Goal: Task Accomplishment & Management: Manage account settings

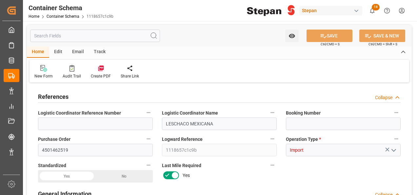
type input "0"
type input "1"
type input "19800"
type input "13-08-2025 16:56"
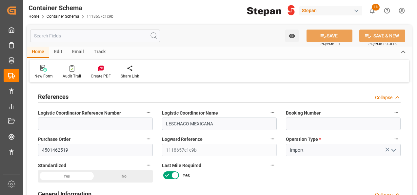
type input "13-08-2025 16:56"
type input "13-08-2025"
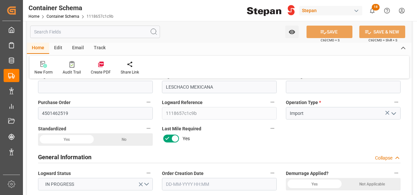
scroll to position [66, 0]
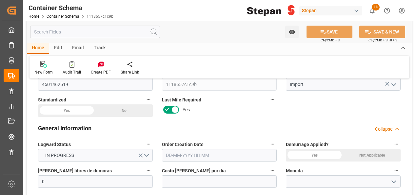
click at [56, 111] on div "Yes" at bounding box center [66, 110] width 57 height 12
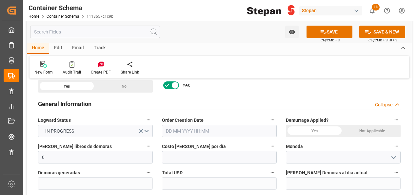
scroll to position [98, 0]
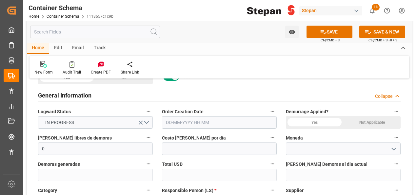
click at [201, 122] on input "text" at bounding box center [219, 122] width 115 height 12
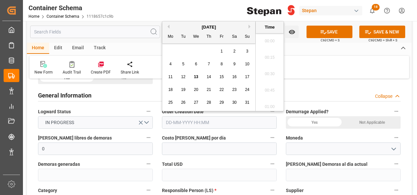
scroll to position [675, 0]
click at [179, 28] on div "August 2025" at bounding box center [208, 27] width 93 height 7
click at [197, 75] on span "13" at bounding box center [196, 77] width 4 height 5
type input "13-08-2025 00:00"
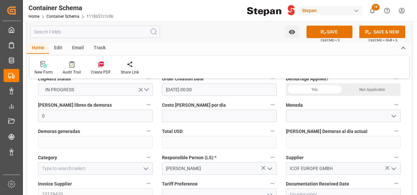
scroll to position [164, 0]
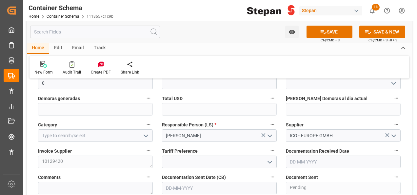
click at [145, 135] on icon "open menu" at bounding box center [146, 136] width 8 height 8
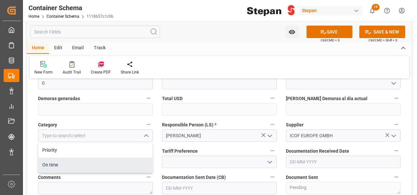
click at [47, 165] on div "On time" at bounding box center [95, 165] width 114 height 15
type input "On time"
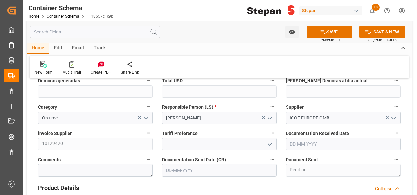
scroll to position [197, 0]
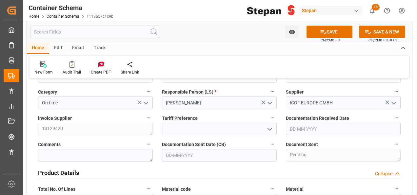
click at [270, 129] on polyline "open menu" at bounding box center [270, 129] width 4 height 2
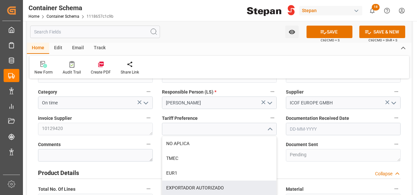
click at [195, 185] on div "EXPORTADOR AUTORIZADO" at bounding box center [219, 188] width 114 height 15
type input "EXPORTADOR AUTORIZADO"
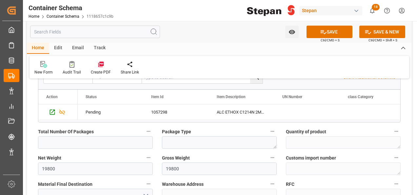
scroll to position [427, 0]
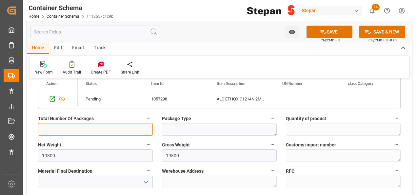
click at [73, 130] on input "text" at bounding box center [95, 129] width 115 height 12
type input "1"
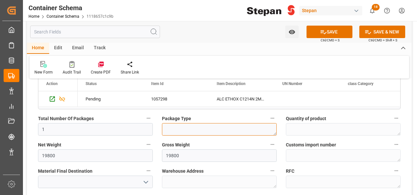
click at [177, 132] on textarea at bounding box center [219, 129] width 115 height 12
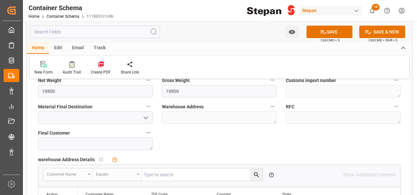
scroll to position [492, 0]
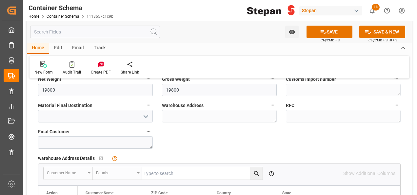
type textarea "ISOTANQUE"
click at [145, 113] on icon "open menu" at bounding box center [146, 117] width 8 height 8
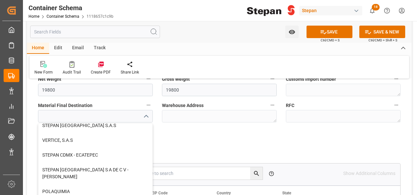
scroll to position [181, 0]
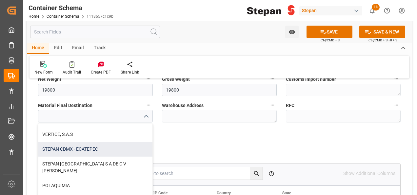
click at [83, 150] on div "STEPAN CDMX - ECATEPEC" at bounding box center [95, 149] width 114 height 15
type input "STEPAN CDMX - ECATEPEC"
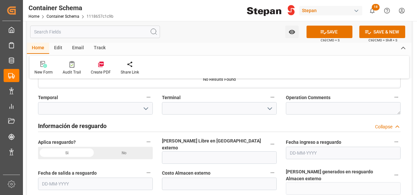
scroll to position [624, 0]
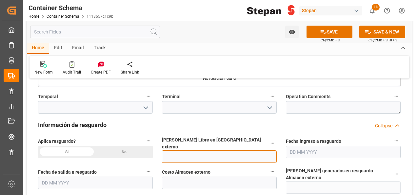
click at [176, 153] on input "text" at bounding box center [219, 156] width 115 height 12
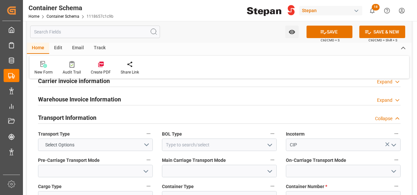
scroll to position [788, 0]
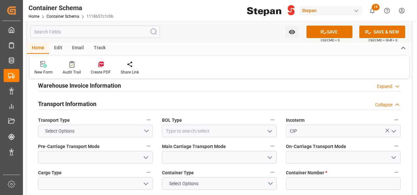
type input "12"
click at [148, 125] on button "Select Options" at bounding box center [95, 131] width 115 height 12
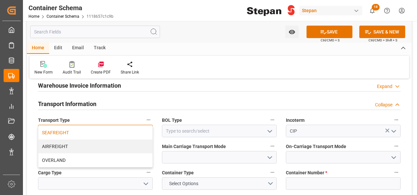
click at [54, 126] on div "SEAFREIGHT" at bounding box center [95, 133] width 114 height 14
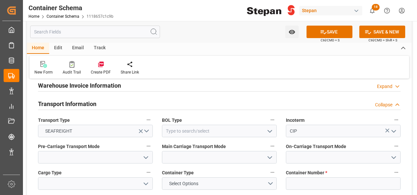
click at [270, 127] on icon "open menu" at bounding box center [270, 131] width 8 height 8
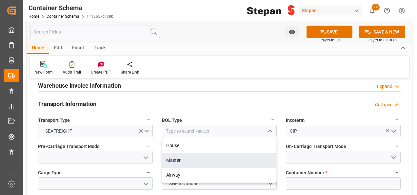
click at [177, 153] on div "Master" at bounding box center [219, 160] width 114 height 15
type input "Master"
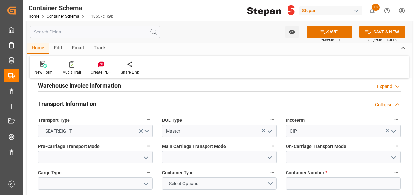
click at [271, 127] on icon "open menu" at bounding box center [270, 131] width 8 height 8
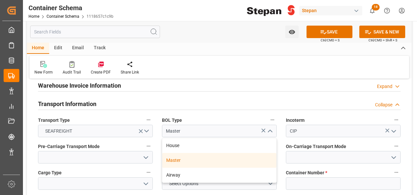
click at [271, 127] on icon "close menu" at bounding box center [270, 131] width 8 height 8
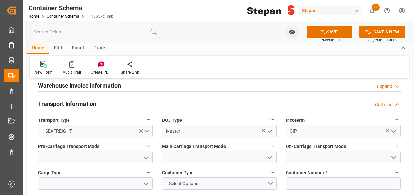
click at [148, 154] on icon "open menu" at bounding box center [146, 158] width 8 height 8
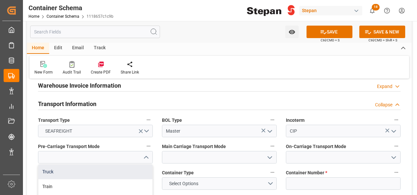
click at [53, 164] on div "Truck" at bounding box center [95, 171] width 114 height 15
type input "Truck"
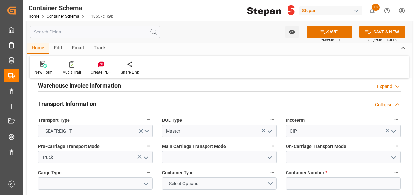
click at [270, 154] on icon "open menu" at bounding box center [270, 158] width 8 height 8
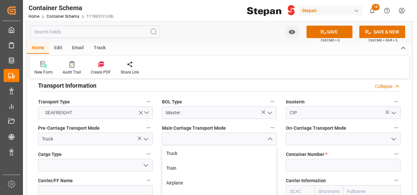
scroll to position [853, 0]
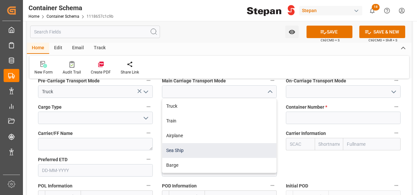
click at [179, 143] on div "Sea Ship" at bounding box center [219, 150] width 114 height 15
type input "Sea Ship"
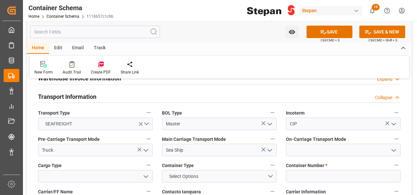
scroll to position [788, 0]
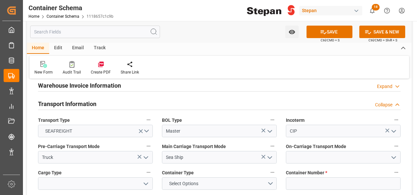
click at [394, 154] on icon "open menu" at bounding box center [394, 158] width 8 height 8
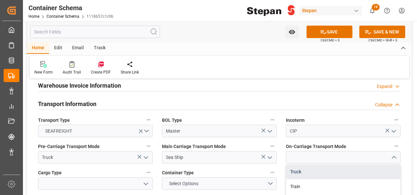
click at [293, 164] on div "Truck" at bounding box center [344, 171] width 114 height 15
type input "Truck"
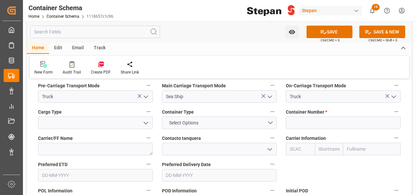
scroll to position [853, 0]
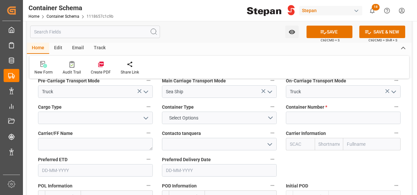
click at [147, 114] on icon "open menu" at bounding box center [146, 118] width 8 height 8
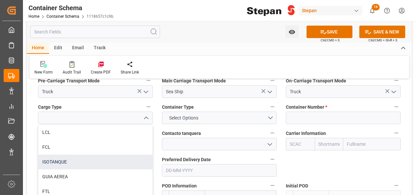
click at [59, 155] on div "ISOTANQUE" at bounding box center [95, 162] width 114 height 15
type input "ISOTANQUE"
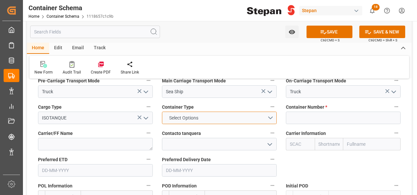
click at [271, 112] on button "Select Options" at bounding box center [219, 118] width 115 height 12
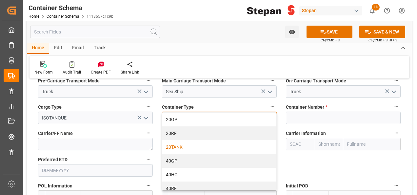
click at [173, 140] on div "20TANK" at bounding box center [219, 147] width 114 height 14
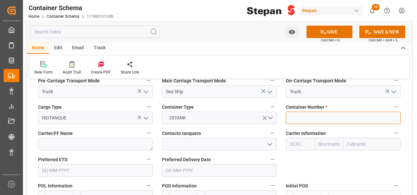
click at [298, 112] on input at bounding box center [343, 118] width 115 height 12
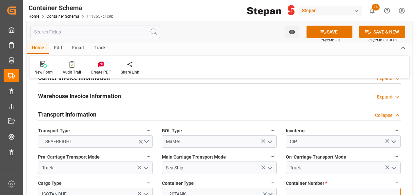
scroll to position [788, 0]
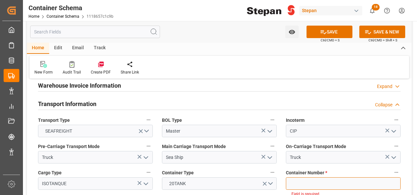
paste input "RLTU2086244"
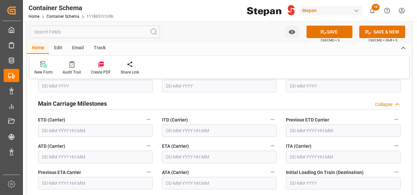
scroll to position [1083, 0]
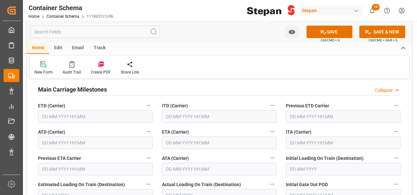
type input "RLTU2086244"
click at [331, 30] on button "SAVE" at bounding box center [330, 32] width 46 height 12
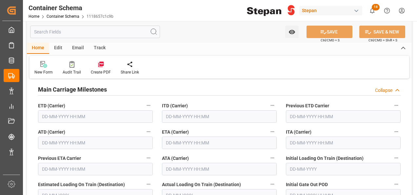
scroll to position [1070, 0]
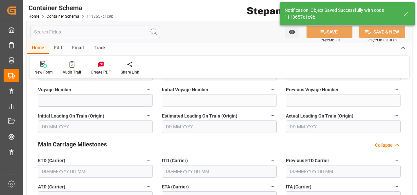
type textarea "1 ISOTANQUE"
type textarea "SCM1706025A6"
type input "13-08-2025 16:59"
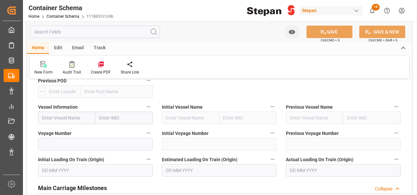
click at [42, 112] on input "text" at bounding box center [66, 118] width 57 height 12
paste input "CGM MOLIERE"
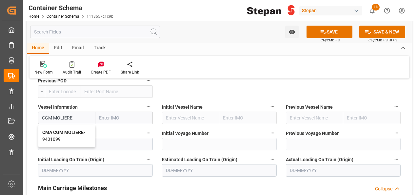
click at [74, 130] on b "CMA CGM MOLIERE" at bounding box center [62, 132] width 41 height 5
type input "CMA CGM MOLIERE"
type input "9401099"
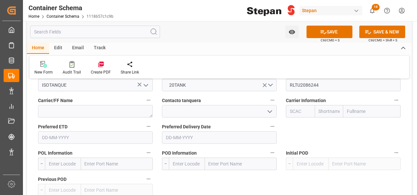
scroll to position [919, 0]
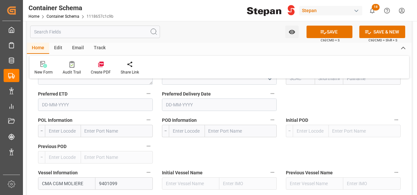
type input "CMA CGM MOLIERE"
click at [100, 125] on input "text" at bounding box center [117, 131] width 72 height 12
click at [216, 125] on input "text" at bounding box center [241, 131] width 72 height 12
type input "veracr"
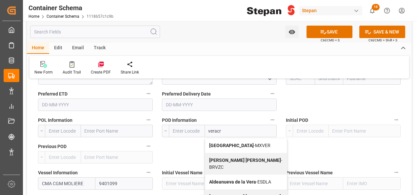
click at [235, 143] on span "Veracruz - MXVER" at bounding box center [239, 145] width 61 height 5
type input "MXVER"
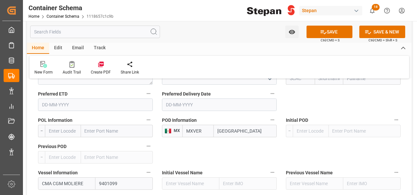
type input "[GEOGRAPHIC_DATA]"
click at [97, 125] on input "text" at bounding box center [117, 131] width 72 height 12
type input "rotter"
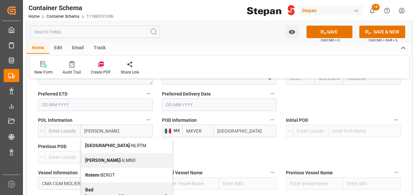
click at [96, 143] on b "[GEOGRAPHIC_DATA]" at bounding box center [107, 145] width 45 height 5
type input "NLRTM"
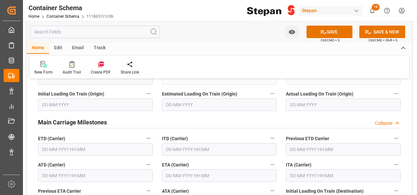
scroll to position [1083, 0]
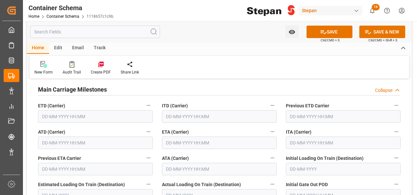
type input "[GEOGRAPHIC_DATA]"
click at [172, 137] on input "text" at bounding box center [219, 143] width 115 height 12
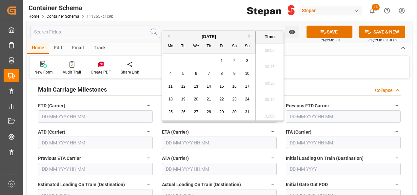
scroll to position [708, 0]
click at [195, 112] on span "27" at bounding box center [196, 112] width 4 height 5
type input "[DATE] 00:00"
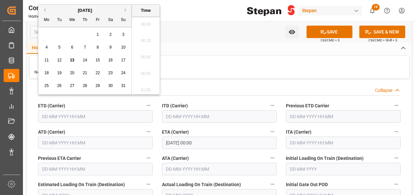
click at [60, 110] on input "text" at bounding box center [95, 116] width 115 height 12
click at [97, 48] on span "8" at bounding box center [98, 47] width 2 height 5
type input "[DATE] 00:00"
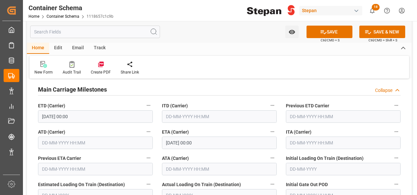
click at [232, 70] on div "New Form Audit Trail Create PDF Share Link" at bounding box center [220, 67] width 380 height 23
click at [330, 32] on button "SAVE" at bounding box center [330, 32] width 46 height 12
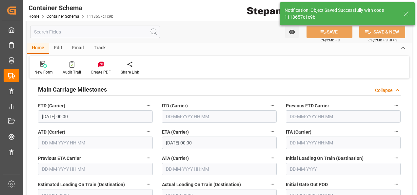
type input "MXVER"
type input "[GEOGRAPHIC_DATA]"
type input "CMA CGM MOLIERE"
type input "9401099"
type textarea "pod"
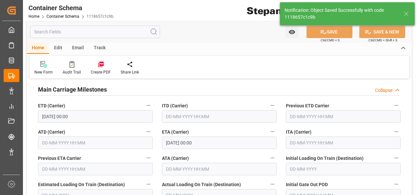
type input "[DATE] 00:00"
type input "[DATE]"
type input "13-08-2025 17:24"
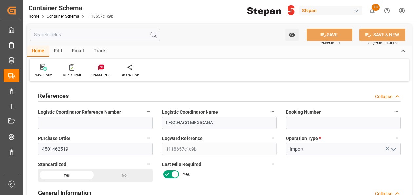
scroll to position [0, 0]
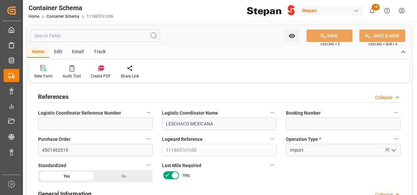
click at [57, 50] on div "Edit" at bounding box center [58, 52] width 18 height 11
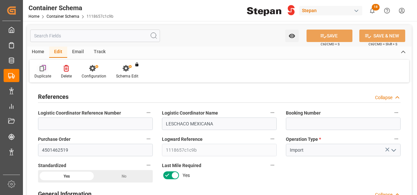
click at [43, 70] on icon at bounding box center [43, 68] width 7 height 7
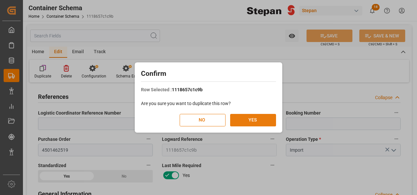
click at [258, 121] on button "YES" at bounding box center [253, 120] width 46 height 12
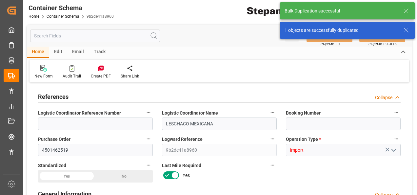
type input "0"
type input "1"
type input "19800"
type input "12"
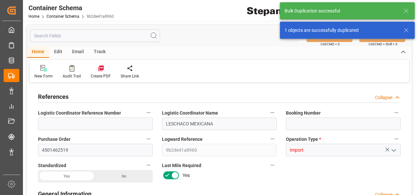
type input "NLRTM"
type input "MXVER"
type input "9401099"
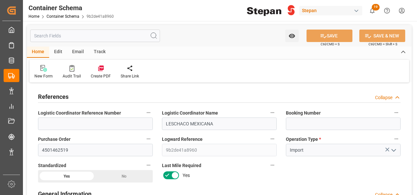
type input "[DATE] 00:00"
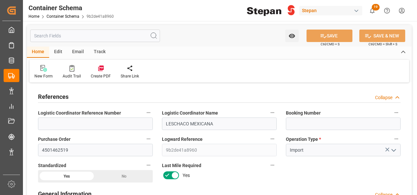
type input "[DATE]"
type input "13-08-2025 17:25"
type input "[DATE]"
drag, startPoint x: 77, startPoint y: 148, endPoint x: 11, endPoint y: 144, distance: 67.1
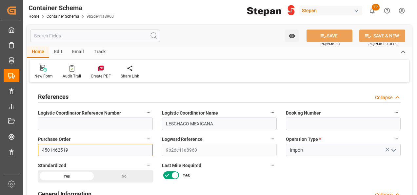
click at [11, 144] on div "Created by potrace 1.15, written by Peter Selinger 2001-2017 Created by potrace…" at bounding box center [208, 97] width 417 height 195
paste input "21"
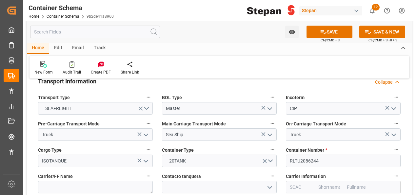
scroll to position [821, 0]
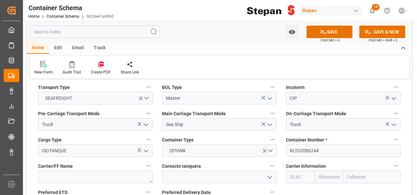
type input "4501462521"
drag, startPoint x: 323, startPoint y: 137, endPoint x: 279, endPoint y: 135, distance: 43.7
click at [279, 135] on div "References Collapse Logistic Coordinator Reference Number Logistic Coordinator …" at bounding box center [219, 157] width 385 height 1786
paste input "60168"
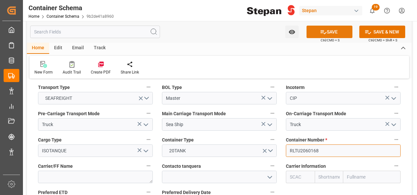
type input "RLTU2060168"
click at [328, 32] on button "SAVE" at bounding box center [330, 32] width 46 height 12
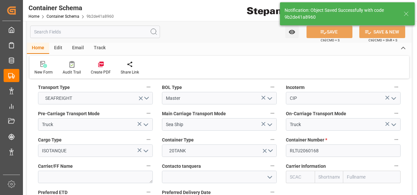
type textarea "Container is already in Final Delivery Phase."
type input "13-08-2025 17:26"
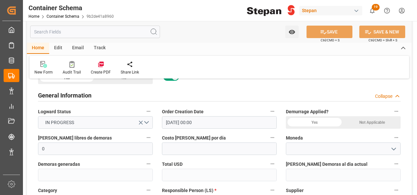
scroll to position [0, 0]
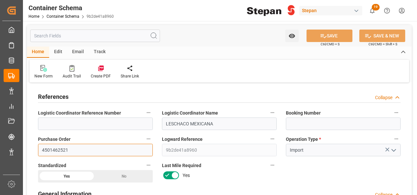
drag, startPoint x: 74, startPoint y: 151, endPoint x: 34, endPoint y: 152, distance: 39.7
click at [34, 152] on div "Purchase Order 4501462521" at bounding box center [95, 145] width 124 height 26
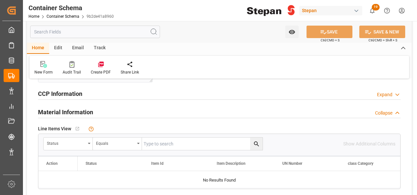
scroll to position [361, 0]
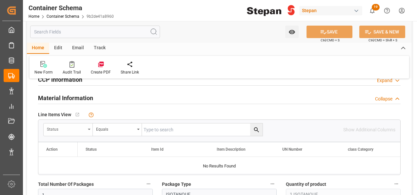
click at [87, 126] on div "Status" at bounding box center [68, 129] width 49 height 12
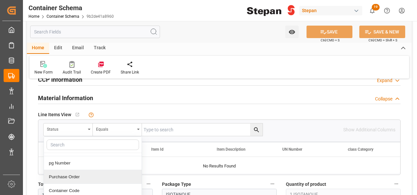
click at [70, 174] on div "Purchase Order" at bounding box center [93, 177] width 98 height 14
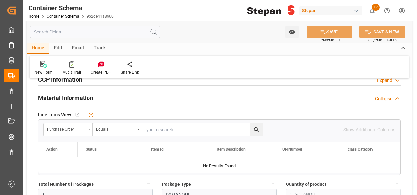
click at [146, 129] on input "text" at bounding box center [202, 129] width 121 height 12
paste input "4501462521"
type input "4501462521"
click at [254, 128] on icon "search button" at bounding box center [256, 129] width 7 height 7
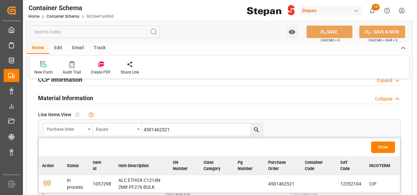
click at [43, 183] on icon "button" at bounding box center [47, 183] width 8 height 8
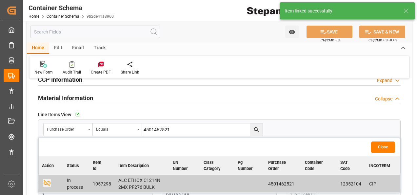
click at [385, 148] on button "Close" at bounding box center [384, 146] width 24 height 11
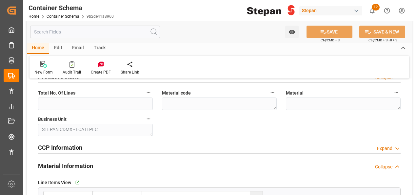
scroll to position [263, 0]
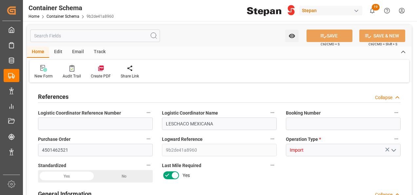
type input "0"
type input "1"
type input "19800"
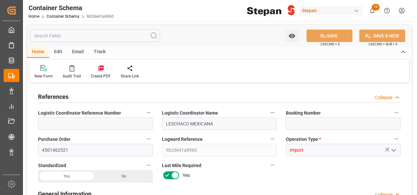
type input "12"
type input "NLRTM"
type input "MXVER"
type input "9401099"
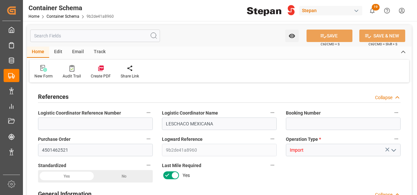
type input "9401099"
type input "[DATE] 00:00"
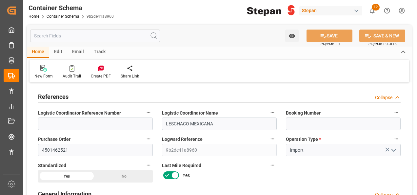
type input "[DATE] 00:00"
type input "[DATE]"
type input "13-08-2025 17:26"
type input "13-08-2025 17:25"
type input "[DATE]"
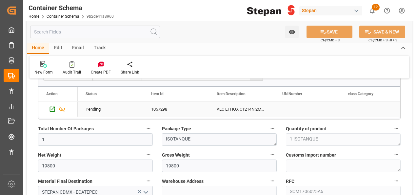
scroll to position [427, 0]
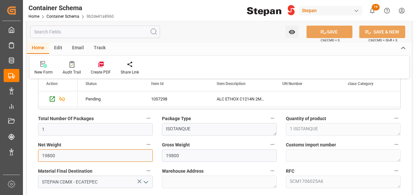
drag, startPoint x: 58, startPoint y: 151, endPoint x: 34, endPoint y: 151, distance: 24.6
click at [34, 151] on div "Net Weight 19800" at bounding box center [95, 151] width 124 height 26
type input "3"
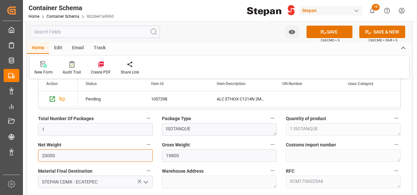
type input "20000"
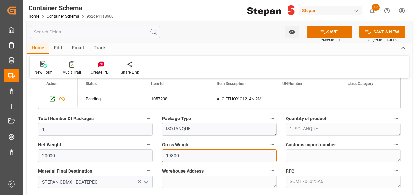
drag, startPoint x: 158, startPoint y: 158, endPoint x: 150, endPoint y: 160, distance: 8.0
type input "20000"
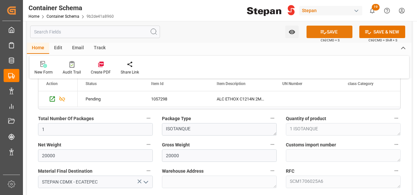
click at [332, 31] on button "SAVE" at bounding box center [330, 32] width 46 height 12
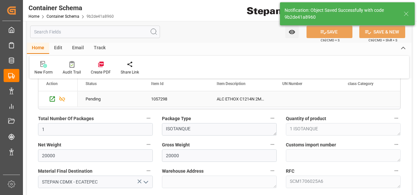
type input "13-08-2025 17:27"
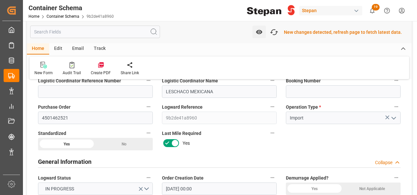
scroll to position [33, 0]
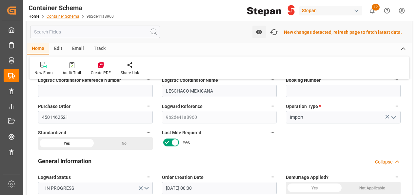
click at [62, 17] on link "Container Schema" at bounding box center [63, 16] width 33 height 5
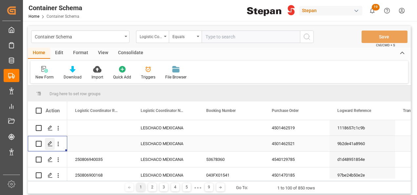
click at [50, 144] on icon "Press SPACE to select this row." at bounding box center [50, 143] width 5 height 5
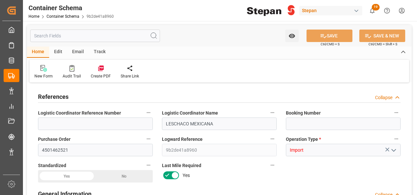
type input "0"
type input "1"
type input "20000"
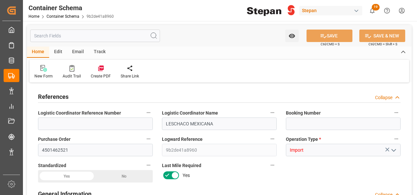
type input "12"
type input "NLRTM"
type input "MXVER"
type input "9401099"
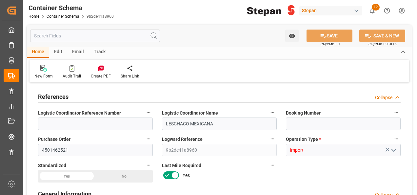
type input "9401099"
type input "13-08-2025 00:00"
type input "08-08-2025 00:00"
type input "27-08-2025 00:00"
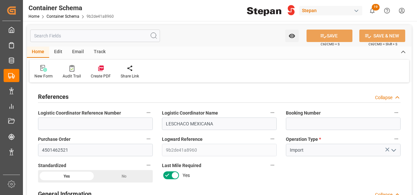
type input "27-08-2025 00:00"
type input "[DATE]"
type input "13-08-2025 17:29"
type input "13-08-2025 17:25"
type input "[DATE]"
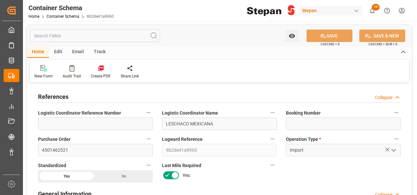
click at [60, 53] on div "Edit" at bounding box center [58, 52] width 18 height 11
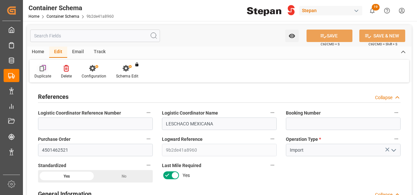
click at [44, 74] on div "Duplicate" at bounding box center [42, 76] width 17 height 6
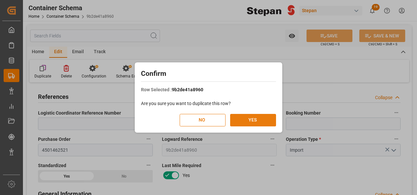
click at [250, 117] on button "YES" at bounding box center [253, 120] width 46 height 12
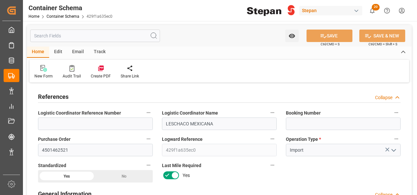
type input "0"
type input "1"
type input "20000"
type input "12"
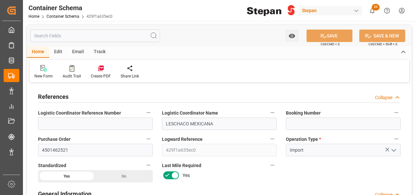
type input "NLRTM"
type input "MXVER"
type input "9401099"
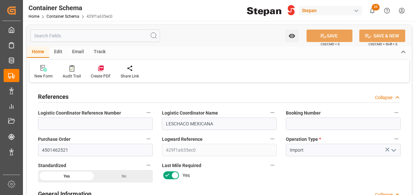
type input "13-08-2025 00:00"
type input "08-08-2025 00:00"
type input "27-08-2025 00:00"
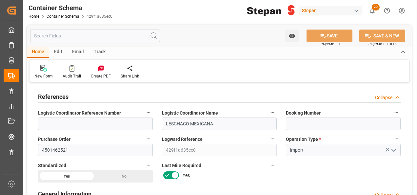
type input "[DATE]"
type input "13-08-2025 17:30"
type input "[DATE]"
drag, startPoint x: 70, startPoint y: 150, endPoint x: 30, endPoint y: 150, distance: 40.7
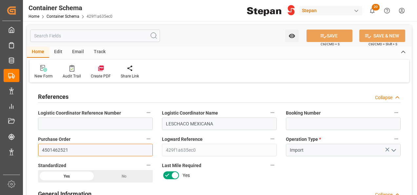
paste input "4"
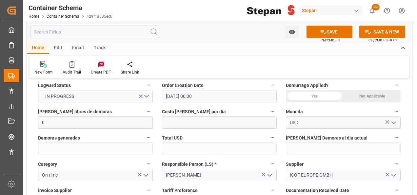
scroll to position [131, 0]
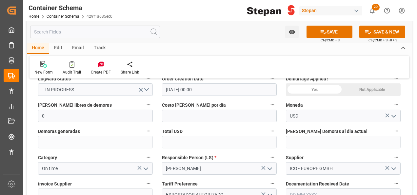
type input "4501462524"
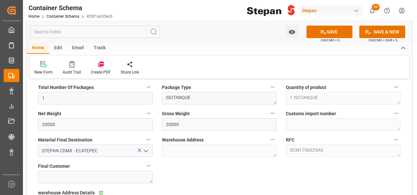
scroll to position [460, 0]
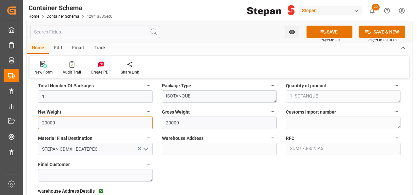
drag, startPoint x: 60, startPoint y: 123, endPoint x: 31, endPoint y: 122, distance: 28.6
drag, startPoint x: 57, startPoint y: 118, endPoint x: 33, endPoint y: 116, distance: 23.4
click at [33, 116] on div "Net Weight 19940" at bounding box center [95, 118] width 124 height 26
type input "19940"
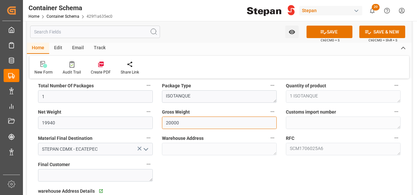
drag, startPoint x: 183, startPoint y: 122, endPoint x: 160, endPoint y: 122, distance: 23.3
click at [160, 122] on div "Gross Weight 20000" at bounding box center [220, 118] width 124 height 26
paste input "1994"
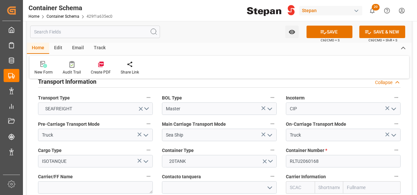
scroll to position [821, 0]
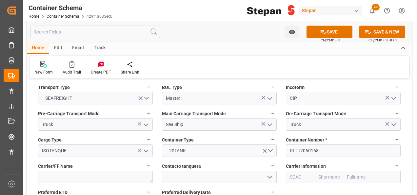
type input "19940"
drag, startPoint x: 320, startPoint y: 140, endPoint x: 275, endPoint y: 142, distance: 44.7
click at [275, 142] on div "References Collapse Logistic Coordinator Reference Number Logistic Coordinator …" at bounding box center [219, 157] width 385 height 1786
paste input "LEGU1208922"
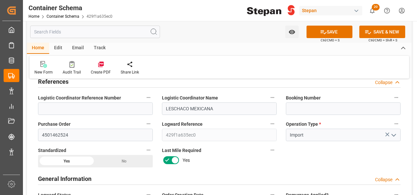
scroll to position [0, 0]
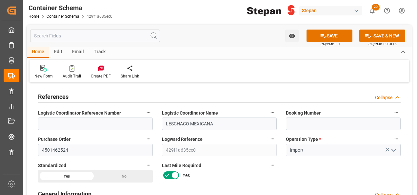
type input "LEGU1208922"
drag, startPoint x: 79, startPoint y: 150, endPoint x: 23, endPoint y: 149, distance: 55.8
click at [331, 34] on button "SAVE" at bounding box center [330, 36] width 46 height 12
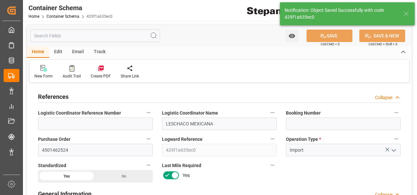
type textarea "Container is already in Final Delivery Phase."
type input "13-08-2025 17:32"
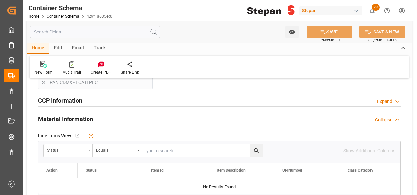
scroll to position [361, 0]
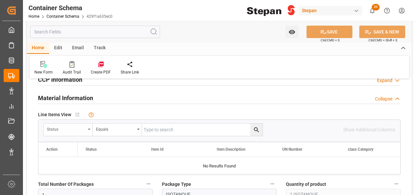
click at [78, 128] on div "Status" at bounding box center [66, 129] width 39 height 8
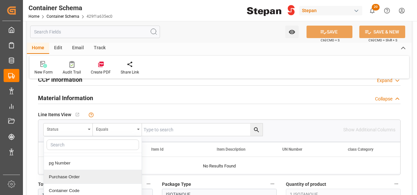
click at [57, 174] on div "Purchase Order" at bounding box center [93, 177] width 98 height 14
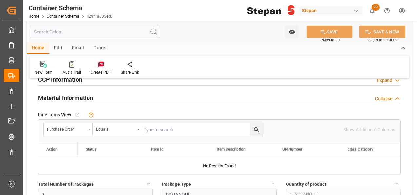
click at [154, 127] on input "text" at bounding box center [202, 129] width 121 height 12
paste input "4501462524"
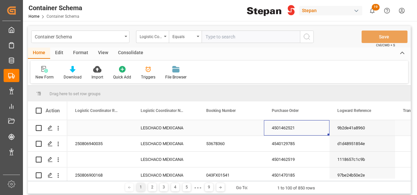
click at [293, 125] on div "4501462521" at bounding box center [297, 127] width 66 height 15
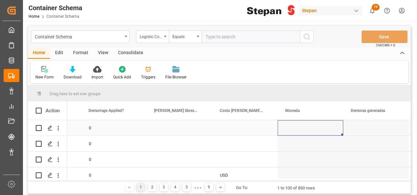
scroll to position [0, 774]
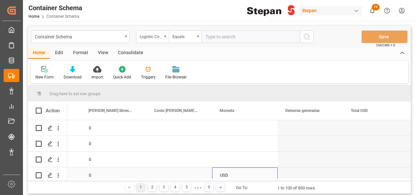
click at [230, 170] on div "USD" at bounding box center [245, 175] width 50 height 15
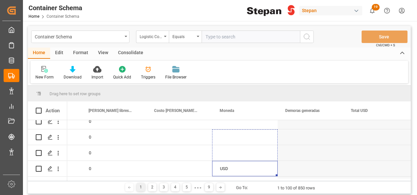
scroll to position [0, 0]
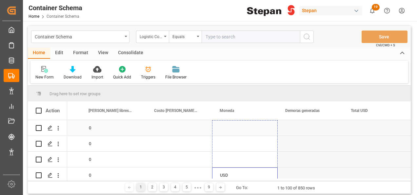
drag, startPoint x: 277, startPoint y: 148, endPoint x: 265, endPoint y: 130, distance: 21.9
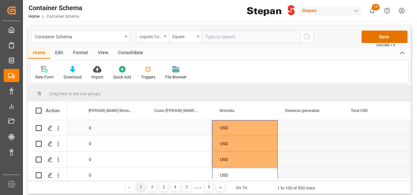
click at [309, 134] on div "Press SPACE to select this row." at bounding box center [311, 127] width 66 height 15
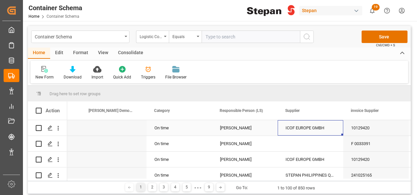
click at [320, 125] on div "ICOF EUROPE GMBH" at bounding box center [311, 127] width 66 height 15
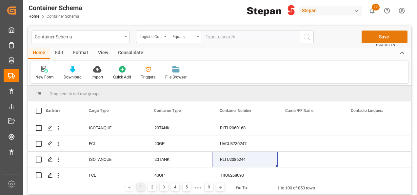
click at [389, 39] on button "Save" at bounding box center [385, 37] width 46 height 12
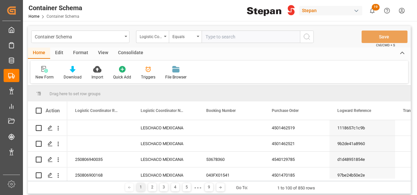
click at [56, 54] on div "Edit" at bounding box center [59, 53] width 18 height 11
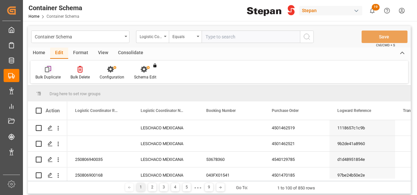
click at [48, 70] on icon at bounding box center [48, 69] width 7 height 7
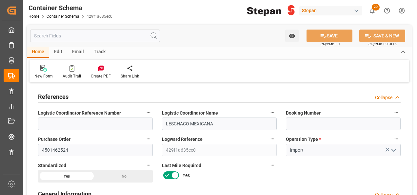
type input "0"
type input "1"
type input "19940"
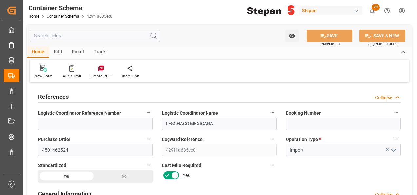
type input "12"
type input "NLRTM"
type input "MXVER"
type input "9401099"
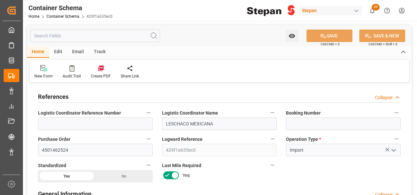
type input "9401099"
type input "[DATE] 00:00"
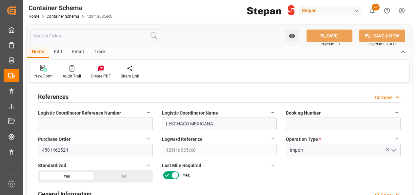
type input "[DATE] 00:00"
type input "[DATE]"
type input "13-08-2025 17:32"
type input "13-08-2025 17:30"
type input "[DATE]"
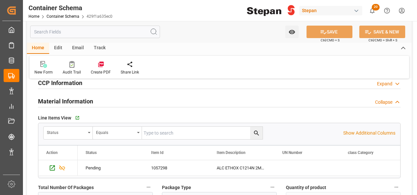
scroll to position [394, 0]
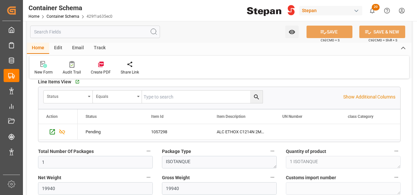
click at [56, 50] on div "Edit" at bounding box center [58, 48] width 18 height 11
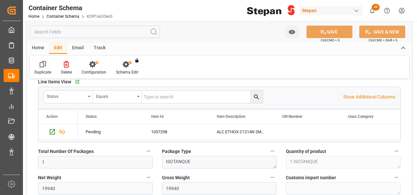
click at [41, 64] on icon at bounding box center [43, 64] width 7 height 7
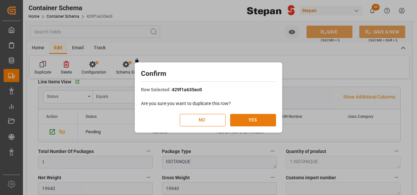
click at [251, 120] on button "YES" at bounding box center [253, 120] width 46 height 12
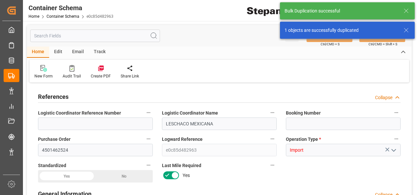
type input "LESCHACO MEXICANA"
type input "4501462524"
type input "e0c85d482963"
type input "Import"
type input "USD"
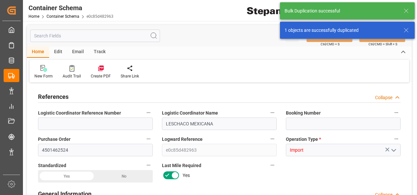
type input "On time"
type input "[PERSON_NAME]"
type input "ICOF EUROPE GMBH"
type input "EXPORTADOR AUTORIZADO"
type textarea "Pending"
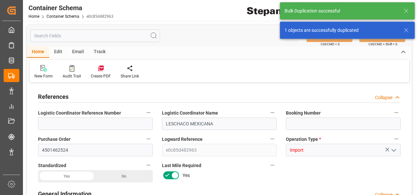
type textarea "STEPAN CDMX - ECATEPEC"
type textarea "ISOTANQUE"
type textarea "1 ISOTANQUE"
type input "STEPAN CDMX - ECATEPEC"
type textarea "SCM1706025A6"
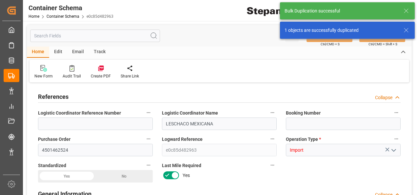
type input "Master"
type input "CIP"
type input "Truck"
type input "Sea Ship"
type input "Truck"
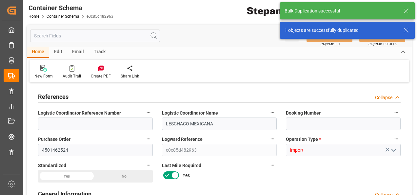
type input "ISOTANQUE"
type input "LEGU1208922"
type input "[GEOGRAPHIC_DATA]"
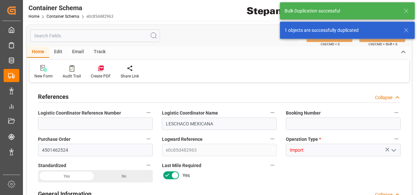
type input "CMA CGM MOLIERE"
type textarea "pod"
type textarea "No"
type input "0"
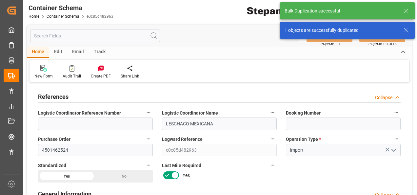
type input "1"
type input "19940"
type input "12"
type input "NLRTM"
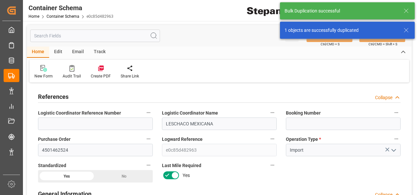
type input "MXVER"
type input "9401099"
type input "[DATE] 00:00"
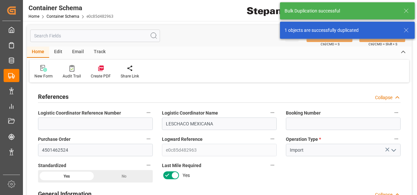
type input "[DATE] 00:00"
type input "[DATE]"
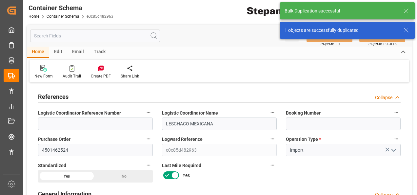
type input "[DATE] 17:33"
type input "[DATE]"
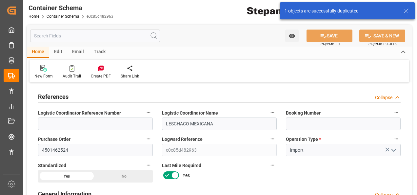
click at [409, 30] on body "Created by potrace 1.15, written by Peter Selinger 2001-2017 Created by potrace…" at bounding box center [208, 97] width 417 height 195
click at [406, 12] on icon at bounding box center [407, 11] width 8 height 8
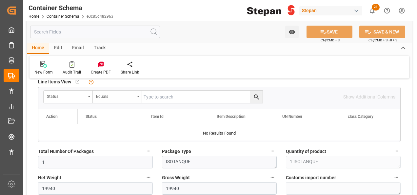
scroll to position [427, 0]
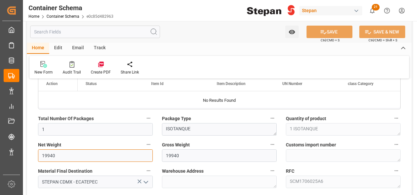
click at [57, 154] on input "19940" at bounding box center [95, 155] width 115 height 12
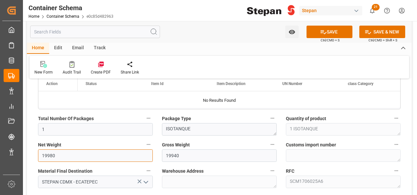
type input "19980"
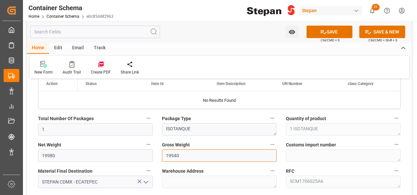
click at [181, 154] on input "19940" at bounding box center [219, 155] width 115 height 12
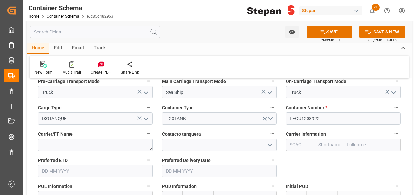
scroll to position [853, 0]
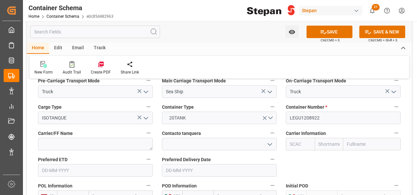
type input "19980"
click at [263, 107] on div "References Collapse Logistic Coordinator Reference Number Logistic Coordinator …" at bounding box center [219, 124] width 385 height 1786
paste input "SLZU255776"
type input "SLZU2557762"
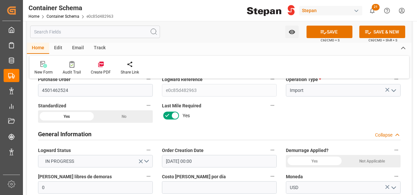
scroll to position [0, 0]
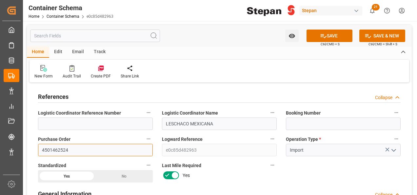
drag, startPoint x: 74, startPoint y: 149, endPoint x: 32, endPoint y: 149, distance: 41.4
paste input "5"
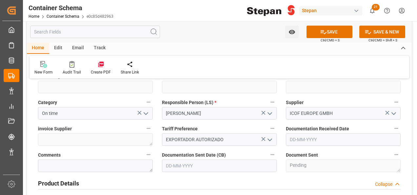
scroll to position [197, 0]
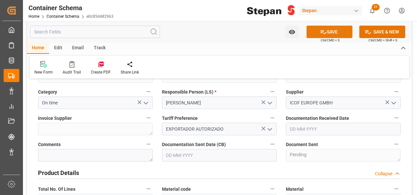
type input "4501462525"
click at [329, 31] on button "SAVE" at bounding box center [330, 32] width 46 height 12
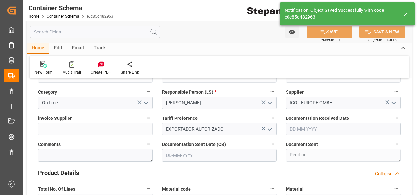
type textarea "Container is already in Final Delivery Phase."
type input "13-08-2025 17:34"
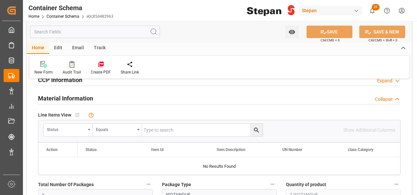
scroll to position [361, 0]
click at [72, 129] on div "Status" at bounding box center [66, 129] width 39 height 8
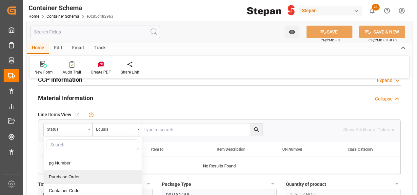
click at [60, 175] on div "Purchase Order" at bounding box center [93, 177] width 98 height 14
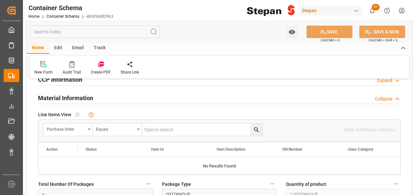
click at [156, 130] on input "text" at bounding box center [202, 129] width 121 height 12
paste input "4501462525"
type input "4501462525"
click at [259, 132] on icon "search button" at bounding box center [256, 129] width 7 height 7
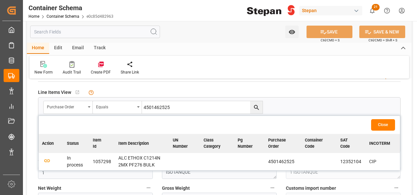
scroll to position [394, 0]
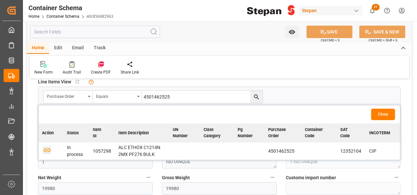
click at [48, 148] on icon "button" at bounding box center [47, 150] width 8 height 8
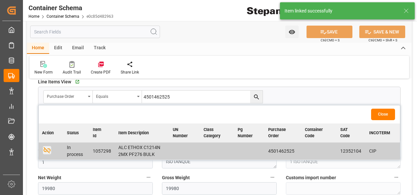
click at [385, 112] on button "Close" at bounding box center [384, 114] width 24 height 11
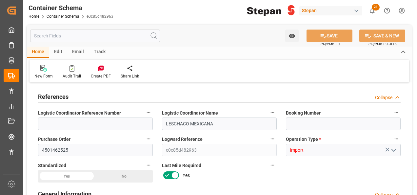
type input "0"
type input "1"
type input "19980"
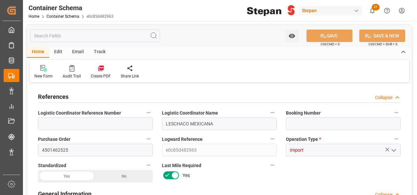
type input "12"
type input "NLRTM"
type input "MXVER"
type input "9401099"
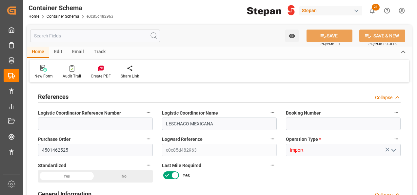
type input "9401099"
type input "[DATE] 00:00"
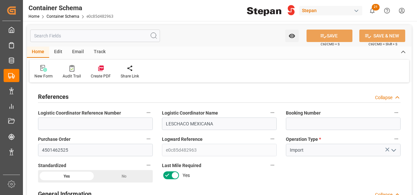
type input "[DATE] 00:00"
type input "[DATE]"
type input "[DATE] 17:34"
type input "[DATE] 17:33"
type input "[DATE]"
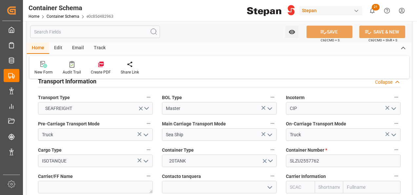
scroll to position [821, 0]
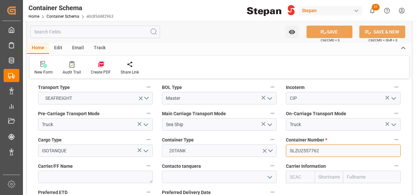
drag, startPoint x: 319, startPoint y: 139, endPoint x: 276, endPoint y: 138, distance: 43.7
click at [276, 138] on div "References Collapse Logistic Coordinator Reference Number Logistic Coordinator …" at bounding box center [219, 157] width 385 height 1786
paste input "LEGU1228847"
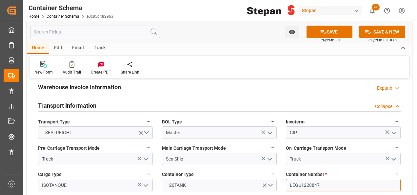
scroll to position [689, 0]
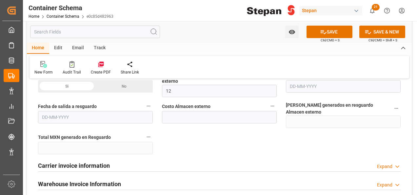
type input "LEGU1228847"
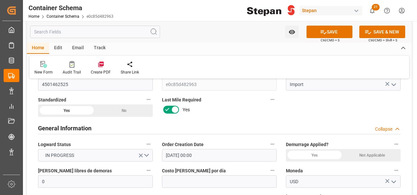
scroll to position [0, 0]
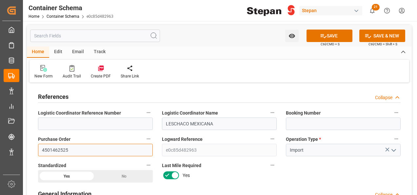
drag, startPoint x: 71, startPoint y: 147, endPoint x: 27, endPoint y: 144, distance: 44.1
paste input "0"
type input "4501462520"
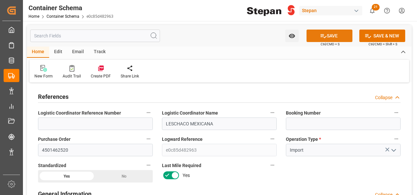
click at [337, 37] on button "SAVE" at bounding box center [330, 36] width 46 height 12
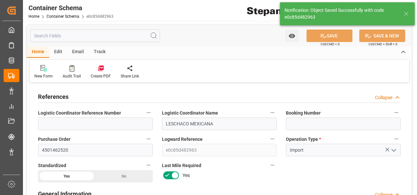
type input "[DATE] 17:37"
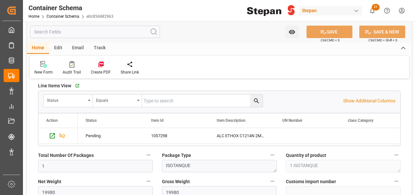
scroll to position [394, 0]
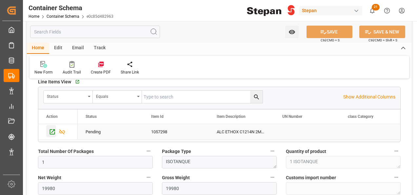
click at [51, 129] on icon "Press SPACE to select this row." at bounding box center [52, 131] width 7 height 7
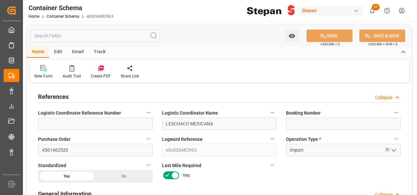
scroll to position [0, 0]
drag, startPoint x: 80, startPoint y: 150, endPoint x: 32, endPoint y: 149, distance: 48.6
paste input "5"
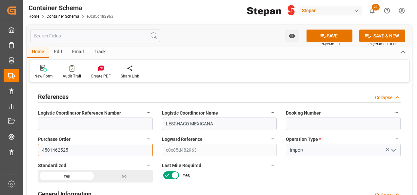
type input "4501462525"
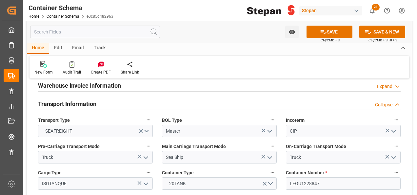
scroll to position [821, 0]
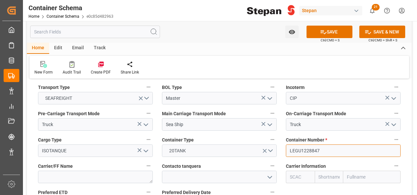
drag, startPoint x: 318, startPoint y: 140, endPoint x: 273, endPoint y: 142, distance: 45.6
click at [273, 142] on div "References Collapse Logistic Coordinator Reference Number Logistic Coordinator …" at bounding box center [219, 157] width 385 height 1786
paste input "SLZU2557762"
type input "SLZU2557762"
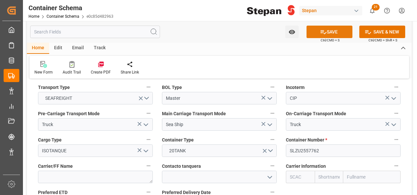
click at [328, 33] on button "SAVE" at bounding box center [330, 32] width 46 height 12
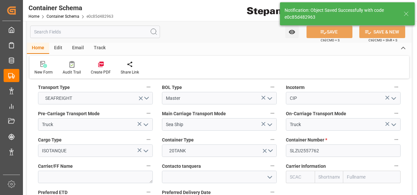
type input "[DATE] 17:38"
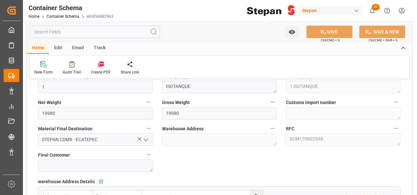
scroll to position [460, 0]
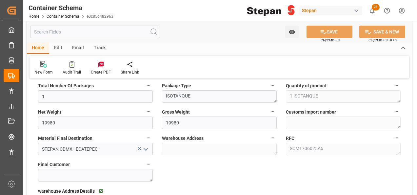
click at [57, 48] on div "Edit" at bounding box center [58, 48] width 18 height 11
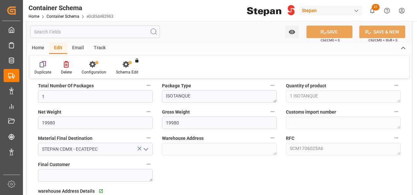
click at [44, 62] on icon at bounding box center [43, 64] width 7 height 7
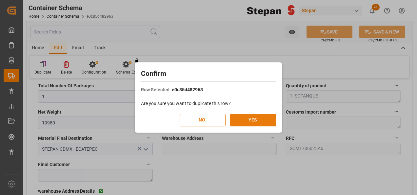
click at [249, 121] on button "YES" at bounding box center [253, 120] width 46 height 12
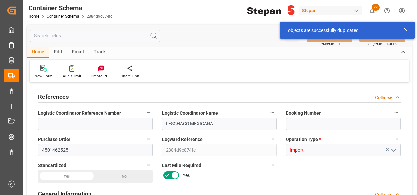
type input "0"
type input "1"
type input "19980"
type input "12"
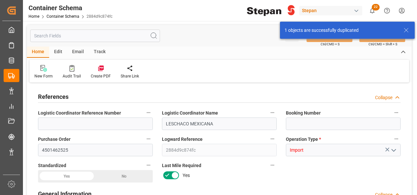
type input "NLRTM"
type input "MXVER"
type input "9401099"
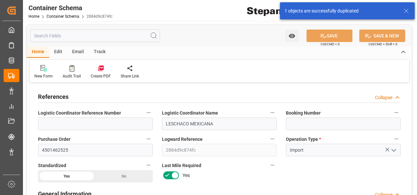
type input "[DATE] 00:00"
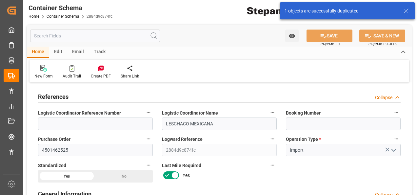
type input "[DATE]"
type input "[DATE] 17:38"
type input "[DATE]"
click at [407, 11] on icon at bounding box center [407, 11] width 8 height 8
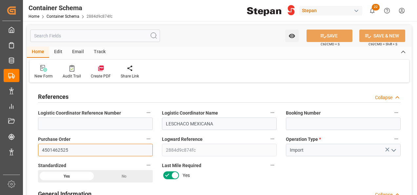
drag, startPoint x: 70, startPoint y: 150, endPoint x: 31, endPoint y: 148, distance: 38.8
paste input "LEGU1228847"
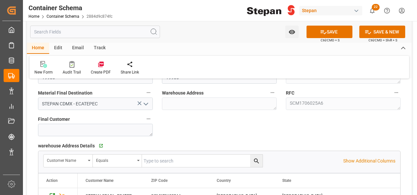
scroll to position [460, 0]
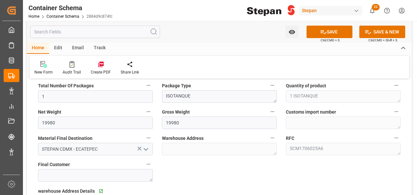
type input "LEGU1228847"
click at [58, 123] on input "19980" at bounding box center [95, 123] width 115 height 12
type input "19960"
click at [179, 122] on input "19980" at bounding box center [219, 123] width 115 height 12
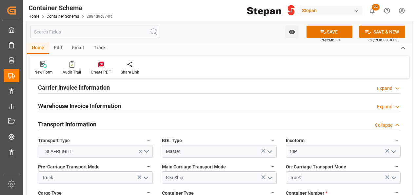
scroll to position [788, 0]
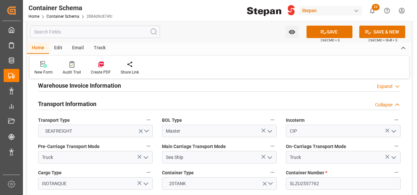
type input "19960"
drag, startPoint x: 320, startPoint y: 171, endPoint x: 274, endPoint y: 173, distance: 46.0
click at [274, 173] on div "References Collapse Logistic Coordinator Reference Number Logistic Coordinator …" at bounding box center [219, 190] width 385 height 1786
paste input "LEGU1228847"
type input "LEGU1228847"
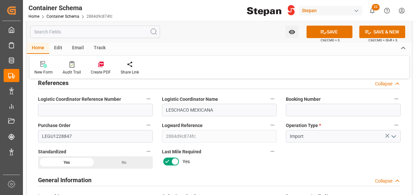
scroll to position [0, 0]
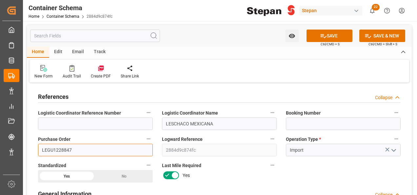
drag, startPoint x: 85, startPoint y: 150, endPoint x: 35, endPoint y: 149, distance: 50.6
click at [35, 149] on div "Purchase Order LEGU1228847" at bounding box center [95, 145] width 124 height 26
paste input "4501462520"
type input "4501462520"
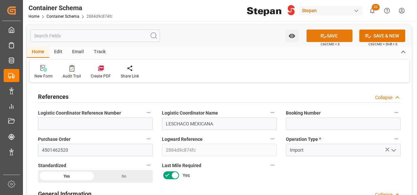
click at [332, 35] on button "SAVE" at bounding box center [330, 36] width 46 height 12
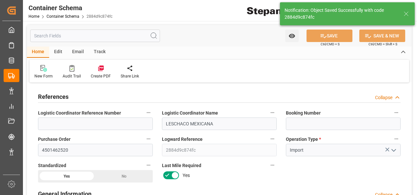
type textarea "Container is already in Final Delivery Phase."
type input "13-08-2025 17:39"
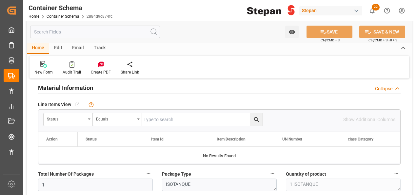
scroll to position [361, 0]
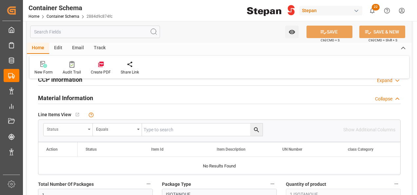
click at [81, 129] on div "Status" at bounding box center [66, 129] width 39 height 8
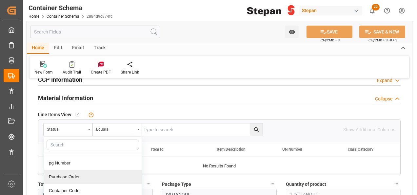
click at [60, 175] on div "Purchase Order" at bounding box center [93, 177] width 98 height 14
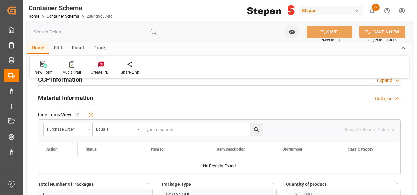
click at [149, 125] on input "text" at bounding box center [202, 129] width 121 height 12
paste input "4501462520"
type input "4501462520"
click at [257, 127] on icon "search button" at bounding box center [256, 129] width 5 height 5
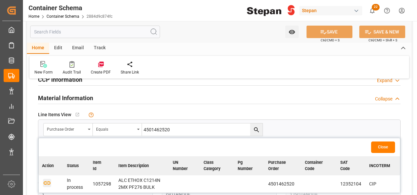
click at [48, 182] on icon "button" at bounding box center [47, 183] width 8 height 8
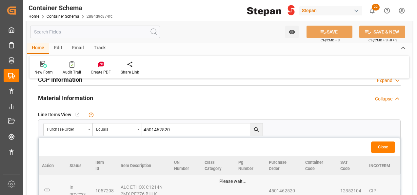
scroll to position [394, 0]
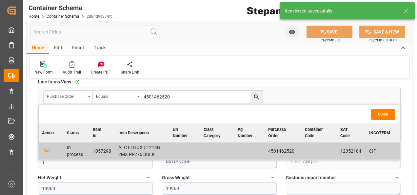
click at [385, 115] on button "Close" at bounding box center [384, 114] width 24 height 11
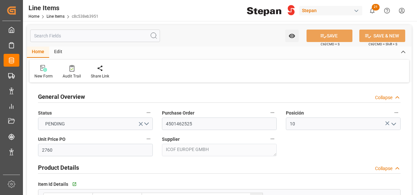
type input "[DATE]"
type input "[DATE] 17:35"
type input "[DATE] 19:40"
type input "[DATE]"
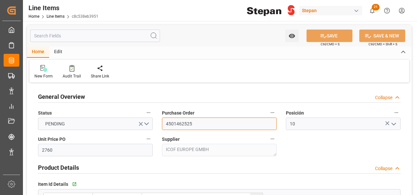
drag, startPoint x: 195, startPoint y: 125, endPoint x: 163, endPoint y: 125, distance: 31.8
click at [163, 125] on input "4501462525" at bounding box center [219, 124] width 115 height 12
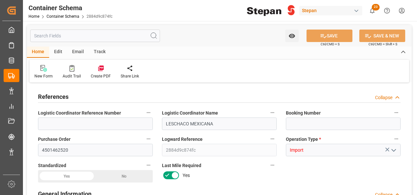
type input "0"
type input "1"
type input "19960"
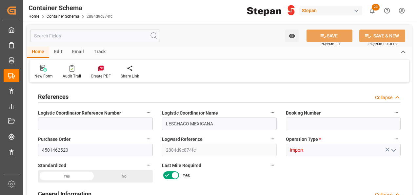
type input "12"
type input "NLRTM"
type input "MXVER"
type input "9401099"
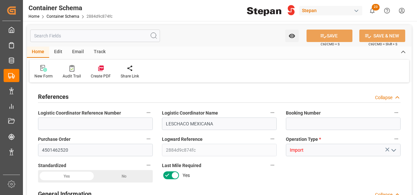
type input "9401099"
type input "[DATE] 00:00"
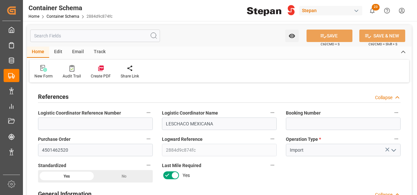
type input "[DATE] 00:00"
type input "[DATE]"
type input "[DATE] 17:39"
type input "[DATE] 17:38"
type input "[DATE]"
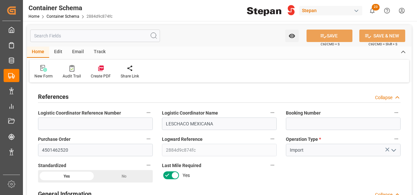
click at [58, 50] on div "Edit" at bounding box center [58, 52] width 18 height 11
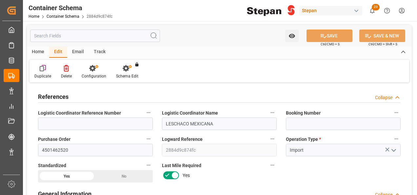
click at [43, 69] on icon at bounding box center [42, 68] width 5 height 5
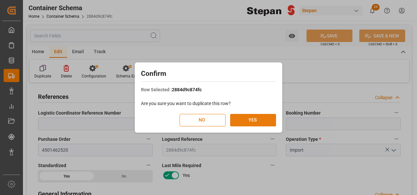
click at [248, 118] on button "YES" at bounding box center [253, 120] width 46 height 12
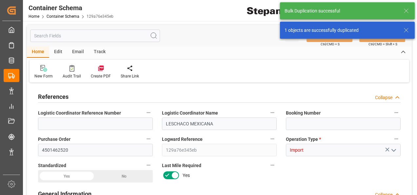
type input "0"
type input "1"
type input "19960"
type input "12"
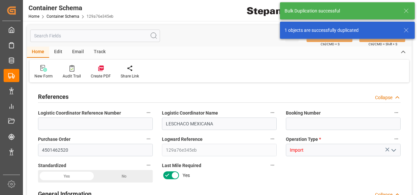
type input "NLRTM"
type input "MXVER"
type input "9401099"
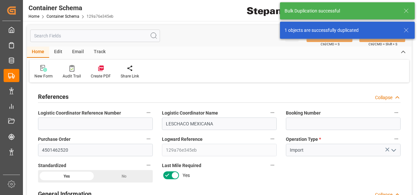
type input "[DATE] 00:00"
type input "27-08-2025 00:00"
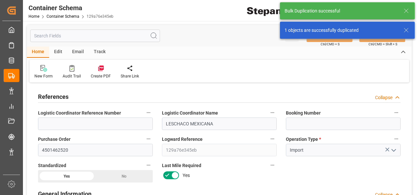
type input "13-08-2025"
type input "13-08-2025 17:52"
type input "13-08-2025"
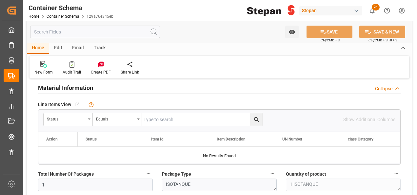
scroll to position [427, 0]
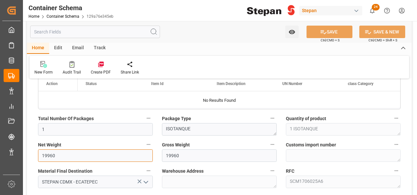
drag, startPoint x: 58, startPoint y: 154, endPoint x: 30, endPoint y: 151, distance: 29.0
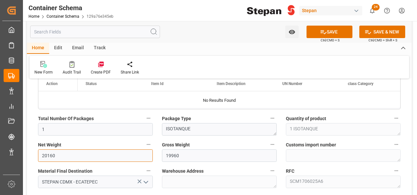
drag, startPoint x: 64, startPoint y: 154, endPoint x: 26, endPoint y: 154, distance: 37.7
type input "20160"
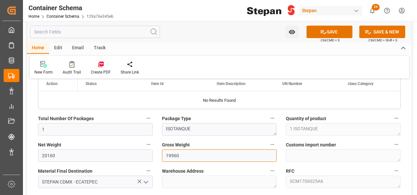
drag, startPoint x: 188, startPoint y: 153, endPoint x: 163, endPoint y: 151, distance: 25.0
click at [164, 156] on input "19960" at bounding box center [219, 155] width 115 height 12
paste input "201"
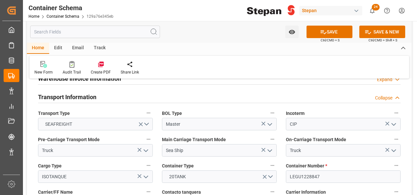
scroll to position [853, 0]
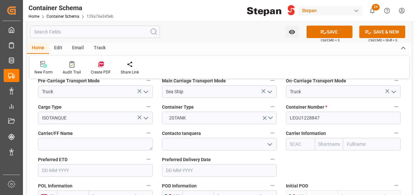
type input "20160"
drag, startPoint x: 321, startPoint y: 105, endPoint x: 270, endPoint y: 105, distance: 50.5
click at [270, 105] on div "References Collapse Logistic Coordinator Reference Number Logistic Coordinator …" at bounding box center [219, 124] width 385 height 1786
paste input "SLZU284631"
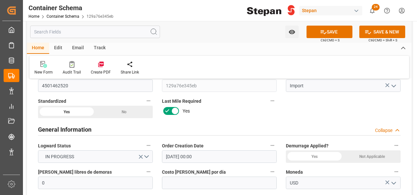
scroll to position [33, 0]
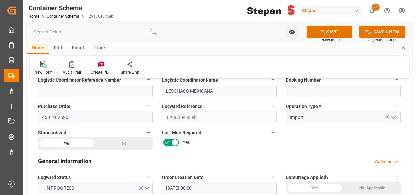
type input "SLZU2846317"
paste input "2"
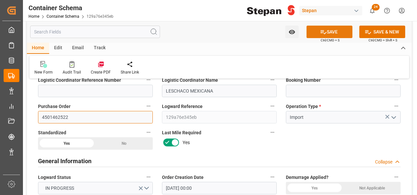
type input "4501462522"
click at [337, 31] on button "SAVE" at bounding box center [330, 32] width 46 height 12
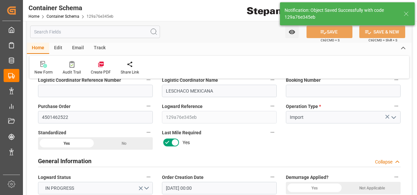
type textarea "Container is already in Final Delivery Phase."
type input "[DATE] 17:55"
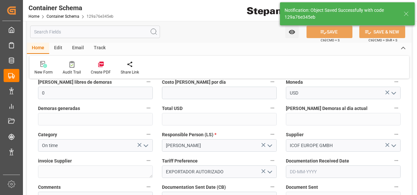
scroll to position [164, 0]
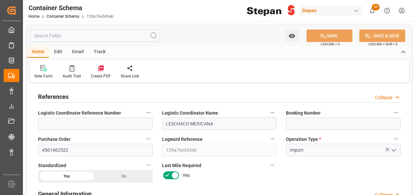
type input "0"
type input "1"
type input "20160"
type input "12"
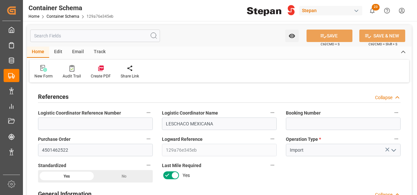
type input "NLRTM"
type input "MXVER"
type input "9401099"
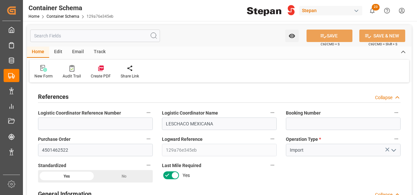
type input "13-08-2025 00:00"
type input "08-08-2025 00:00"
type input "27-08-2025 00:00"
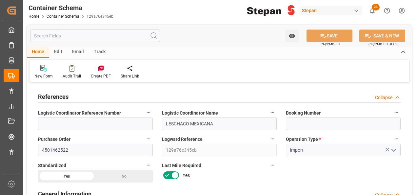
type input "[DATE]"
type input "13-08-2025 17:55"
type input "13-08-2025 17:52"
type input "[DATE]"
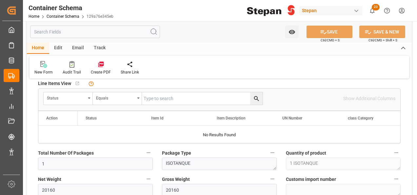
scroll to position [394, 0]
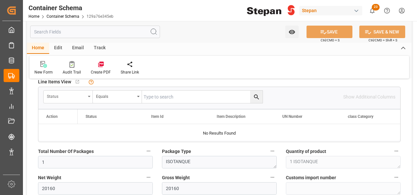
click at [88, 95] on div "Status" at bounding box center [68, 97] width 49 height 12
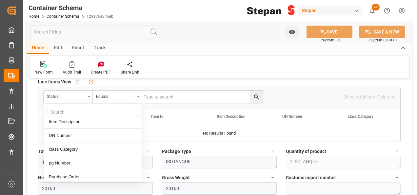
scroll to position [66, 0]
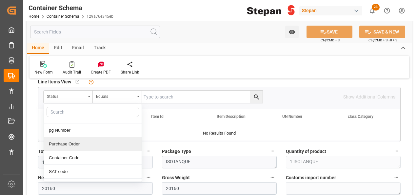
click at [67, 142] on div "Purchase Order" at bounding box center [93, 144] width 98 height 14
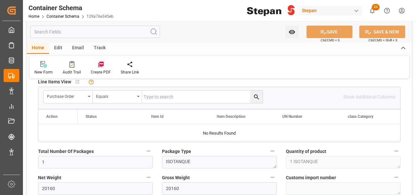
click at [156, 95] on input "text" at bounding box center [202, 97] width 121 height 12
paste input "4501462522"
type input "4501462522"
click at [259, 94] on icon "search button" at bounding box center [256, 97] width 7 height 7
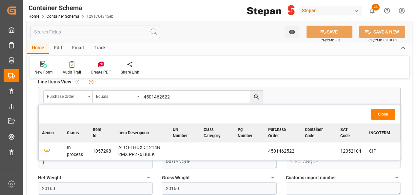
click at [379, 113] on button "Close" at bounding box center [384, 114] width 24 height 11
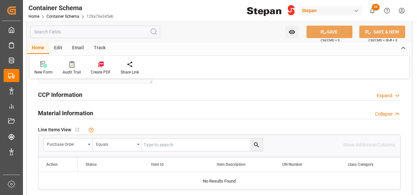
scroll to position [361, 0]
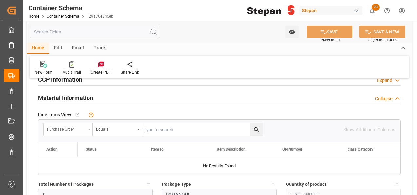
click at [90, 127] on div "Purchase Order" at bounding box center [68, 129] width 49 height 12
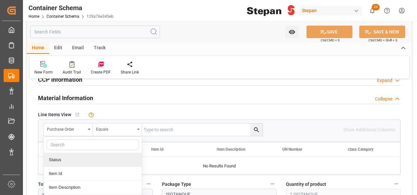
click at [146, 126] on input "text" at bounding box center [202, 129] width 121 height 12
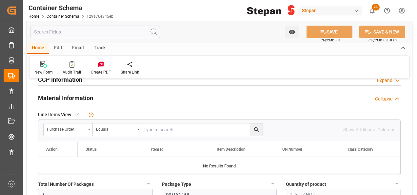
paste input "4501462522"
type input "4501462522"
click at [258, 128] on icon "search button" at bounding box center [256, 129] width 7 height 7
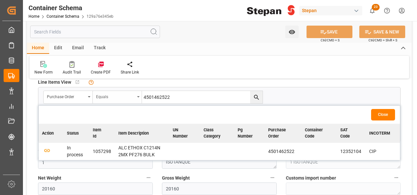
scroll to position [394, 0]
click at [47, 150] on icon "button" at bounding box center [47, 150] width 8 height 8
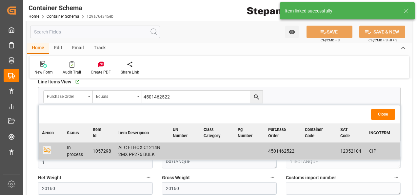
click at [380, 114] on button "Close" at bounding box center [384, 114] width 24 height 11
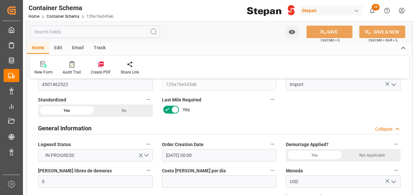
scroll to position [0, 0]
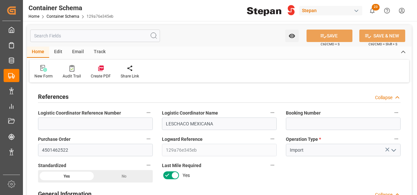
click at [59, 51] on div "Edit" at bounding box center [58, 52] width 18 height 11
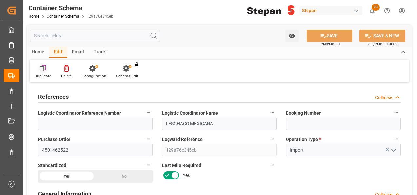
click at [44, 69] on icon at bounding box center [42, 68] width 5 height 5
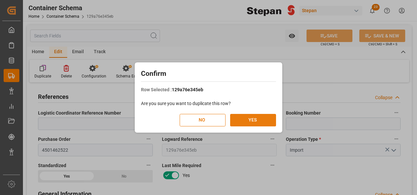
click at [252, 122] on button "YES" at bounding box center [253, 120] width 46 height 12
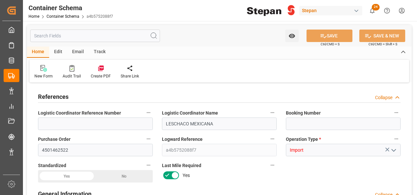
type input "0"
type input "1"
type input "20160"
type input "12"
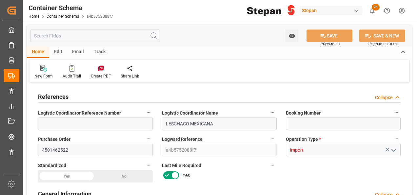
type input "NLRTM"
type input "MXVER"
type input "9401099"
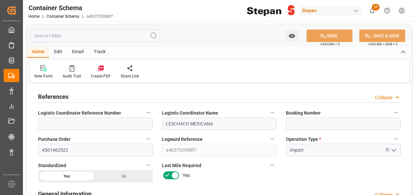
type input "13-08-2025 00:00"
type input "08-08-2025 00:00"
type input "27-08-2025 00:00"
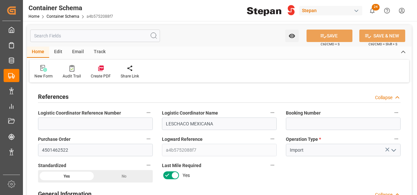
type input "[DATE]"
type input "13-08-2025 17:58"
type input "[DATE]"
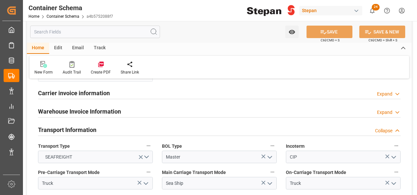
scroll to position [821, 0]
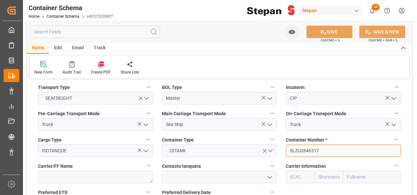
drag, startPoint x: 327, startPoint y: 137, endPoint x: 284, endPoint y: 139, distance: 43.1
click at [284, 139] on div "Container Number * SLZU2846317" at bounding box center [344, 146] width 124 height 26
paste input "20673"
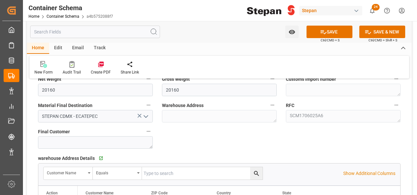
scroll to position [427, 0]
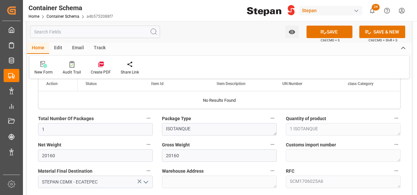
type input "SLZU2820673"
click at [39, 157] on input "20160" at bounding box center [95, 155] width 115 height 12
type input "19960"
drag, startPoint x: 182, startPoint y: 157, endPoint x: 163, endPoint y: 153, distance: 19.6
click at [163, 153] on input "20160" at bounding box center [219, 155] width 115 height 12
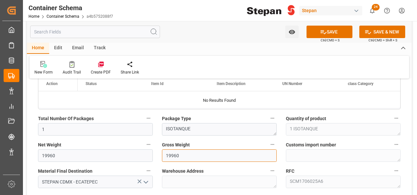
type input "19960"
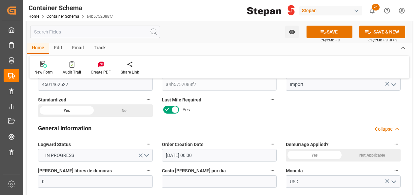
scroll to position [33, 0]
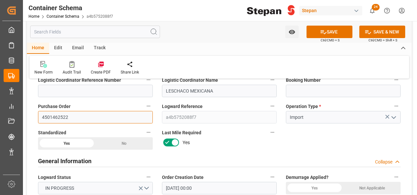
drag, startPoint x: 70, startPoint y: 116, endPoint x: 31, endPoint y: 114, distance: 38.5
paste input "3"
type input "4501462523"
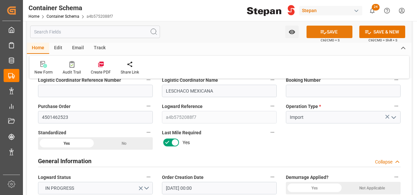
click at [333, 33] on button "SAVE" at bounding box center [330, 32] width 46 height 12
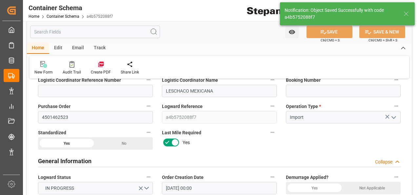
type textarea "Container is already in Final Delivery Phase."
type input "13-08-2025 17:59"
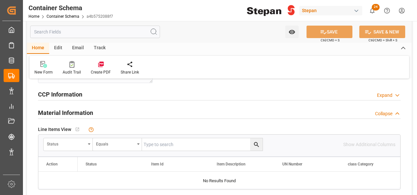
scroll to position [361, 0]
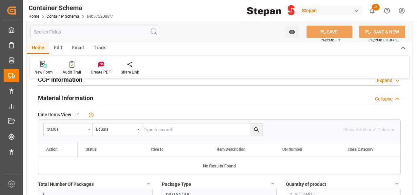
click at [87, 127] on div "Status" at bounding box center [68, 129] width 49 height 12
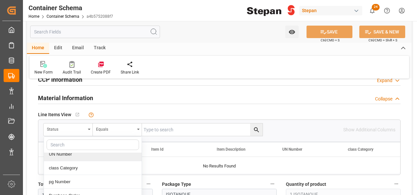
scroll to position [66, 0]
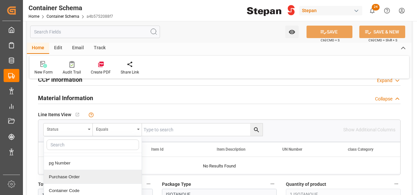
click at [61, 174] on div "Purchase Order" at bounding box center [93, 177] width 98 height 14
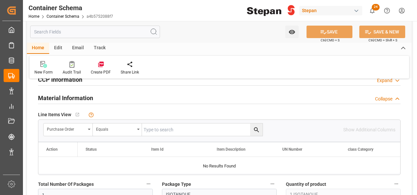
click at [165, 126] on input "text" at bounding box center [202, 129] width 121 height 12
paste input "4501462523"
type input "4501462523"
click at [256, 128] on icon "search button" at bounding box center [256, 129] width 7 height 7
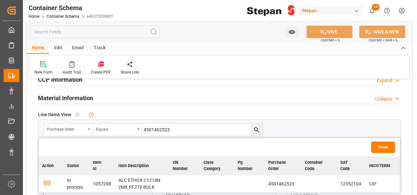
click at [49, 182] on icon "button" at bounding box center [47, 183] width 8 height 8
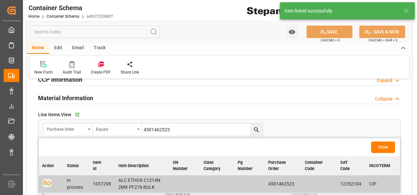
click at [383, 147] on button "Close" at bounding box center [384, 146] width 24 height 11
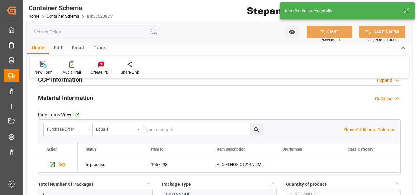
scroll to position [394, 0]
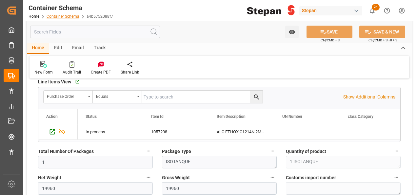
click at [66, 16] on link "Container Schema" at bounding box center [63, 16] width 33 height 5
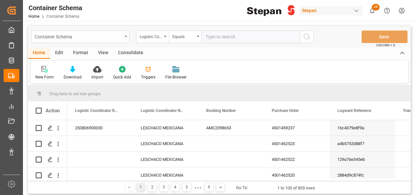
click at [126, 33] on div "Container Schema" at bounding box center [80, 37] width 98 height 12
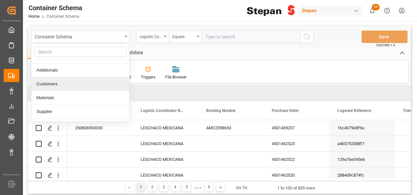
scroll to position [33, 0]
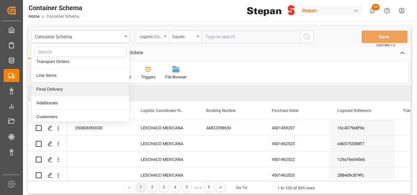
click at [56, 86] on div "Final Delivery" at bounding box center [81, 89] width 98 height 14
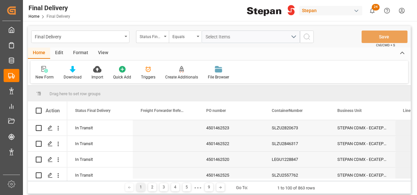
click at [164, 37] on div "Status Final Delivery" at bounding box center [152, 37] width 33 height 12
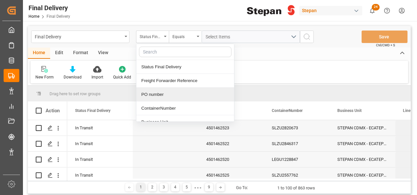
click at [150, 93] on div "PO number" at bounding box center [186, 95] width 98 height 14
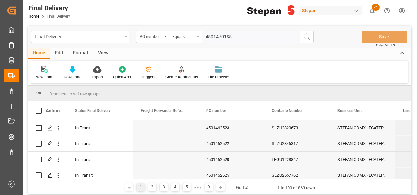
type input "4501470185"
click at [305, 37] on icon "search button" at bounding box center [307, 37] width 8 height 8
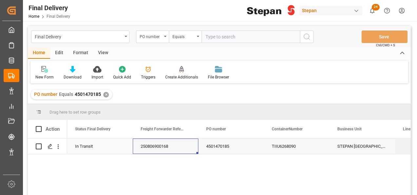
click at [169, 149] on div "250806900168" at bounding box center [166, 146] width 66 height 15
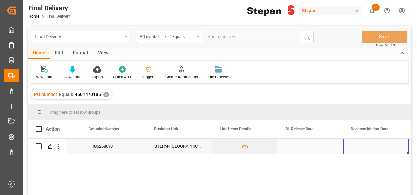
scroll to position [0, 249]
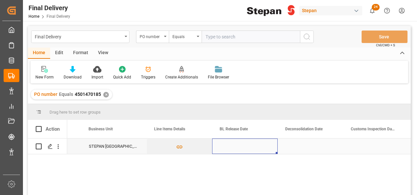
click at [241, 147] on div "Press SPACE to select this row." at bounding box center [245, 146] width 66 height 15
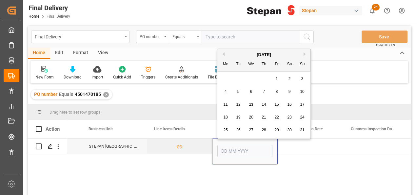
click at [254, 104] on div "13" at bounding box center [251, 105] width 8 height 8
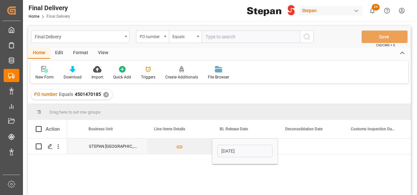
type input "13-08-2025"
click at [209, 144] on button "Press SPACE to select this row." at bounding box center [179, 146] width 65 height 15
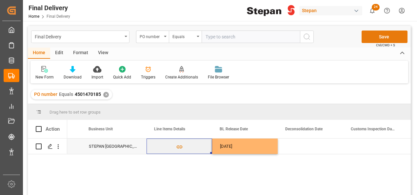
click at [387, 38] on button "Save" at bounding box center [385, 37] width 46 height 12
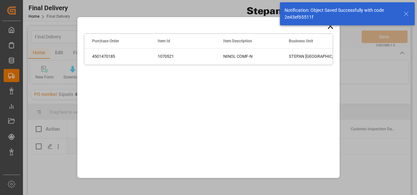
click at [331, 28] on icon at bounding box center [330, 26] width 9 height 9
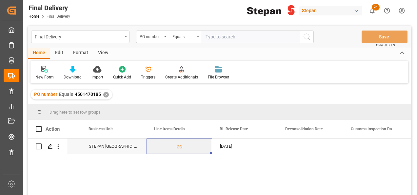
click at [105, 93] on div "✕" at bounding box center [106, 95] width 6 height 6
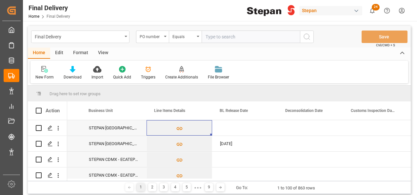
scroll to position [0, 249]
click at [196, 30] on div "Final Delivery PO number Equals Save Ctrl/CMD + S" at bounding box center [219, 37] width 383 height 22
click at [195, 37] on div "Equals" at bounding box center [185, 37] width 33 height 12
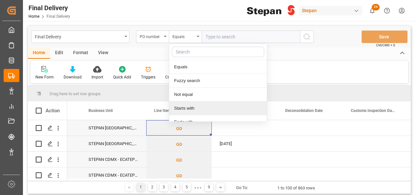
scroll to position [48, 0]
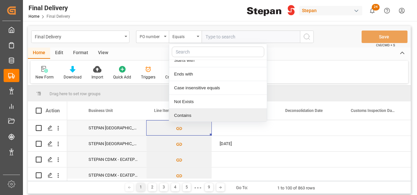
click at [180, 116] on div "Contains" at bounding box center [218, 116] width 98 height 14
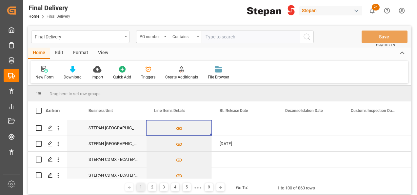
paste input "4501462496"
paste input "4501462500"
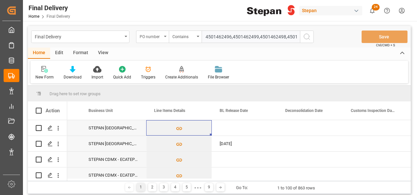
drag, startPoint x: 298, startPoint y: 35, endPoint x: 156, endPoint y: 35, distance: 142.1
click at [156, 35] on div "PO number Contains 4501462496,4501462499,4501462498,4501462500" at bounding box center [225, 37] width 178 height 12
type input "4501462496,4501462499,4501462498,4501462500"
click at [309, 35] on icon "search button" at bounding box center [307, 37] width 8 height 8
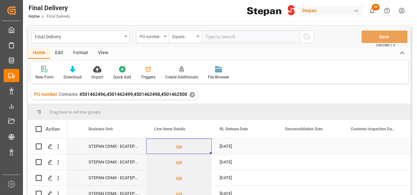
click at [113, 151] on div "STEPAN CDMX - ECATEPEC" at bounding box center [114, 146] width 66 height 15
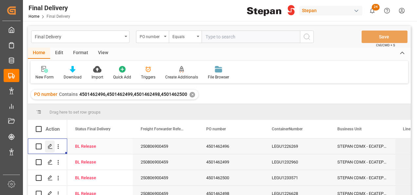
click at [49, 146] on polygon "Press SPACE to select this row." at bounding box center [49, 145] width 3 height 3
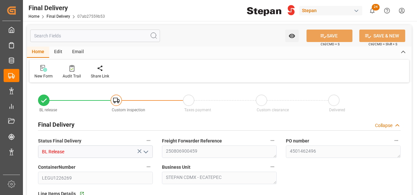
type input "11-08-2025"
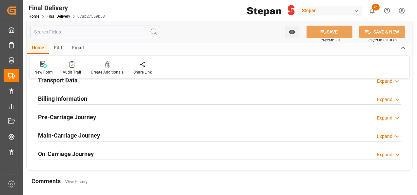
scroll to position [230, 0]
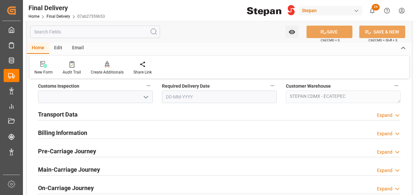
click at [68, 113] on h2 "Transport Data" at bounding box center [58, 114] width 40 height 9
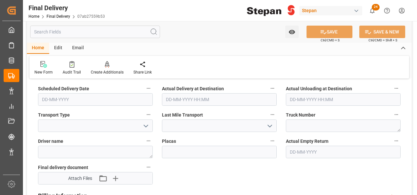
scroll to position [328, 0]
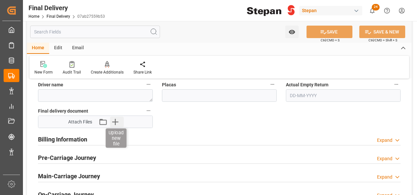
click at [117, 118] on icon "button" at bounding box center [115, 122] width 11 height 11
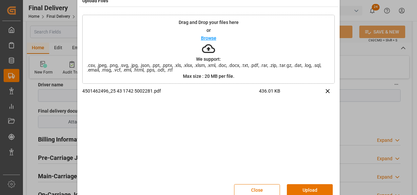
scroll to position [26, 0]
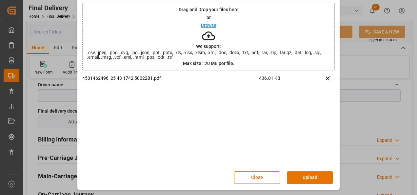
drag, startPoint x: 307, startPoint y: 177, endPoint x: 291, endPoint y: 174, distance: 16.1
click at [307, 177] on button "Upload" at bounding box center [310, 177] width 46 height 12
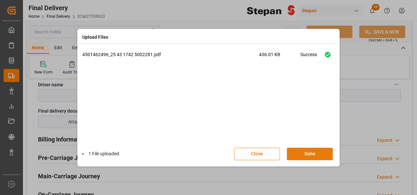
click at [305, 154] on button "Done" at bounding box center [310, 154] width 46 height 12
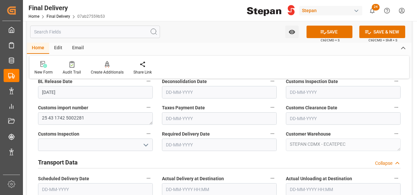
scroll to position [197, 0]
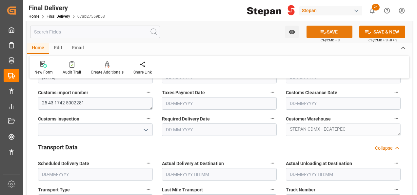
click at [333, 34] on button "SAVE" at bounding box center [330, 32] width 46 height 12
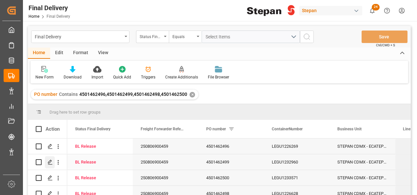
click at [50, 163] on icon "Press SPACE to select this row." at bounding box center [50, 162] width 5 height 5
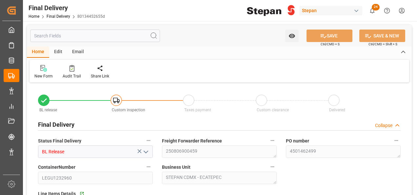
type input "11-08-2025"
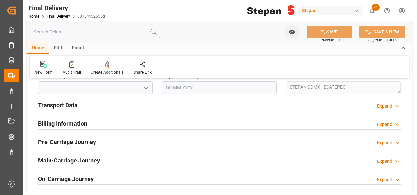
scroll to position [230, 0]
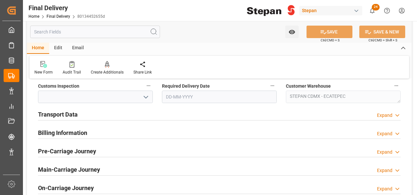
click at [46, 116] on h2 "Transport Data" at bounding box center [58, 114] width 40 height 9
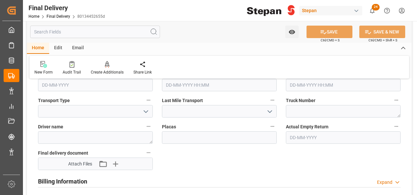
scroll to position [328, 0]
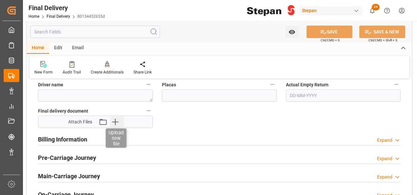
click at [112, 123] on icon "button" at bounding box center [115, 122] width 11 height 11
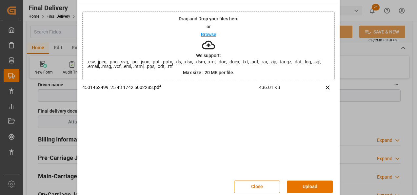
scroll to position [26, 0]
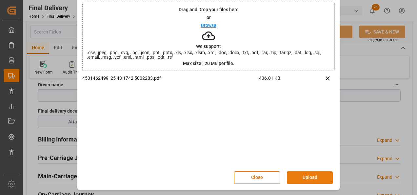
click at [306, 179] on button "Upload" at bounding box center [310, 177] width 46 height 12
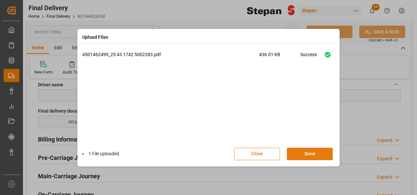
click at [312, 156] on button "Done" at bounding box center [310, 154] width 46 height 12
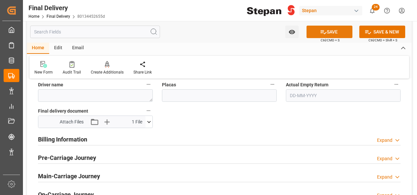
click at [328, 33] on button "SAVE" at bounding box center [330, 32] width 46 height 12
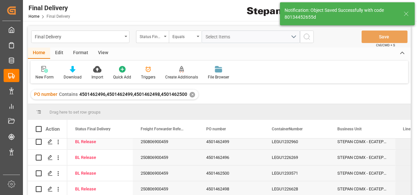
scroll to position [7, 0]
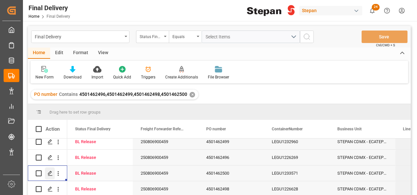
click at [50, 171] on polygon "Press SPACE to select this row." at bounding box center [49, 172] width 3 height 3
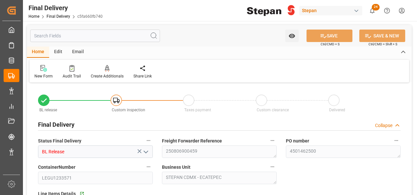
type input "11-08-2025"
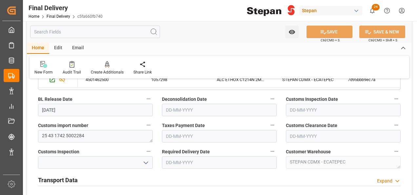
scroll to position [230, 0]
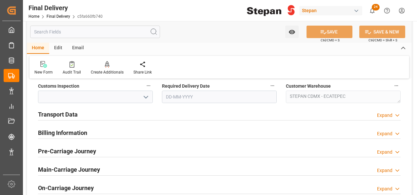
click at [53, 108] on div "Transport Data" at bounding box center [58, 114] width 40 height 12
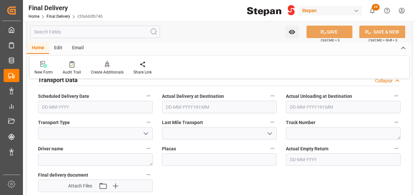
scroll to position [295, 0]
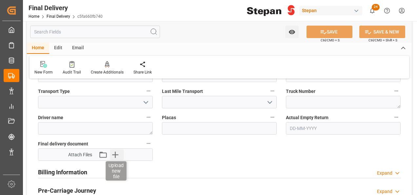
click at [113, 150] on div "Attach Files Attach existing file Upload new file" at bounding box center [95, 155] width 114 height 12
click at [114, 154] on icon "button" at bounding box center [115, 155] width 6 height 6
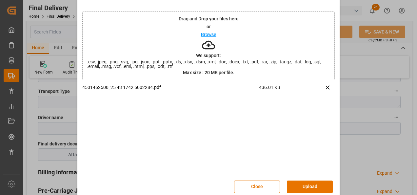
scroll to position [26, 0]
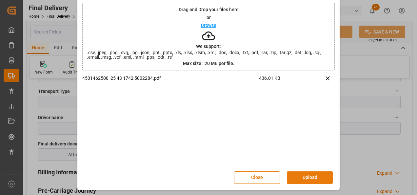
click at [297, 176] on button "Upload" at bounding box center [310, 177] width 46 height 12
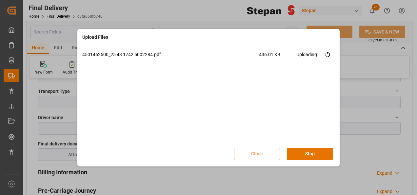
scroll to position [0, 0]
click at [308, 154] on button "Done" at bounding box center [310, 154] width 46 height 12
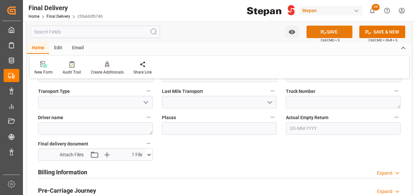
click at [323, 31] on icon at bounding box center [323, 32] width 7 height 7
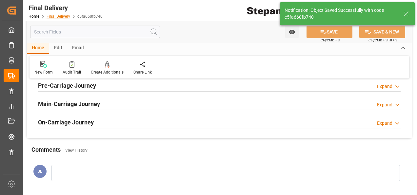
click at [53, 14] on link "Final Delivery" at bounding box center [59, 16] width 24 height 5
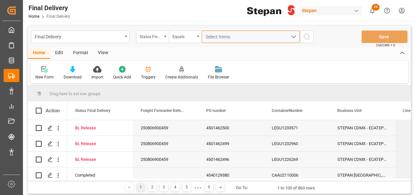
click at [209, 35] on span "Select Items" at bounding box center [220, 36] width 28 height 5
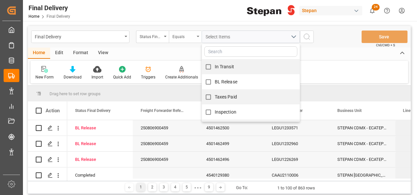
click at [197, 36] on icon "open menu" at bounding box center [198, 36] width 3 height 1
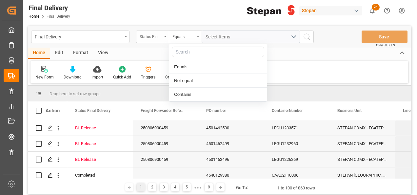
click at [157, 42] on div "Status Final Delivery" at bounding box center [152, 37] width 33 height 12
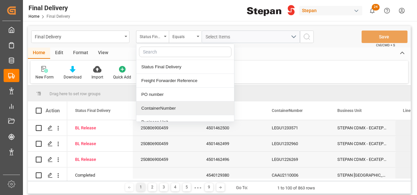
click at [171, 110] on div "ContainerNumber" at bounding box center [186, 108] width 98 height 14
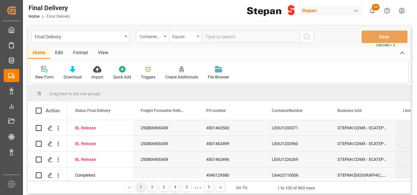
click at [198, 32] on div "Equals" at bounding box center [185, 37] width 33 height 12
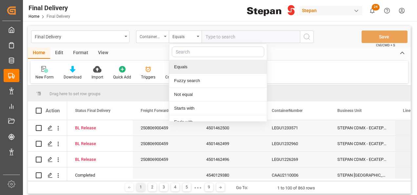
click at [160, 33] on div "ContainerNumber" at bounding box center [151, 36] width 22 height 8
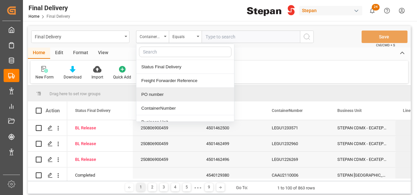
click at [159, 98] on div "PO number" at bounding box center [186, 95] width 98 height 14
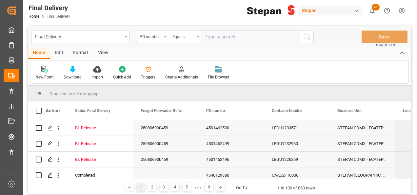
click at [198, 35] on div "Equals" at bounding box center [185, 37] width 33 height 12
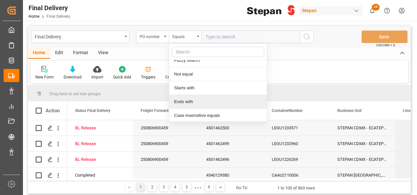
scroll to position [48, 0]
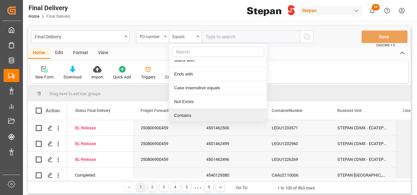
drag, startPoint x: 187, startPoint y: 114, endPoint x: 197, endPoint y: 93, distance: 23.6
click at [186, 115] on div "Contains" at bounding box center [218, 116] width 98 height 14
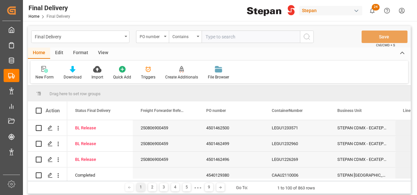
paste input "4501462496,4501462499,4501462498,4501462500"
type input "4501462496,4501462499,4501462498,4501462500"
click at [306, 35] on icon "search button" at bounding box center [307, 37] width 8 height 8
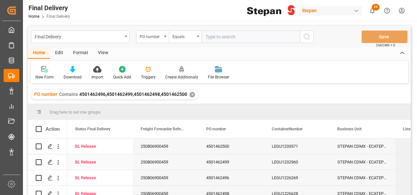
scroll to position [7, 0]
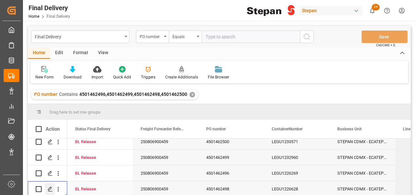
click at [50, 187] on icon "Press SPACE to select this row." at bounding box center [50, 188] width 5 height 5
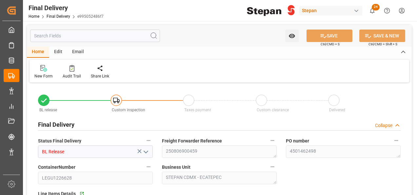
type input "11-08-2025"
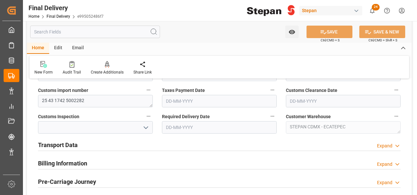
scroll to position [197, 0]
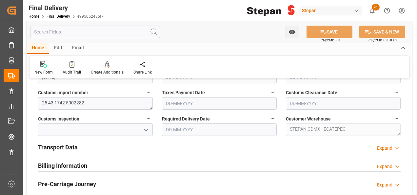
click at [64, 146] on h2 "Transport Data" at bounding box center [58, 147] width 40 height 9
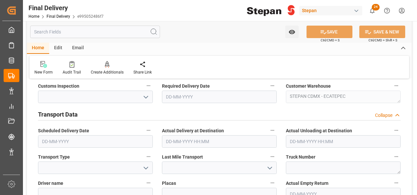
scroll to position [263, 0]
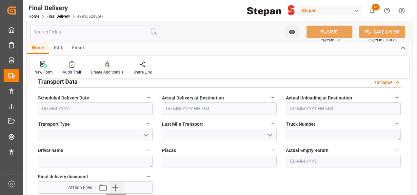
click at [118, 186] on icon "button" at bounding box center [115, 187] width 11 height 11
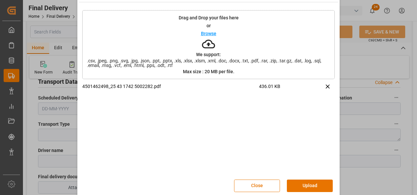
scroll to position [26, 0]
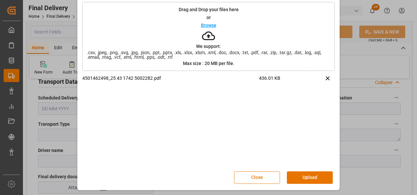
click at [310, 179] on button "Upload" at bounding box center [310, 177] width 46 height 12
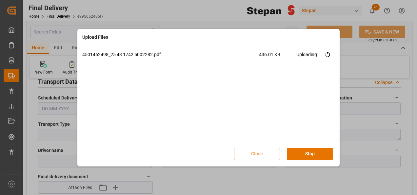
scroll to position [0, 0]
click at [309, 154] on button "Done" at bounding box center [310, 154] width 46 height 12
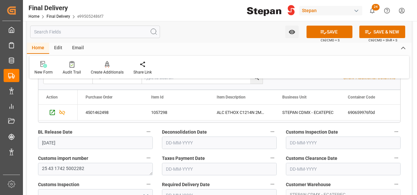
scroll to position [131, 0]
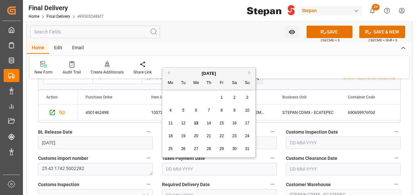
click at [178, 168] on input "text" at bounding box center [219, 169] width 115 height 12
click at [179, 71] on div "August 2025" at bounding box center [208, 73] width 93 height 7
click at [183, 125] on span "12" at bounding box center [183, 123] width 4 height 5
type input "12-08-2025"
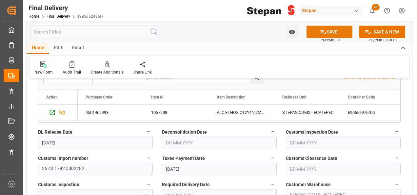
click at [320, 31] on icon at bounding box center [323, 32] width 7 height 7
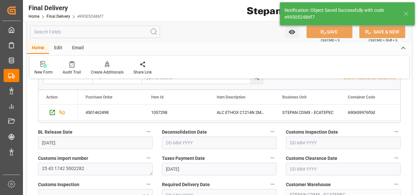
type input "Taxes paid"
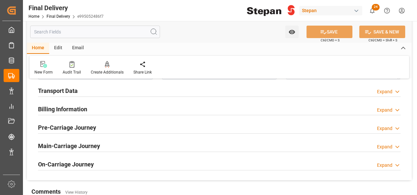
scroll to position [197, 0]
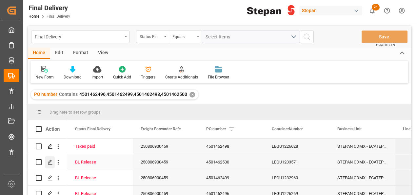
click at [49, 163] on polygon "Press SPACE to select this row." at bounding box center [49, 161] width 3 height 3
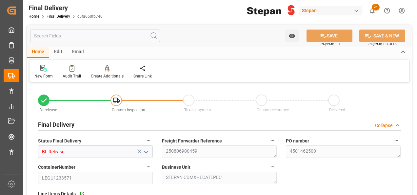
type input "11-08-2025"
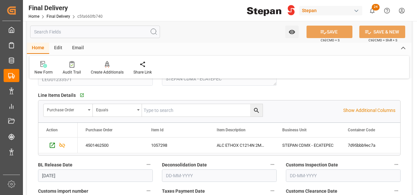
scroll to position [131, 0]
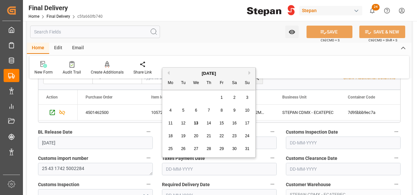
click at [179, 166] on input "text" at bounding box center [219, 169] width 115 height 12
click at [188, 73] on div "August 2025" at bounding box center [208, 73] width 93 height 7
click at [184, 121] on span "12" at bounding box center [183, 123] width 4 height 5
type input "12-08-2025"
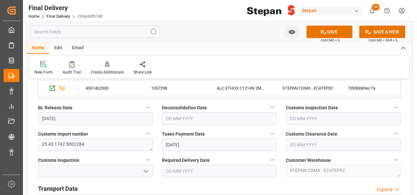
scroll to position [197, 0]
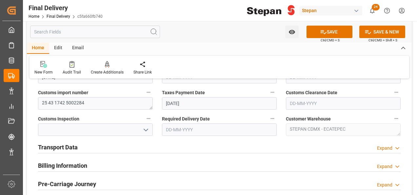
click at [60, 149] on h2 "Transport Data" at bounding box center [58, 147] width 40 height 9
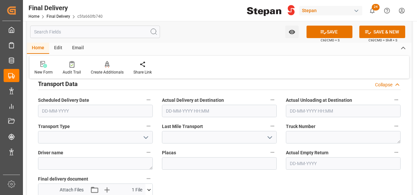
scroll to position [263, 0]
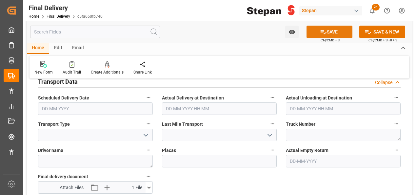
click at [337, 29] on button "SAVE" at bounding box center [330, 32] width 46 height 12
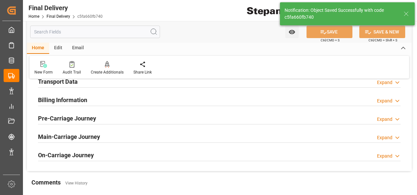
type input "Taxes paid"
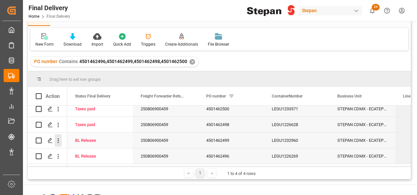
scroll to position [7, 0]
click at [49, 139] on icon "Press SPACE to select this row." at bounding box center [50, 140] width 5 height 5
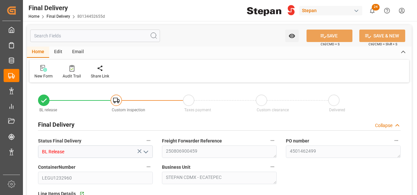
type input "11-08-2025"
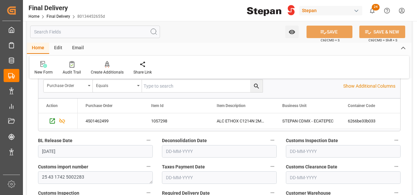
scroll to position [131, 0]
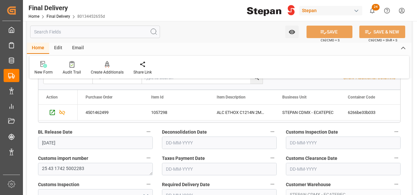
click at [177, 172] on input "text" at bounding box center [219, 169] width 115 height 12
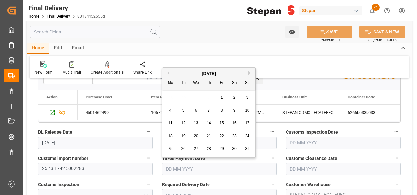
click at [182, 73] on div "August 2025" at bounding box center [208, 73] width 93 height 7
click at [181, 124] on span "12" at bounding box center [183, 123] width 4 height 5
type input "12-08-2025"
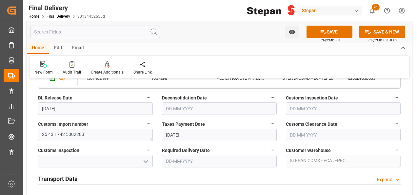
scroll to position [197, 0]
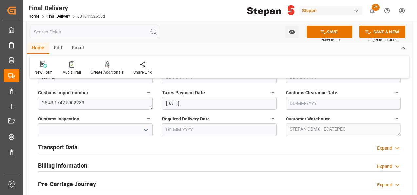
click at [73, 145] on h2 "Transport Data" at bounding box center [58, 147] width 40 height 9
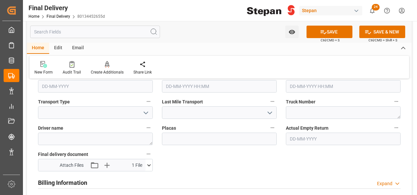
scroll to position [295, 0]
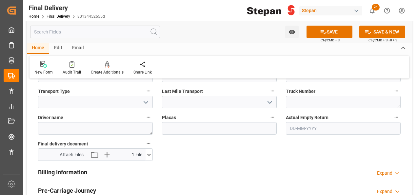
click at [149, 154] on icon at bounding box center [149, 155] width 4 height 2
click at [324, 32] on icon at bounding box center [323, 32] width 7 height 7
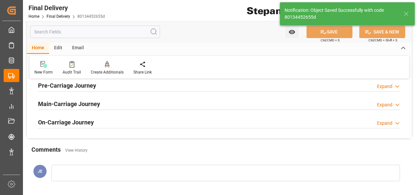
type input "Taxes paid"
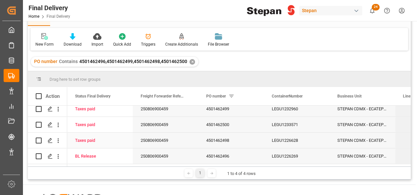
scroll to position [7, 0]
click at [49, 154] on polygon "Press SPACE to select this row." at bounding box center [49, 155] width 3 height 3
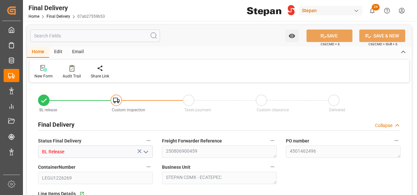
type input "11-08-2025"
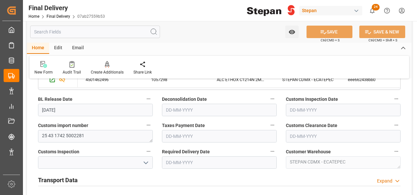
scroll to position [197, 0]
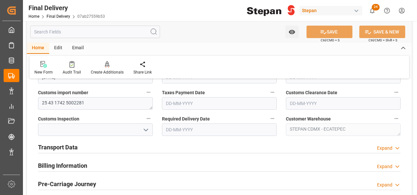
click at [185, 104] on input "text" at bounding box center [219, 103] width 115 height 12
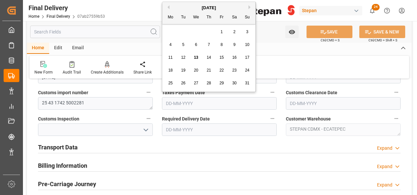
drag, startPoint x: 182, startPoint y: 56, endPoint x: 164, endPoint y: 79, distance: 29.9
click at [182, 56] on span "12" at bounding box center [183, 57] width 4 height 5
type input "12-08-2025"
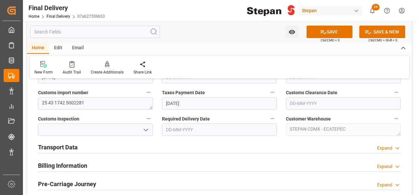
click at [57, 150] on h2 "Transport Data" at bounding box center [58, 147] width 40 height 9
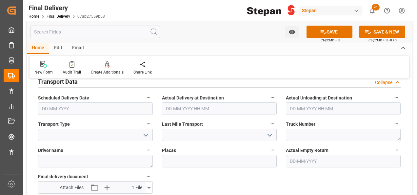
scroll to position [295, 0]
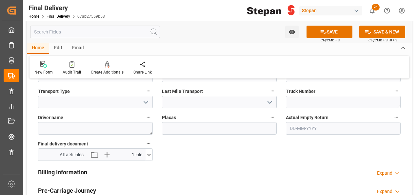
click at [148, 154] on icon at bounding box center [149, 155] width 4 height 2
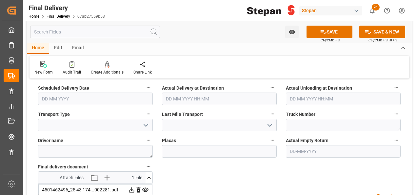
scroll to position [361, 0]
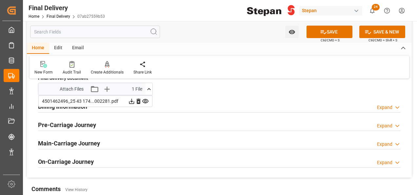
click at [149, 89] on icon at bounding box center [149, 89] width 7 height 7
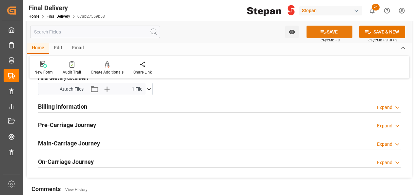
click at [325, 33] on icon at bounding box center [323, 32] width 7 height 7
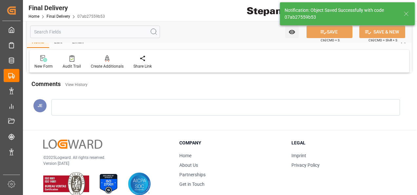
type input "Taxes paid"
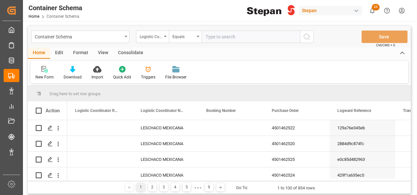
click at [60, 52] on div "Edit" at bounding box center [59, 53] width 18 height 11
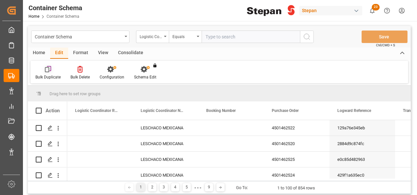
click at [48, 70] on icon at bounding box center [48, 69] width 7 height 7
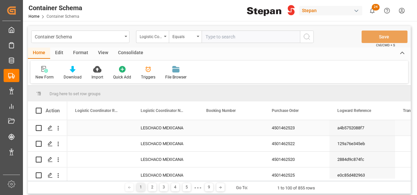
click at [240, 126] on div "Press SPACE to select this row." at bounding box center [232, 127] width 66 height 15
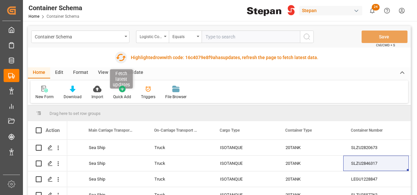
click at [120, 57] on icon "button" at bounding box center [121, 57] width 11 height 11
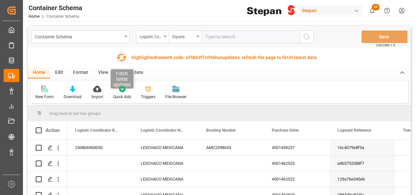
click at [116, 59] on icon "button" at bounding box center [121, 57] width 11 height 11
click at [119, 57] on icon "button" at bounding box center [121, 57] width 11 height 11
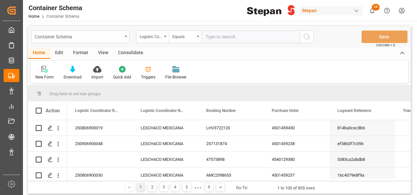
click at [125, 34] on div "Container Schema" at bounding box center [80, 37] width 98 height 12
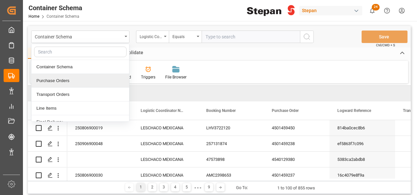
click at [61, 81] on div "Purchase Orders" at bounding box center [81, 81] width 98 height 14
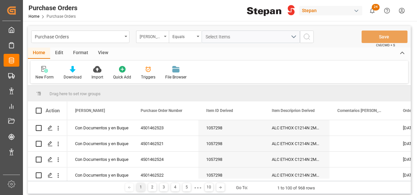
click at [165, 36] on icon "open menu" at bounding box center [165, 36] width 3 height 1
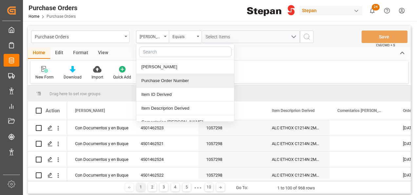
click at [159, 81] on div "Purchase Order Number" at bounding box center [186, 81] width 98 height 14
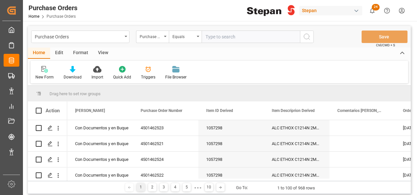
click at [210, 35] on input "text" at bounding box center [251, 37] width 98 height 12
type input "4501462496,4501462499,4501462498,4501462500"
drag, startPoint x: 297, startPoint y: 35, endPoint x: 188, endPoint y: 40, distance: 109.4
click at [188, 40] on div "Purchase Order Number Equals 4501462496,4501462499,4501462498,4501462500" at bounding box center [225, 37] width 178 height 12
click at [195, 34] on div "Equals" at bounding box center [185, 37] width 33 height 12
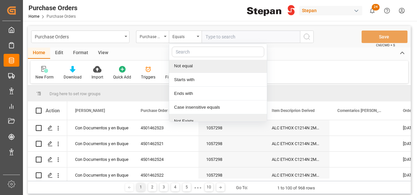
scroll to position [48, 0]
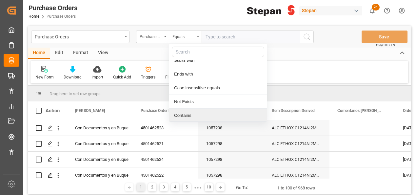
click at [180, 112] on div "Contains" at bounding box center [218, 116] width 98 height 14
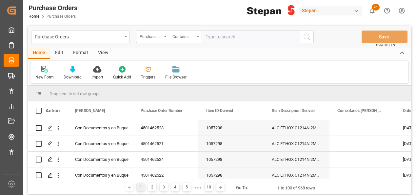
click at [224, 36] on input "text" at bounding box center [251, 37] width 98 height 12
paste input "4501462505"
paste input "4501462502"
click at [265, 33] on input "4501462505,4501462502," at bounding box center [251, 37] width 98 height 12
paste input "4501462504"
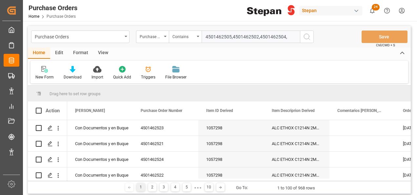
paste input "4501462501"
type input "4501462505,4501462502,4501462504,4501462501"
click at [306, 36] on icon "search button" at bounding box center [307, 37] width 8 height 8
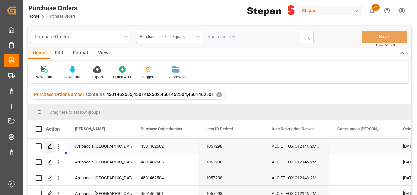
click at [49, 146] on polygon "Press SPACE to select this row." at bounding box center [49, 145] width 3 height 3
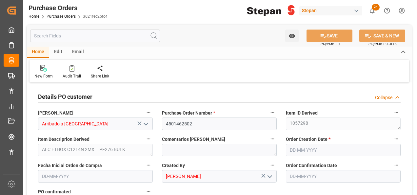
type input "1"
type input "[DATE]"
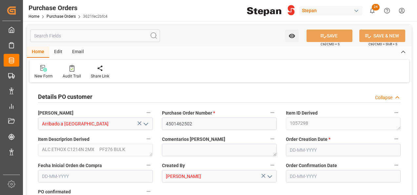
type input "[DATE]"
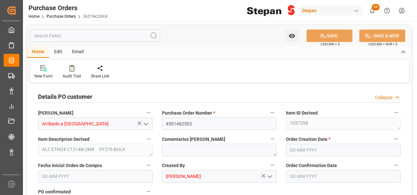
type input "[DATE]"
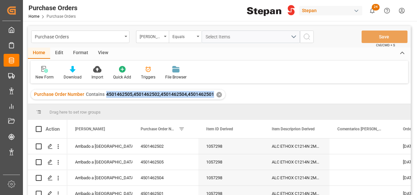
drag, startPoint x: 104, startPoint y: 93, endPoint x: 211, endPoint y: 101, distance: 107.6
click at [211, 101] on div "Purchase Order Number Contains 4501462505,4501462502,4501462504,4501462501 ✕" at bounding box center [219, 94] width 383 height 18
copy span "4501462505,4501462502,4501462504,450146250"
drag, startPoint x: 213, startPoint y: 95, endPoint x: 104, endPoint y: 97, distance: 108.3
click at [104, 97] on div "Purchase Order Number Contains 4501462505,4501462502,4501462504,4501462501 ✕" at bounding box center [128, 95] width 195 height 10
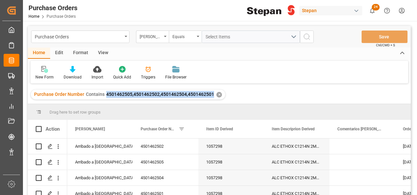
copy span "4501462505,4501462502,4501462504,4501462501"
click at [126, 35] on div "Purchase Orders" at bounding box center [80, 37] width 98 height 12
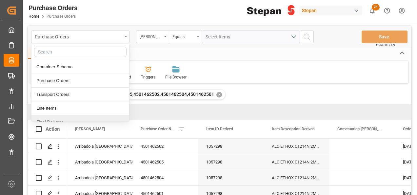
click at [55, 119] on div "Final Delivery" at bounding box center [81, 122] width 98 height 14
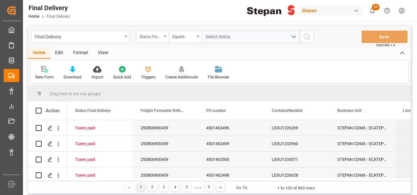
click at [166, 35] on div "Status Final Delivery" at bounding box center [152, 37] width 33 height 12
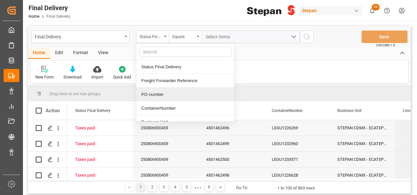
click at [153, 95] on div "PO number" at bounding box center [186, 95] width 98 height 14
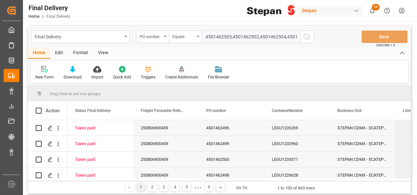
scroll to position [0, 14]
type input "4501462505,4501462502,4501462504,4501462501"
click at [303, 34] on button "search button" at bounding box center [307, 37] width 14 height 12
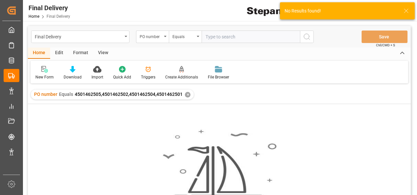
click at [187, 93] on div "✕" at bounding box center [188, 95] width 6 height 6
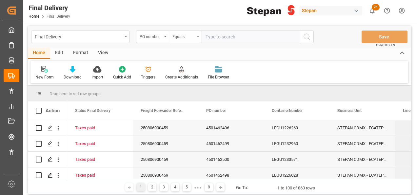
click at [196, 36] on div "Equals" at bounding box center [185, 37] width 33 height 12
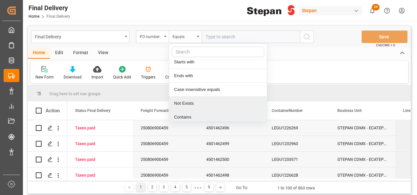
scroll to position [48, 0]
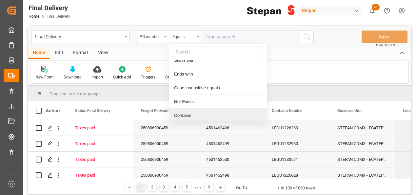
click at [190, 115] on div "Contains" at bounding box center [218, 116] width 98 height 14
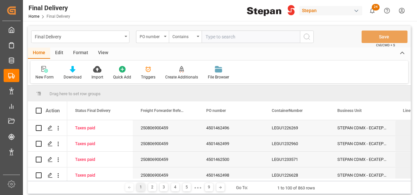
paste input "4501462505,4501462502,4501462504,4501462501"
type input "4501462505,4501462502,4501462504,4501462501"
click at [308, 35] on icon "search button" at bounding box center [307, 37] width 8 height 8
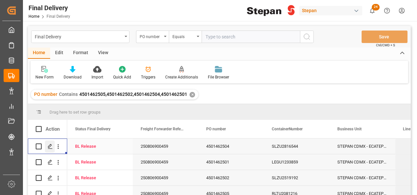
click at [50, 148] on icon "Press SPACE to select this row." at bounding box center [50, 146] width 5 height 5
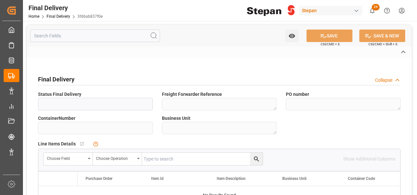
type input "BL Release"
type textarea "250806900459"
type textarea "4501462504"
type input "SLZU2816544"
type textarea "STEPAN CDMX - ECATEPEC"
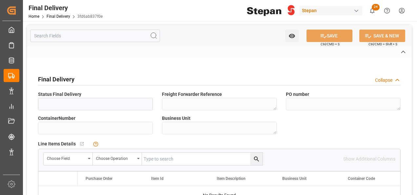
type textarea "25 43 1742 5002287"
type textarea "STEPAN CDMX - ECATEPEC"
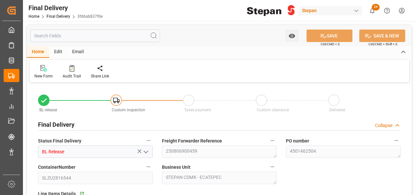
type input "[DATE]"
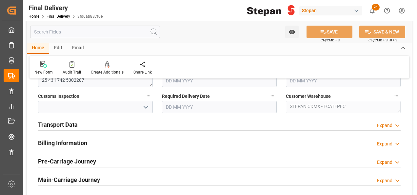
scroll to position [230, 0]
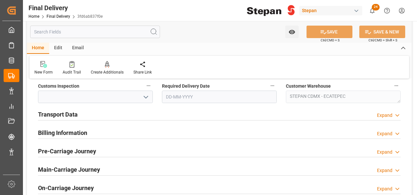
click at [66, 112] on h2 "Transport Data" at bounding box center [58, 114] width 40 height 9
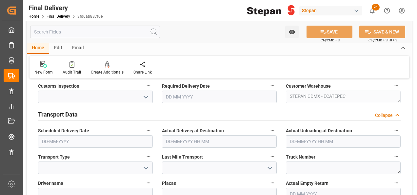
scroll to position [295, 0]
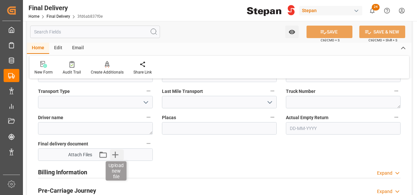
click at [115, 154] on icon "button" at bounding box center [115, 155] width 6 height 6
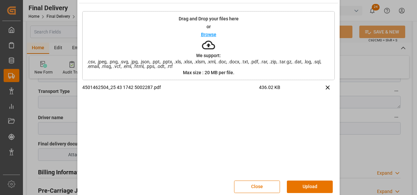
scroll to position [26, 0]
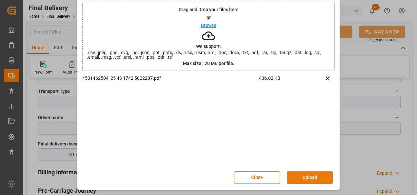
click at [316, 175] on button "Upload" at bounding box center [310, 177] width 46 height 12
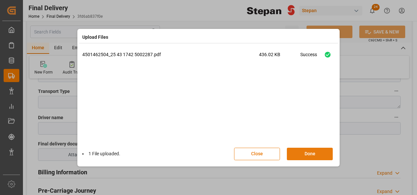
click at [313, 154] on button "Done" at bounding box center [310, 154] width 46 height 12
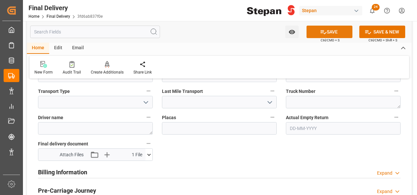
click at [328, 31] on button "SAVE" at bounding box center [330, 32] width 46 height 12
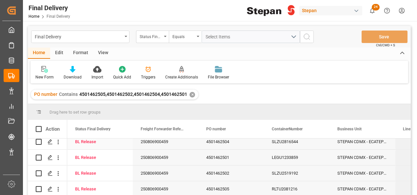
scroll to position [7, 0]
click at [49, 156] on polygon "Press SPACE to select this row." at bounding box center [49, 157] width 3 height 3
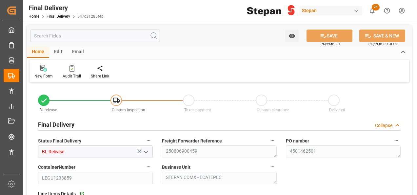
type input "[DATE]"
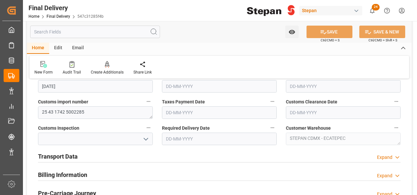
scroll to position [197, 0]
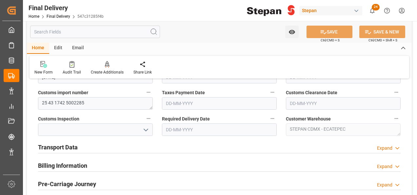
click at [62, 149] on h2 "Transport Data" at bounding box center [58, 147] width 40 height 9
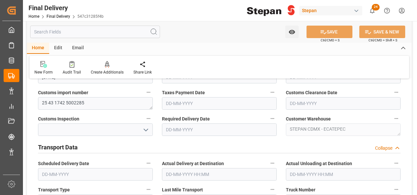
scroll to position [295, 0]
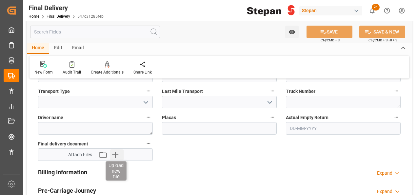
click at [119, 150] on icon "button" at bounding box center [115, 154] width 11 height 11
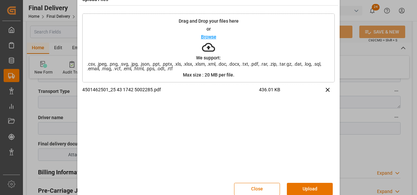
scroll to position [26, 0]
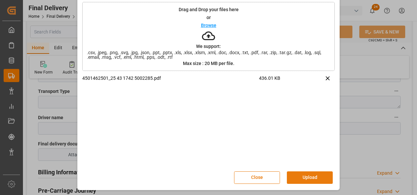
click at [302, 176] on button "Upload" at bounding box center [310, 177] width 46 height 12
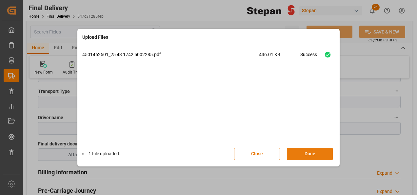
click at [309, 155] on button "Done" at bounding box center [310, 154] width 46 height 12
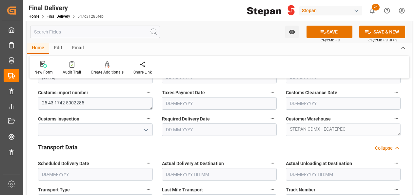
scroll to position [230, 0]
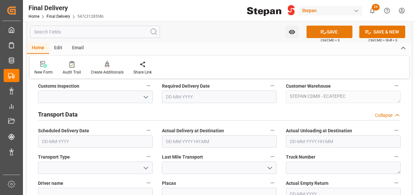
click at [340, 30] on button "SAVE" at bounding box center [330, 32] width 46 height 12
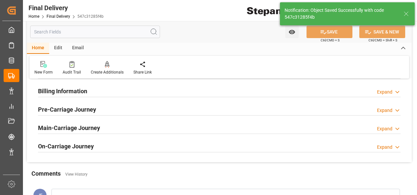
scroll to position [230, 0]
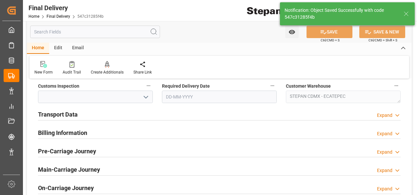
click at [59, 113] on h2 "Transport Data" at bounding box center [58, 114] width 40 height 9
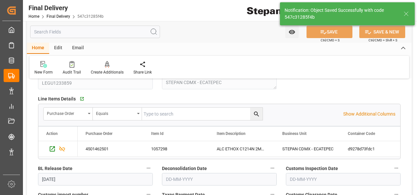
scroll to position [66, 0]
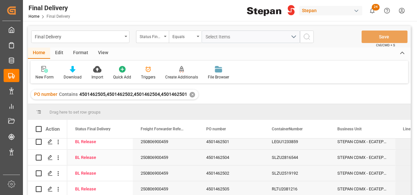
scroll to position [7, 0]
click at [49, 171] on icon "Press SPACE to select this row." at bounding box center [50, 173] width 5 height 5
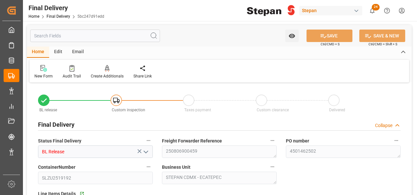
type input "[DATE]"
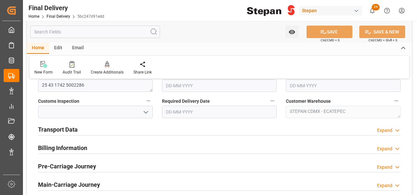
scroll to position [230, 0]
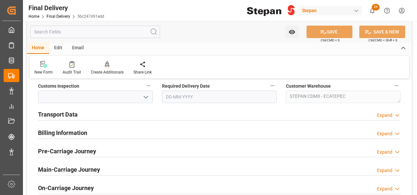
click at [70, 115] on h2 "Transport Data" at bounding box center [58, 114] width 40 height 9
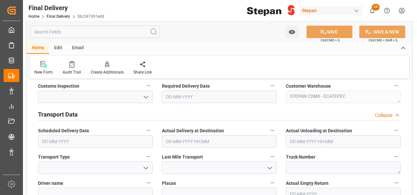
scroll to position [295, 0]
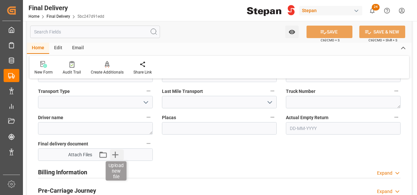
click at [116, 153] on icon "button" at bounding box center [115, 155] width 6 height 6
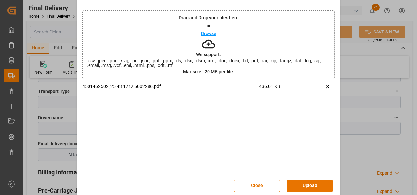
scroll to position [26, 0]
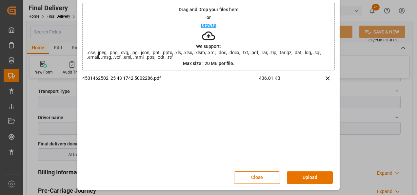
click at [305, 177] on button "Upload" at bounding box center [310, 177] width 46 height 12
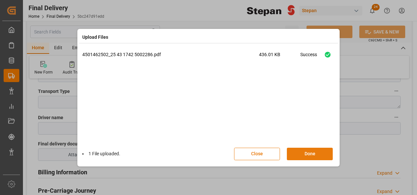
click at [313, 154] on button "Done" at bounding box center [310, 154] width 46 height 12
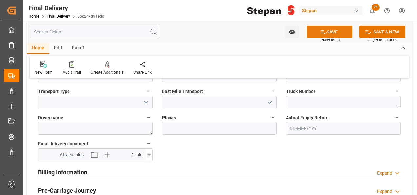
click at [337, 32] on button "SAVE" at bounding box center [330, 32] width 46 height 12
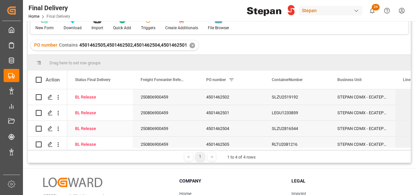
scroll to position [66, 0]
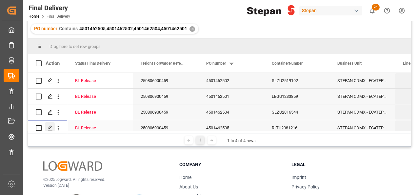
click at [49, 127] on icon "Press SPACE to select this row." at bounding box center [50, 127] width 5 height 5
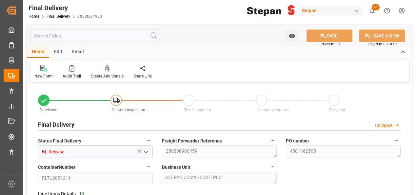
type input "11-08-2025"
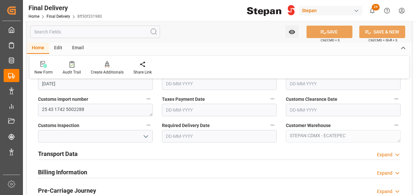
scroll to position [197, 0]
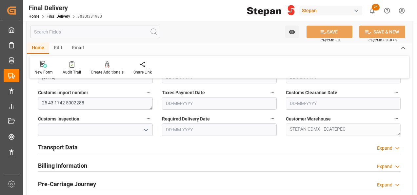
click at [72, 146] on h2 "Transport Data" at bounding box center [58, 147] width 40 height 9
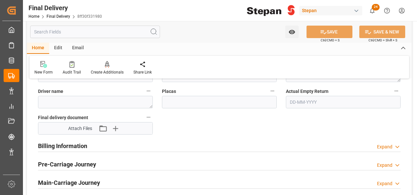
scroll to position [328, 0]
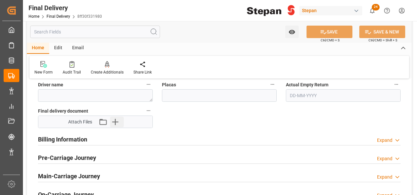
click at [118, 118] on icon "button" at bounding box center [115, 122] width 11 height 11
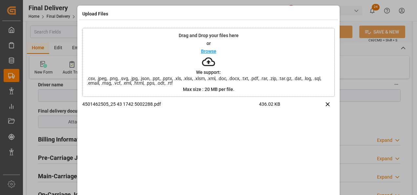
scroll to position [26, 0]
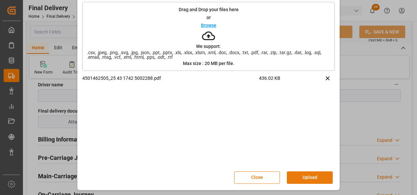
click at [311, 176] on button "Upload" at bounding box center [310, 177] width 46 height 12
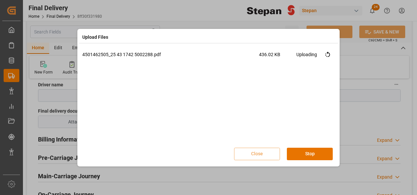
scroll to position [0, 0]
click at [310, 155] on button "Done" at bounding box center [310, 154] width 46 height 12
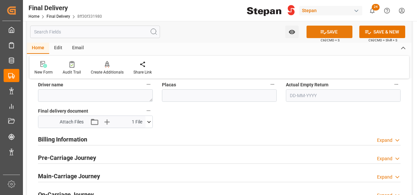
click at [330, 31] on button "SAVE" at bounding box center [330, 32] width 46 height 12
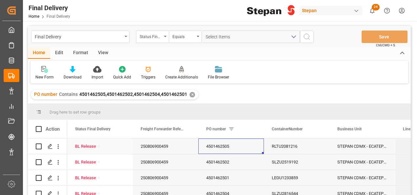
click at [226, 149] on div "4501462505" at bounding box center [232, 146] width 66 height 15
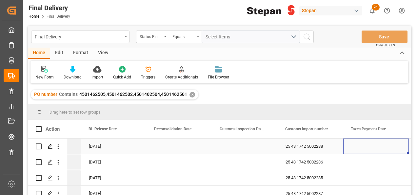
scroll to position [0, 446]
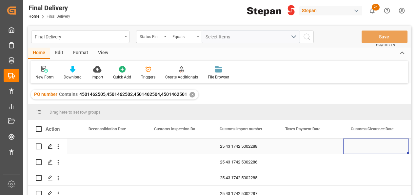
click at [290, 147] on div "Press SPACE to select this row." at bounding box center [311, 146] width 66 height 15
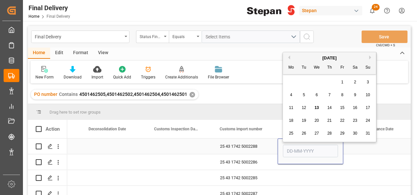
click at [291, 147] on input "Press SPACE to select this row." at bounding box center [310, 151] width 55 height 12
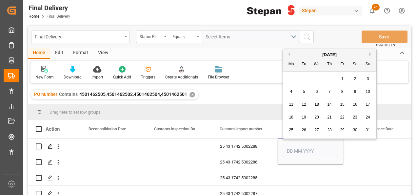
click at [288, 72] on div "August 2025 Mo Tu We Th Fr Sa Su 28 29 30 31 1 2 3 4 5 6 7 8 9 10 11 12 13 14 1…" at bounding box center [330, 94] width 94 height 90
click at [304, 102] on span "12" at bounding box center [304, 104] width 4 height 5
type input "[DATE]"
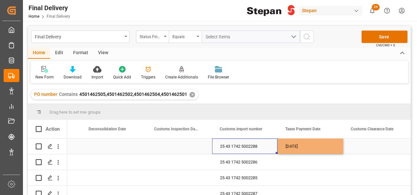
click at [271, 145] on div "25 43 1742 5002288" at bounding box center [245, 146] width 66 height 15
click at [329, 149] on div "[DATE]" at bounding box center [311, 146] width 66 height 15
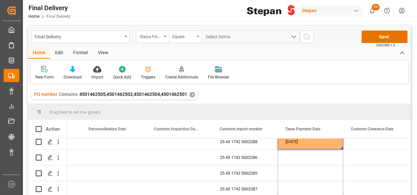
drag, startPoint x: 343, startPoint y: 152, endPoint x: 339, endPoint y: 187, distance: 35.0
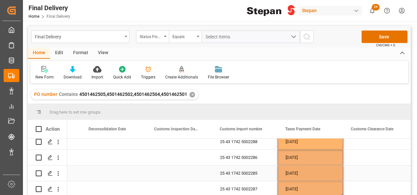
click at [369, 171] on div "Press SPACE to select this row." at bounding box center [377, 172] width 66 height 15
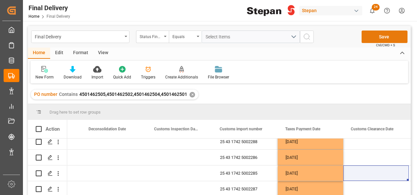
click at [384, 33] on button "Save" at bounding box center [385, 37] width 46 height 12
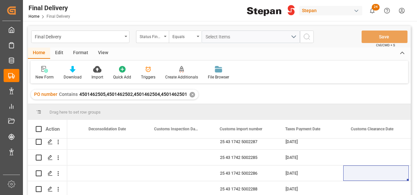
click at [192, 95] on div "✕" at bounding box center [193, 95] width 6 height 6
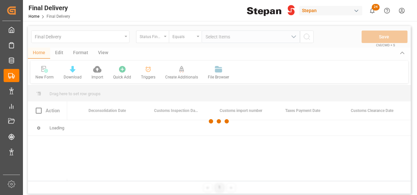
scroll to position [0, 446]
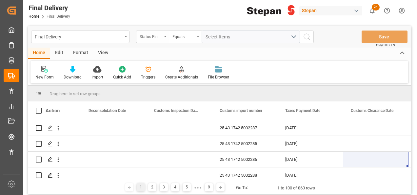
click at [165, 35] on div "Status Final Delivery" at bounding box center [152, 37] width 33 height 12
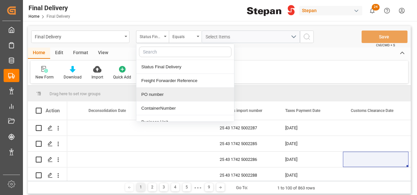
click at [157, 93] on div "PO number" at bounding box center [186, 95] width 98 height 14
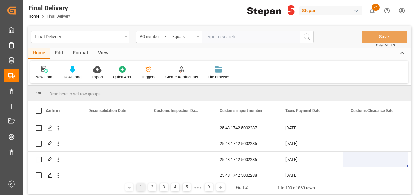
click at [217, 37] on input "text" at bounding box center [251, 37] width 98 height 12
type input "4501468618"
click at [307, 35] on icon "search button" at bounding box center [307, 37] width 8 height 8
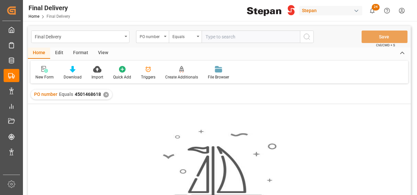
click at [109, 95] on div "✕" at bounding box center [106, 95] width 6 height 6
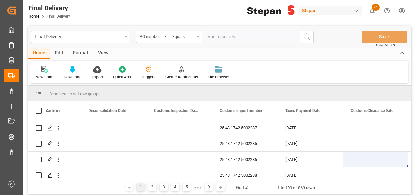
click at [210, 35] on input "text" at bounding box center [251, 37] width 98 height 12
paste input "4501468618"
click at [206, 36] on input "4501468618" at bounding box center [251, 37] width 98 height 12
type input "4501468618"
click at [305, 35] on icon "search button" at bounding box center [307, 37] width 8 height 8
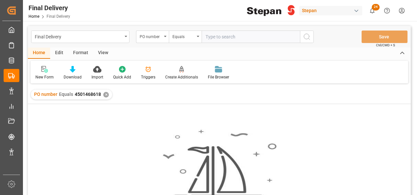
click at [105, 95] on div "✕" at bounding box center [106, 95] width 6 height 6
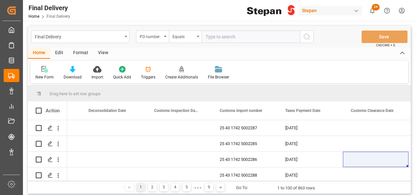
click at [226, 39] on input "text" at bounding box center [251, 37] width 98 height 12
paste input "4501459450"
type input "4501459450"
click at [305, 35] on icon "search button" at bounding box center [307, 37] width 8 height 8
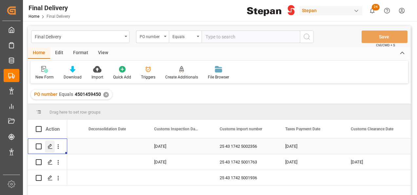
click at [48, 144] on icon "Press SPACE to select this row." at bounding box center [50, 146] width 5 height 5
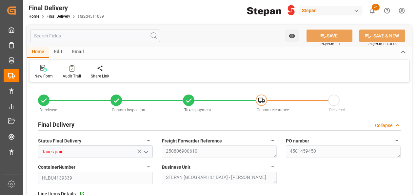
type input "[DATE]"
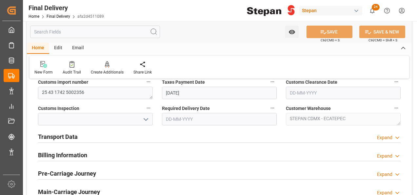
scroll to position [197, 0]
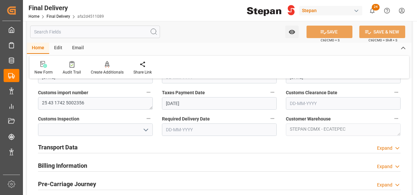
click at [385, 146] on div "Expand" at bounding box center [384, 148] width 15 height 7
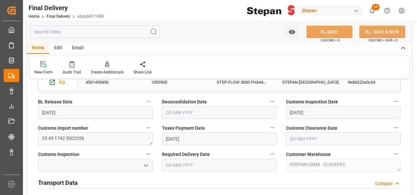
scroll to position [164, 0]
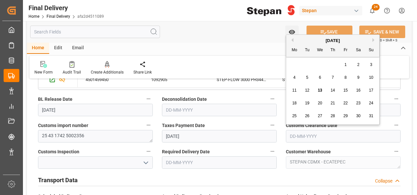
click at [299, 135] on input "text" at bounding box center [343, 136] width 115 height 12
click at [303, 40] on div "[DATE]" at bounding box center [333, 40] width 93 height 7
click at [322, 78] on div "6" at bounding box center [320, 78] width 8 height 8
type input "[DATE]"
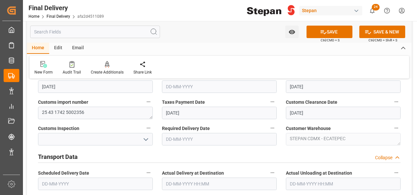
scroll to position [197, 0]
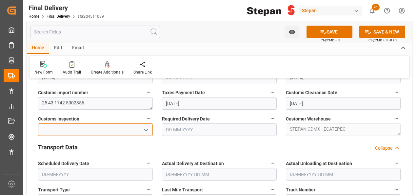
click at [151, 128] on input at bounding box center [95, 129] width 115 height 12
click at [142, 128] on icon "open menu" at bounding box center [146, 130] width 8 height 8
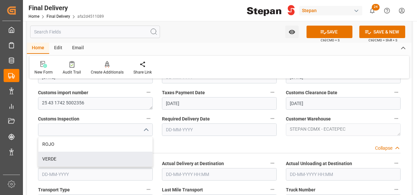
click at [48, 158] on div "VERDE" at bounding box center [95, 159] width 114 height 15
type input "VERDE"
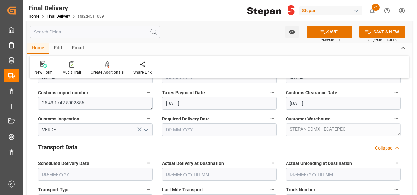
click at [178, 124] on input "text" at bounding box center [219, 129] width 115 height 12
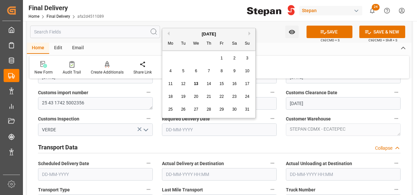
click at [187, 34] on div "[DATE]" at bounding box center [208, 34] width 93 height 7
click at [209, 71] on span "7" at bounding box center [209, 71] width 2 height 5
type input "[DATE]"
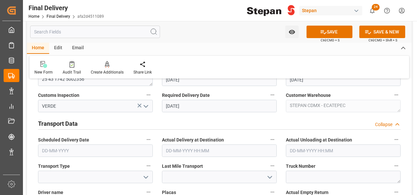
scroll to position [230, 0]
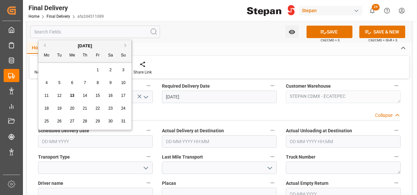
click at [89, 140] on input "text" at bounding box center [95, 141] width 115 height 12
click at [60, 48] on div "[DATE]" at bounding box center [84, 46] width 93 height 7
click at [84, 83] on span "7" at bounding box center [85, 82] width 2 height 5
type input "[DATE]"
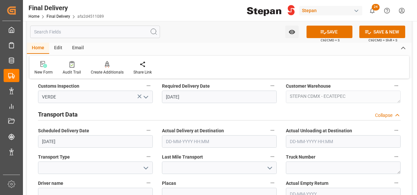
click at [191, 138] on input "text" at bounding box center [219, 141] width 115 height 12
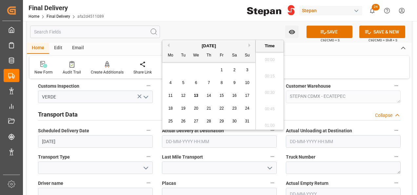
scroll to position [872, 0]
click at [209, 83] on span "7" at bounding box center [209, 82] width 2 height 5
type input "[DATE] 00:00"
click at [305, 139] on input "text" at bounding box center [343, 141] width 115 height 12
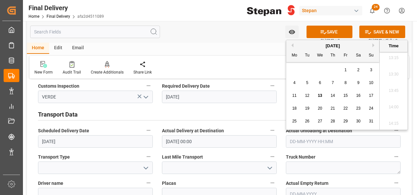
click at [310, 47] on div "[DATE]" at bounding box center [333, 46] width 93 height 7
click at [331, 84] on div "7" at bounding box center [333, 83] width 8 height 8
type input "[DATE] 00:00"
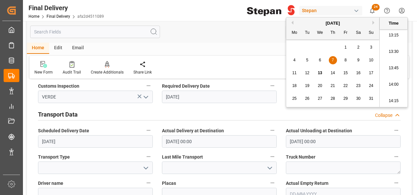
scroll to position [263, 0]
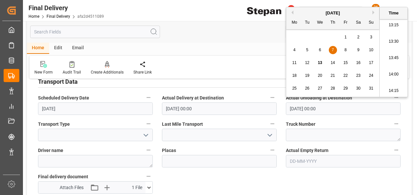
click at [144, 135] on icon "open menu" at bounding box center [146, 135] width 8 height 8
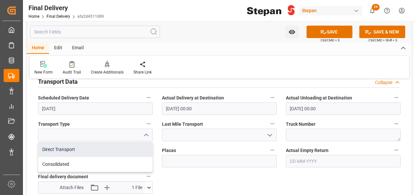
click at [54, 152] on div "Direct Transport" at bounding box center [95, 149] width 114 height 15
type input "Direct Transport"
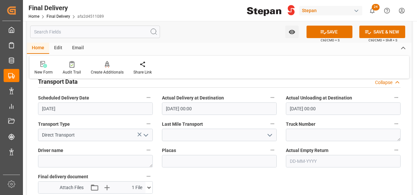
click at [270, 134] on icon "open menu" at bounding box center [270, 135] width 8 height 8
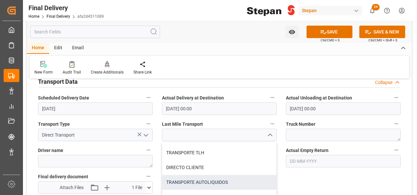
scroll to position [33, 0]
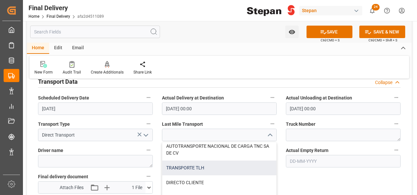
click at [198, 169] on div "TRANSPORTE TLH" at bounding box center [219, 167] width 114 height 15
type input "TRANSPORTE TLH"
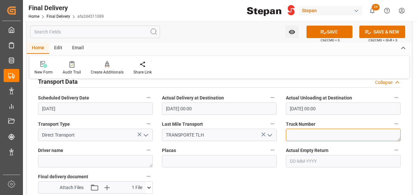
click at [293, 131] on textarea at bounding box center [343, 135] width 115 height 12
click at [300, 136] on textarea at bounding box center [343, 135] width 115 height 12
paste textarea "466"
type textarea "466"
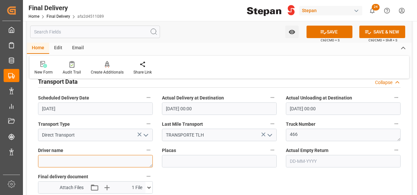
click at [62, 159] on textarea at bounding box center [95, 161] width 115 height 12
paste textarea "[PERSON_NAME]"
click at [111, 158] on textarea "[PERSON_NAME]" at bounding box center [95, 161] width 115 height 12
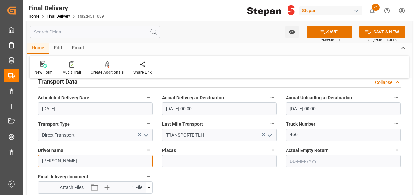
type textarea "[PERSON_NAME]"
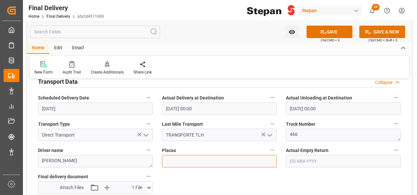
click at [177, 160] on input at bounding box center [219, 161] width 115 height 12
paste input "66BJ7S"
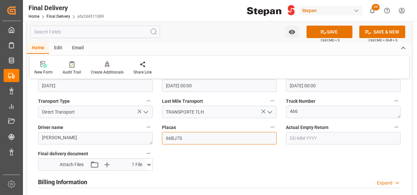
scroll to position [295, 0]
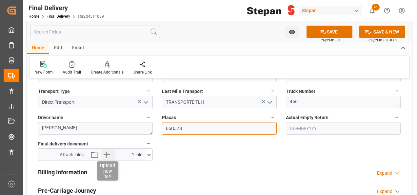
type input "66BJ7S"
click at [110, 155] on icon "button" at bounding box center [106, 154] width 11 height 11
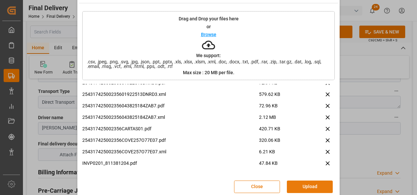
scroll to position [26, 0]
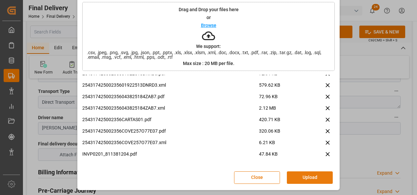
click at [310, 180] on button "Upload" at bounding box center [310, 177] width 46 height 12
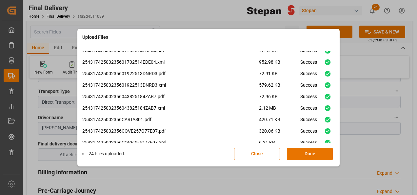
scroll to position [188, 0]
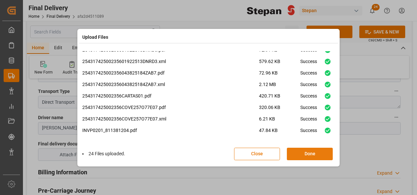
click at [310, 152] on button "Done" at bounding box center [310, 154] width 46 height 12
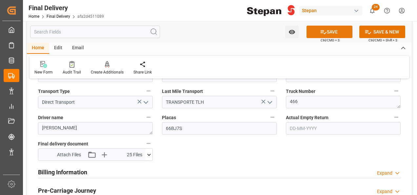
click at [332, 32] on button "SAVE" at bounding box center [330, 32] width 46 height 12
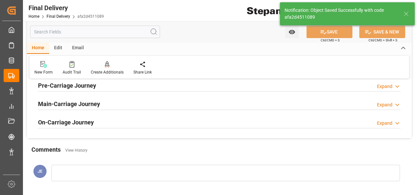
type input "Unloaded"
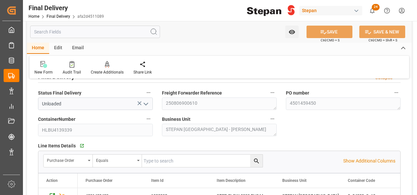
scroll to position [33, 0]
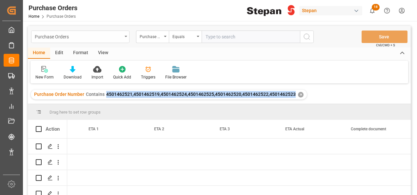
scroll to position [0, 905]
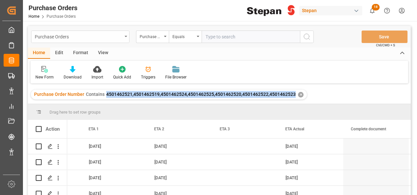
click at [128, 36] on div "Purchase Orders" at bounding box center [80, 37] width 98 height 12
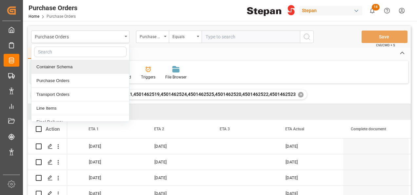
click at [51, 65] on div "Container Schema" at bounding box center [81, 67] width 98 height 14
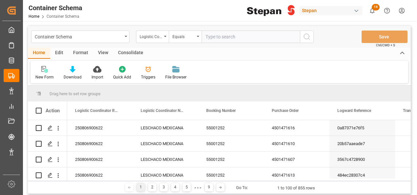
click at [215, 38] on input "text" at bounding box center [251, 37] width 98 height 12
click at [167, 34] on div "Logistic Coordinator Reference Number" at bounding box center [152, 37] width 33 height 12
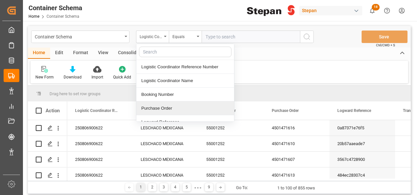
click at [157, 108] on div "Purchase Order" at bounding box center [186, 108] width 98 height 14
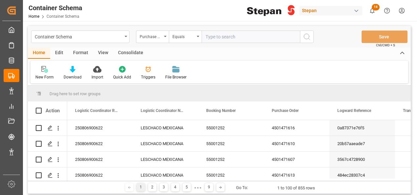
click at [212, 37] on input "text" at bounding box center [251, 37] width 98 height 12
paste input "250806900610"
type input "250806900610"
click at [305, 35] on icon "search button" at bounding box center [307, 37] width 8 height 8
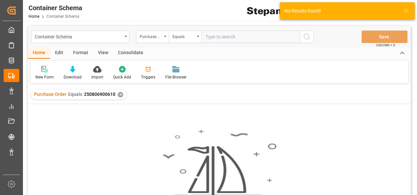
click at [118, 97] on div "Purchase Order Equals 250806900610 ✕" at bounding box center [79, 95] width 96 height 10
click at [118, 95] on div "✕" at bounding box center [121, 95] width 6 height 6
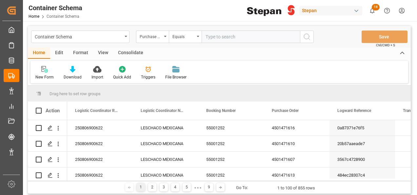
click at [164, 36] on icon "open menu" at bounding box center [165, 36] width 3 height 1
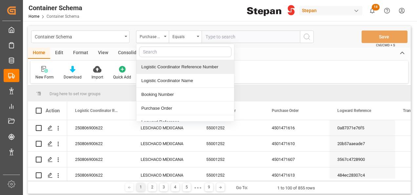
click at [163, 68] on div "Logistic Coordinator Reference Number" at bounding box center [186, 67] width 98 height 14
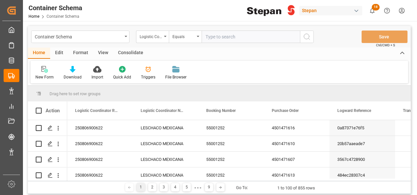
click at [224, 32] on input "text" at bounding box center [251, 37] width 98 height 12
paste input "250806900610"
type input "250806900610"
click at [313, 32] on button "search button" at bounding box center [307, 37] width 14 height 12
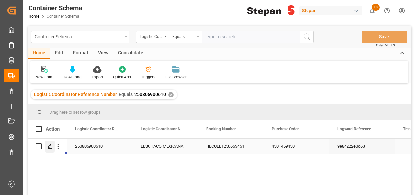
click at [51, 145] on polygon "Press SPACE to select this row." at bounding box center [49, 145] width 3 height 3
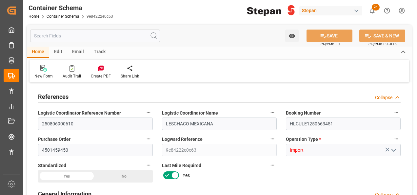
type input "0"
type input "1"
type input "14"
type input "14700"
type input "15539"
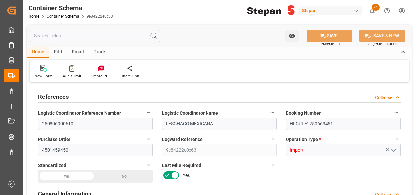
type input "12"
type input "0"
type input "Hapag [PERSON_NAME]"
type input "Hapag [PERSON_NAME] Aktiengesellschaft"
type input "FRFOS"
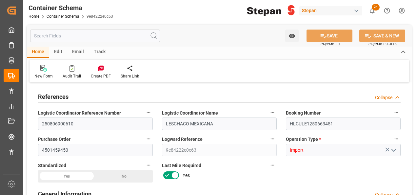
type input "MXVER"
type input "9243186"
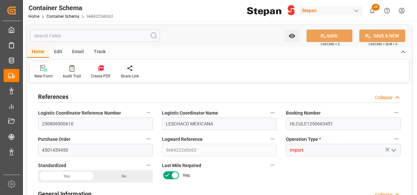
type input "9243186"
type input "0"
type input "18"
type input "[DATE] 00:00"
type input "[DATE]"
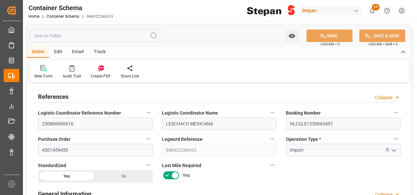
type input "[DATE]"
type input "[DATE] 00:00"
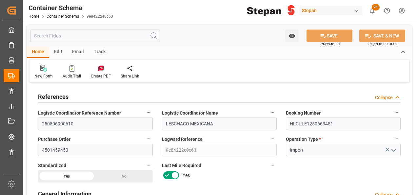
type input "[DATE] 00:00"
type input "[DATE]"
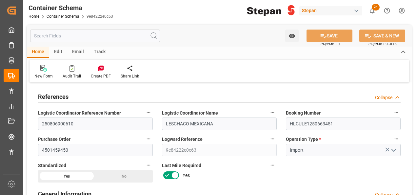
type input "[DATE] 17:00"
type input "[DATE] 18:13"
type input "[DATE]"
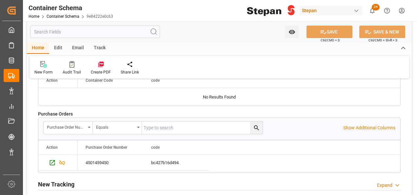
scroll to position [1674, 0]
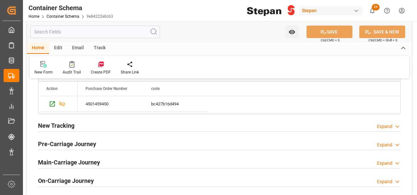
click at [79, 158] on h2 "Main-Carriage Journey" at bounding box center [69, 162] width 62 height 9
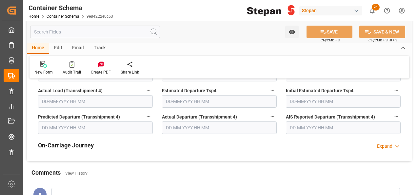
scroll to position [2298, 0]
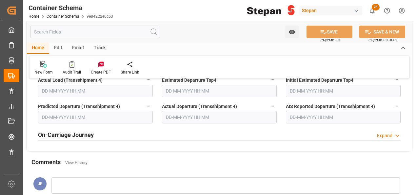
click at [70, 130] on h2 "On-Carriage Journey" at bounding box center [66, 134] width 56 height 9
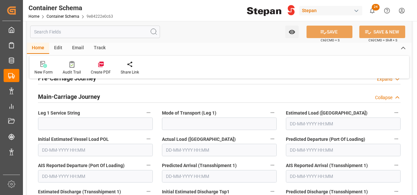
scroll to position [1674, 0]
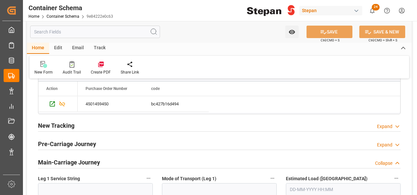
click at [71, 158] on h2 "Main-Carriage Journey" at bounding box center [69, 162] width 62 height 9
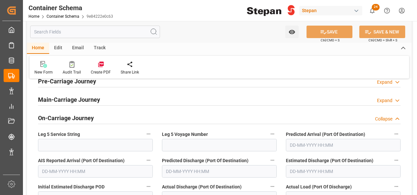
scroll to position [1740, 0]
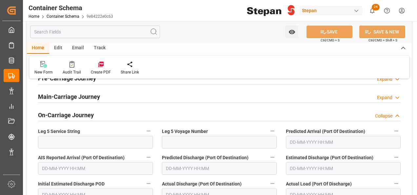
click at [75, 111] on h2 "On-Carriage Journey" at bounding box center [66, 115] width 56 height 9
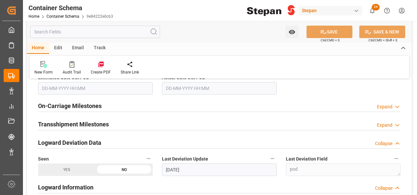
scroll to position [1214, 0]
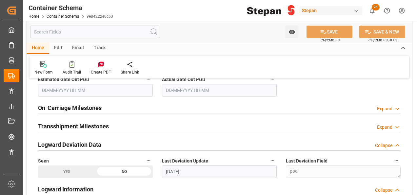
click at [71, 103] on h2 "On-Carriage Milestones" at bounding box center [70, 107] width 64 height 9
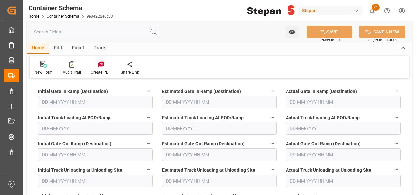
scroll to position [1280, 0]
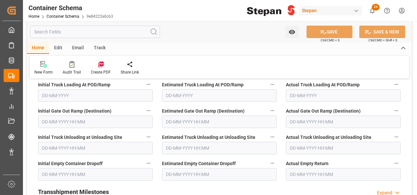
click at [306, 168] on input "text" at bounding box center [343, 174] width 115 height 12
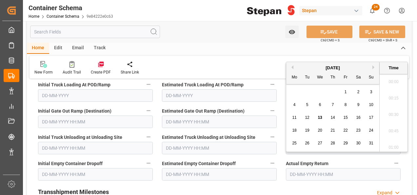
scroll to position [872, 0]
click at [349, 104] on div "8" at bounding box center [346, 105] width 8 height 8
type input "[DATE] 00:00"
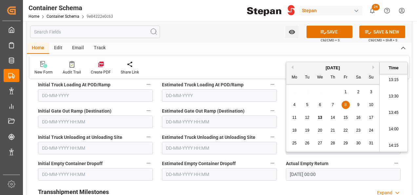
click at [288, 185] on div "Transshipment Milestones Expand" at bounding box center [219, 191] width 363 height 12
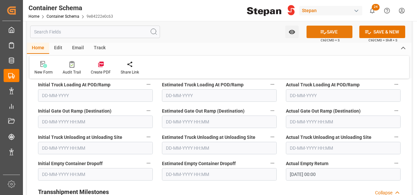
click at [336, 30] on button "SAVE" at bounding box center [330, 32] width 46 height 12
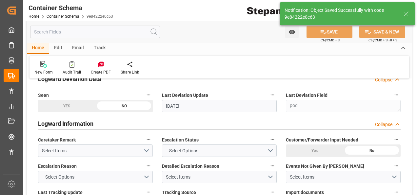
type input "15"
type input "[DATE] 19:53"
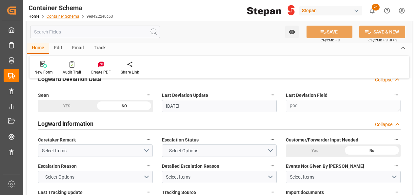
click at [66, 16] on link "Container Schema" at bounding box center [63, 16] width 33 height 5
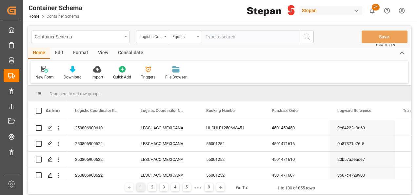
click at [164, 37] on div "Logistic Coordinator Reference Number" at bounding box center [152, 37] width 33 height 12
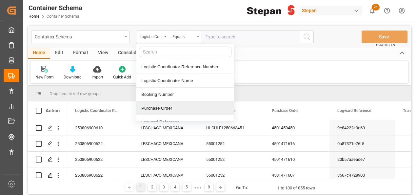
click at [155, 108] on div "Purchase Order" at bounding box center [186, 108] width 98 height 14
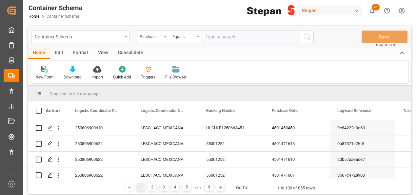
click at [224, 31] on input "text" at bounding box center [251, 37] width 98 height 12
paste input "250806920089"
type input "250806920089"
click at [309, 35] on icon "search button" at bounding box center [307, 37] width 8 height 8
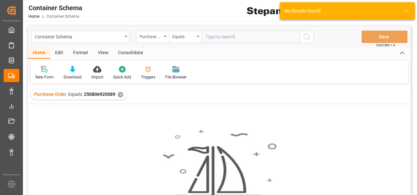
click at [120, 94] on div "✕" at bounding box center [121, 95] width 6 height 6
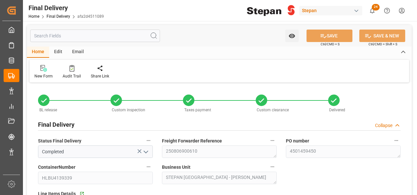
type input "[DATE]"
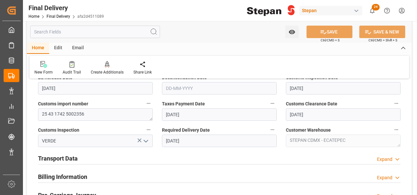
scroll to position [219, 0]
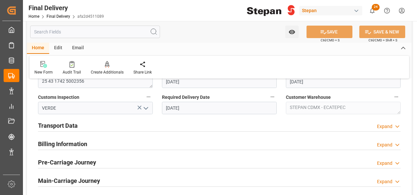
click at [384, 125] on div "Expand" at bounding box center [384, 126] width 15 height 7
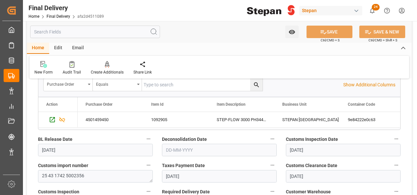
scroll to position [87, 0]
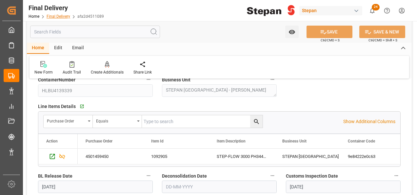
click at [53, 17] on link "Final Delivery" at bounding box center [59, 16] width 24 height 5
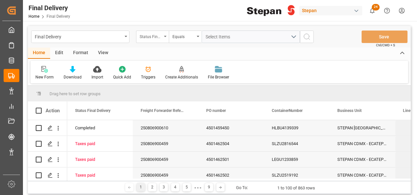
click at [158, 35] on div "Status Final Delivery" at bounding box center [151, 36] width 22 height 8
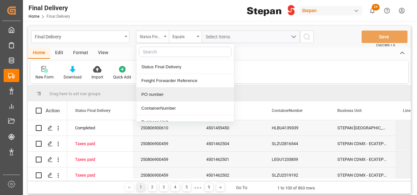
click at [152, 95] on div "PO number" at bounding box center [186, 95] width 98 height 14
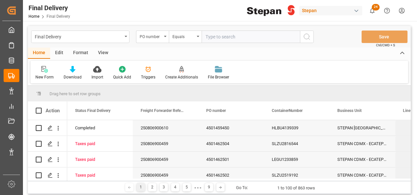
click at [216, 35] on input "text" at bounding box center [251, 37] width 98 height 12
type input "4501440200"
click at [305, 37] on icon "search button" at bounding box center [307, 37] width 8 height 8
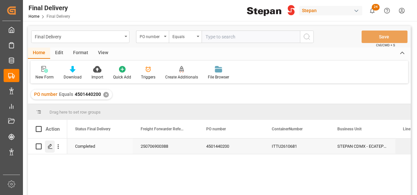
click at [52, 146] on icon "Press SPACE to select this row." at bounding box center [50, 146] width 5 height 5
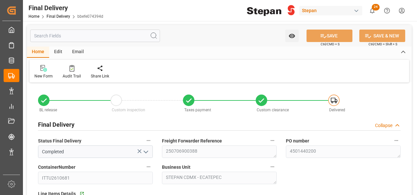
type input "[DATE]"
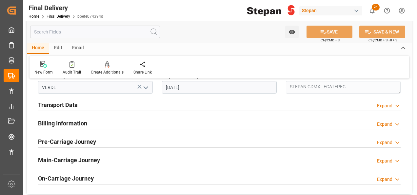
scroll to position [230, 0]
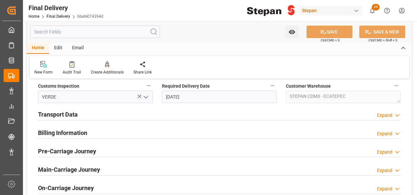
click at [72, 116] on h2 "Transport Data" at bounding box center [58, 114] width 40 height 9
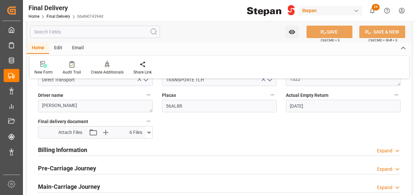
scroll to position [328, 0]
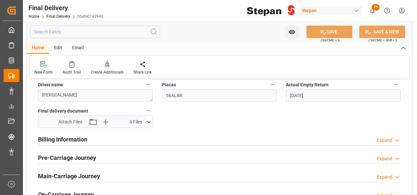
click at [75, 137] on h2 "Billing Information" at bounding box center [62, 139] width 49 height 9
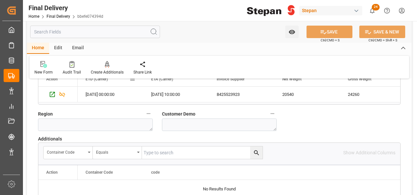
scroll to position [525, 0]
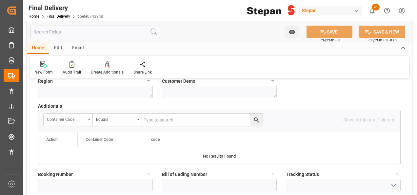
click at [69, 116] on div "Container Code" at bounding box center [66, 119] width 39 height 8
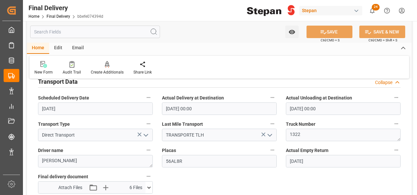
scroll to position [328, 0]
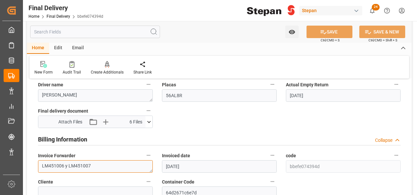
click at [98, 167] on textarea "LM451006 y LM451007" at bounding box center [95, 166] width 115 height 12
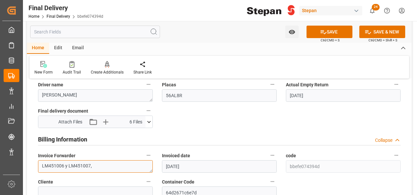
paste textarea "LM452282"
type textarea "LM451006 y LM451007,LM452282"
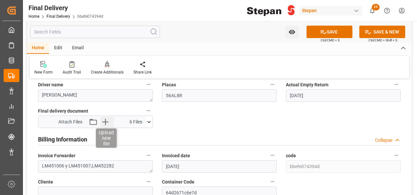
click at [104, 119] on icon "button" at bounding box center [105, 122] width 11 height 11
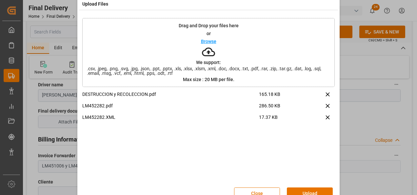
scroll to position [26, 0]
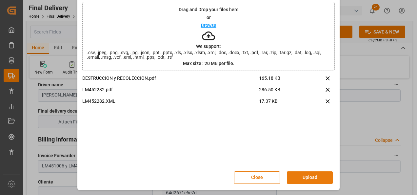
click at [308, 180] on button "Upload" at bounding box center [310, 177] width 46 height 12
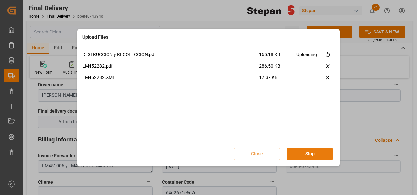
scroll to position [0, 0]
click at [308, 158] on button "Done" at bounding box center [310, 154] width 46 height 12
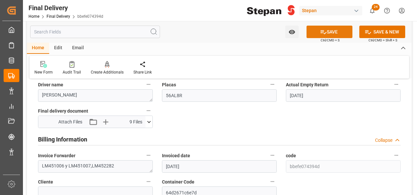
click at [330, 31] on button "SAVE" at bounding box center [330, 32] width 46 height 12
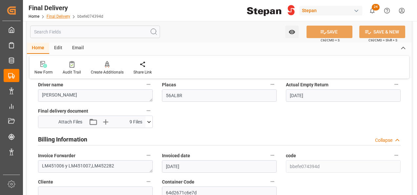
click at [53, 16] on link "Final Delivery" at bounding box center [59, 16] width 24 height 5
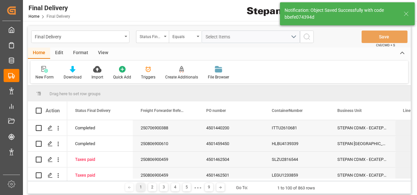
click at [165, 37] on icon "open menu" at bounding box center [165, 36] width 3 height 1
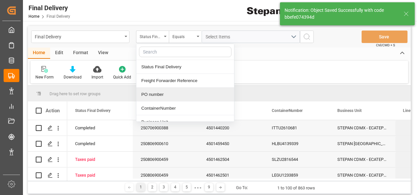
click at [148, 93] on div "PO number" at bounding box center [186, 95] width 98 height 14
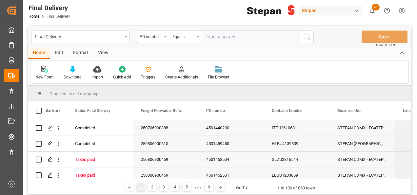
click at [213, 39] on input "text" at bounding box center [251, 37] width 98 height 12
paste input "4501440202"
type input "4501440202"
click at [310, 35] on icon "search button" at bounding box center [307, 37] width 8 height 8
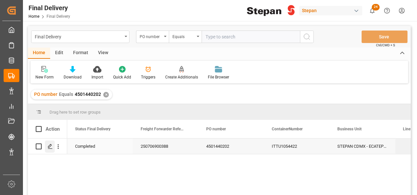
click at [48, 144] on icon "Press SPACE to select this row." at bounding box center [50, 146] width 5 height 5
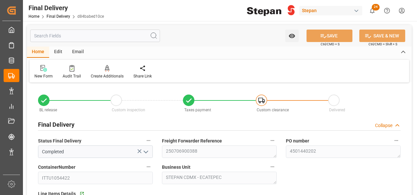
type input "[DATE]"
type input "23-07-2025"
type input "24-07-2025"
type input "25-07-2025"
type input "24-07-2025"
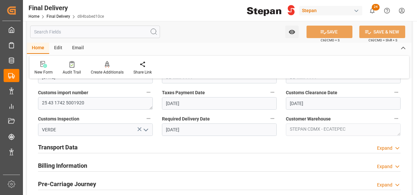
scroll to position [230, 0]
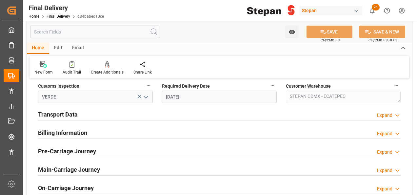
click at [387, 113] on div "Expand" at bounding box center [384, 115] width 15 height 7
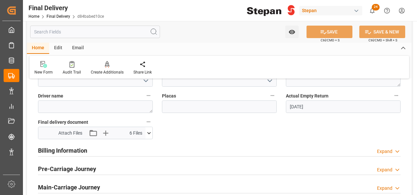
scroll to position [328, 0]
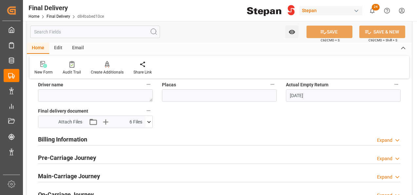
click at [74, 140] on h2 "Billing Information" at bounding box center [62, 139] width 49 height 9
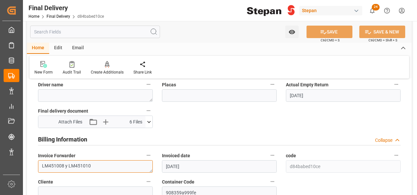
click at [100, 165] on textarea "LM451008 y LM451010" at bounding box center [95, 166] width 115 height 12
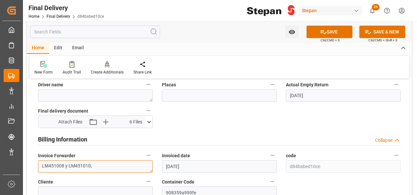
click at [106, 165] on textarea "LM451008 y LM451010," at bounding box center [95, 166] width 115 height 12
paste textarea "LM452283"
type textarea "LM451008 y LM451010,LM452283"
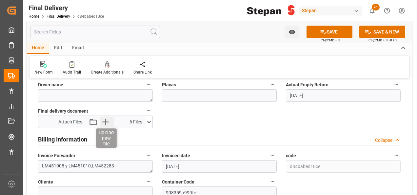
click at [107, 121] on icon "button" at bounding box center [105, 122] width 11 height 11
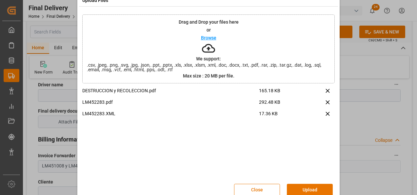
scroll to position [26, 0]
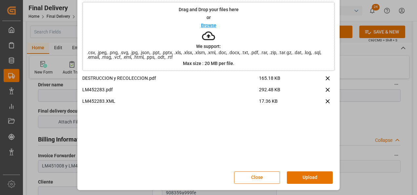
click at [309, 176] on button "Upload" at bounding box center [310, 177] width 46 height 12
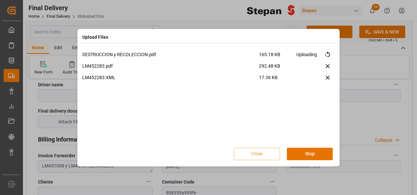
scroll to position [0, 0]
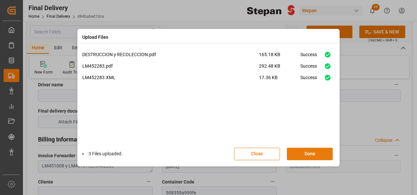
click at [304, 152] on button "Done" at bounding box center [310, 154] width 46 height 12
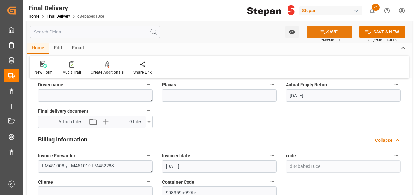
click at [331, 31] on button "SAVE" at bounding box center [330, 32] width 46 height 12
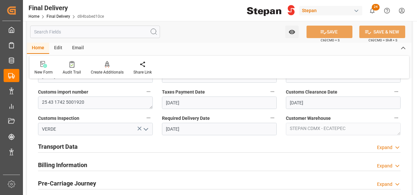
scroll to position [230, 0]
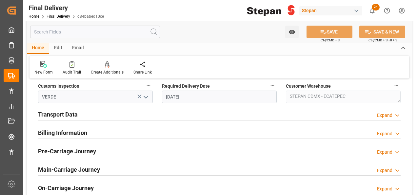
click at [74, 114] on h2 "Transport Data" at bounding box center [58, 114] width 40 height 9
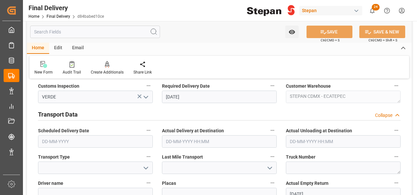
click at [75, 115] on h2 "Transport Data" at bounding box center [58, 114] width 40 height 9
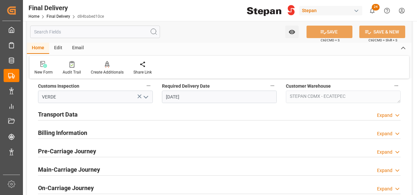
click at [64, 133] on h2 "Billing Information" at bounding box center [62, 132] width 49 height 9
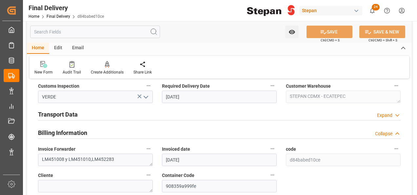
scroll to position [263, 0]
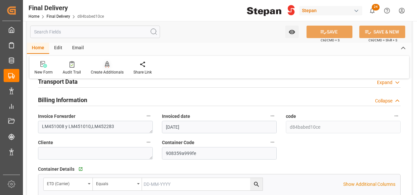
click at [107, 64] on icon at bounding box center [107, 64] width 5 height 7
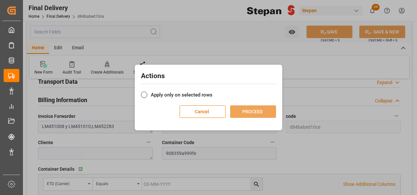
click at [143, 93] on span at bounding box center [144, 95] width 6 height 6
click at [213, 91] on input "Apply only on selected rows" at bounding box center [213, 91] width 0 height 0
click at [258, 112] on button "PROCEED" at bounding box center [253, 111] width 46 height 12
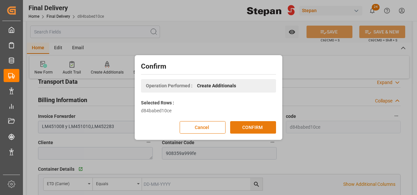
click at [255, 125] on button "CONFIRM" at bounding box center [253, 127] width 46 height 12
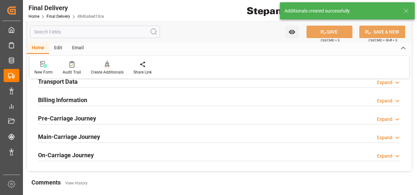
type input "21-07-2025"
type input "23-07-2025"
type input "24-07-2025"
type input "25-07-2025"
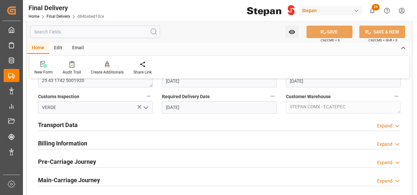
scroll to position [230, 0]
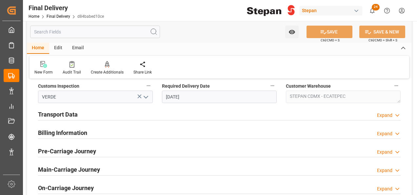
click at [53, 130] on h2 "Billing Information" at bounding box center [62, 132] width 49 height 9
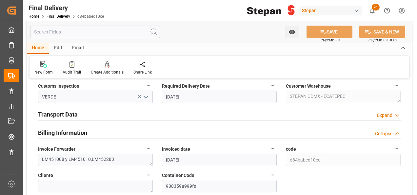
click at [56, 116] on h2 "Transport Data" at bounding box center [58, 114] width 40 height 9
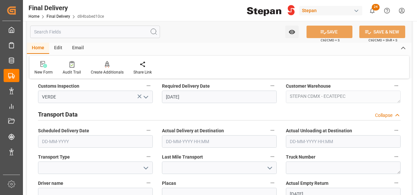
click at [59, 130] on span "Scheduled Delivery Date" at bounding box center [63, 130] width 51 height 7
click at [144, 130] on button "Scheduled Delivery Date" at bounding box center [148, 130] width 9 height 9
click at [63, 115] on div at bounding box center [208, 97] width 417 height 195
click at [71, 110] on h2 "Transport Data" at bounding box center [58, 114] width 40 height 9
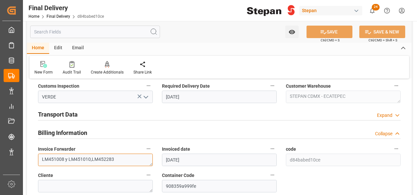
drag, startPoint x: 92, startPoint y: 157, endPoint x: 120, endPoint y: 158, distance: 28.6
click at [120, 158] on textarea "LM451008 y LM451010,LM452283" at bounding box center [95, 160] width 115 height 12
click at [165, 139] on div "Billing Information Collapse" at bounding box center [219, 133] width 372 height 18
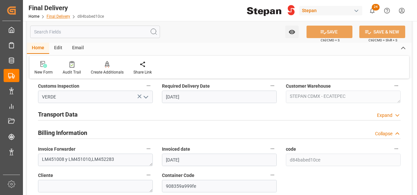
click at [60, 17] on link "Final Delivery" at bounding box center [59, 16] width 24 height 5
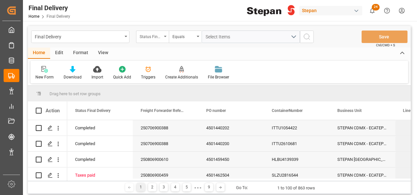
click at [165, 37] on icon "open menu" at bounding box center [165, 36] width 3 height 1
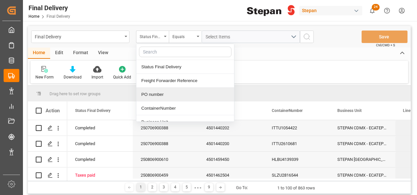
click at [155, 90] on div "PO number" at bounding box center [186, 95] width 98 height 14
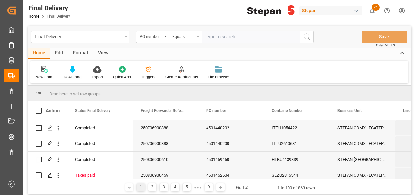
click at [206, 39] on input "text" at bounding box center [251, 37] width 98 height 12
type input "4501459450"
click at [309, 38] on line "search button" at bounding box center [309, 38] width 1 height 1
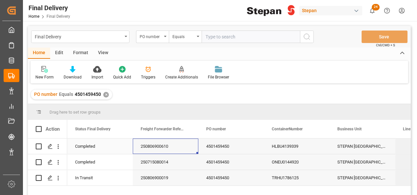
click at [171, 146] on div "250806900610" at bounding box center [166, 146] width 66 height 15
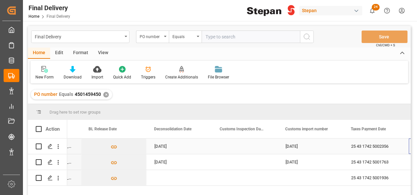
scroll to position [0, 380]
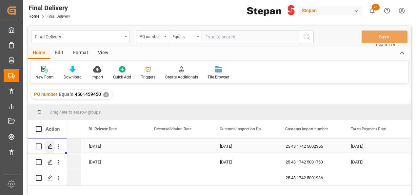
click at [51, 148] on icon "Press SPACE to select this row." at bounding box center [50, 146] width 5 height 5
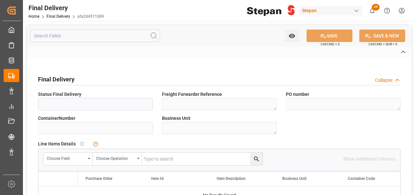
type input "Completed"
type textarea "250806900610"
type textarea "4501459450"
type input "HLBU4139339"
type textarea "STEPAN MEXICO - MATAMOROS"
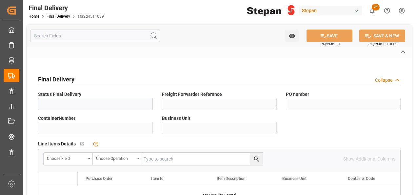
type textarea "25 43 1742 5002356"
type input "VERDE"
type textarea "STEPAN CDMX - ECATEPEC"
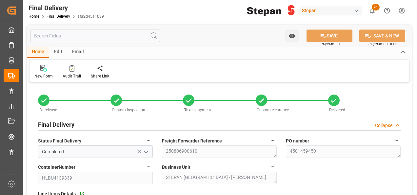
type input "01-08-2025"
type input "05-08-2025"
type input "06-08-2025"
type input "07-08-2025"
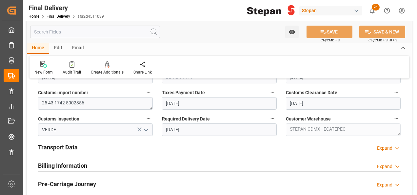
scroll to position [230, 0]
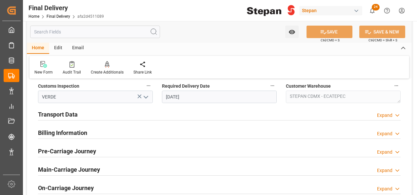
click at [52, 130] on h2 "Billing Information" at bounding box center [62, 132] width 49 height 9
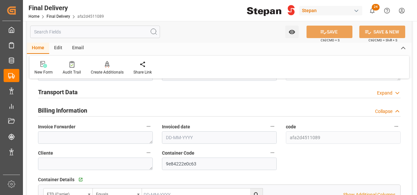
scroll to position [263, 0]
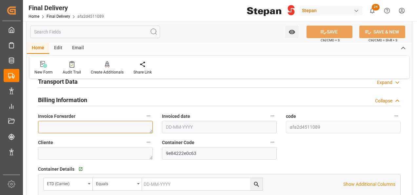
click at [56, 127] on textarea at bounding box center [95, 127] width 115 height 12
paste textarea "LM452279 y LM452280"
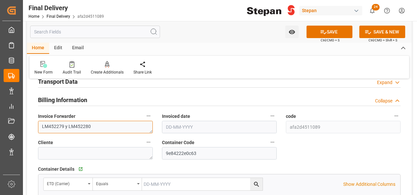
type textarea "LM452279 y LM452280"
click at [174, 126] on input "text" at bounding box center [219, 127] width 115 height 12
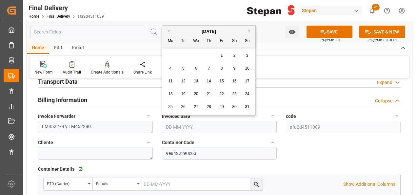
click at [179, 30] on div "August 2025" at bounding box center [208, 31] width 93 height 7
click at [181, 80] on span "12" at bounding box center [183, 81] width 4 height 5
type input "12-08-2025"
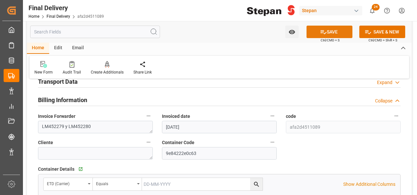
click at [333, 33] on button "SAVE" at bounding box center [330, 32] width 46 height 12
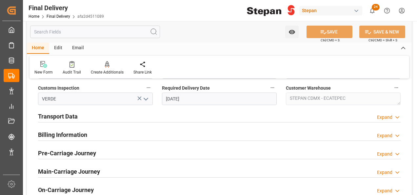
scroll to position [164, 0]
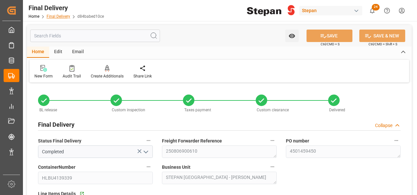
click at [59, 19] on link "Final Delivery" at bounding box center [59, 16] width 24 height 5
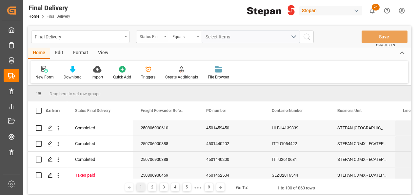
click at [164, 38] on div "Status Final Delivery" at bounding box center [152, 37] width 33 height 12
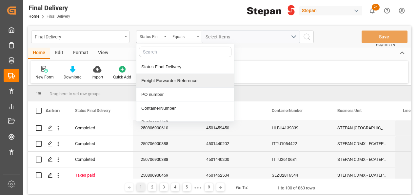
click at [169, 78] on div "Freight Forwarder Reference" at bounding box center [186, 81] width 98 height 14
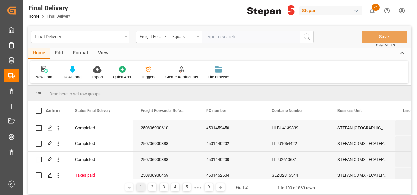
click at [213, 36] on input "text" at bounding box center [251, 37] width 98 height 12
type input "250806920089"
click at [303, 38] on icon "search button" at bounding box center [307, 37] width 8 height 8
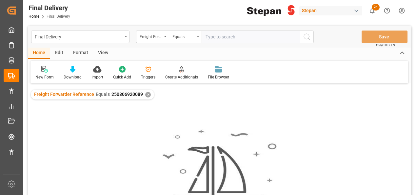
click at [145, 93] on div "✕" at bounding box center [148, 95] width 6 height 6
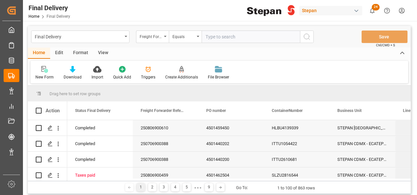
click at [218, 36] on input "text" at bounding box center [251, 37] width 98 height 12
paste input "250806920089"
click at [206, 36] on input "250806920089" at bounding box center [251, 37] width 98 height 12
type input "250806920089"
click at [307, 35] on icon "search button" at bounding box center [307, 37] width 8 height 8
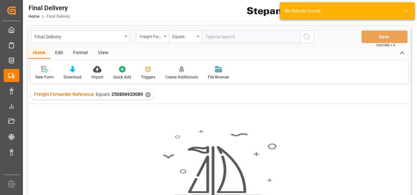
click at [145, 95] on div "✕" at bounding box center [148, 95] width 6 height 6
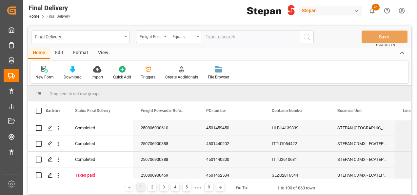
click at [209, 35] on input "text" at bounding box center [251, 37] width 98 height 12
paste input "250806920089"
type input "250806920089"
click at [308, 35] on icon "search button" at bounding box center [307, 37] width 8 height 8
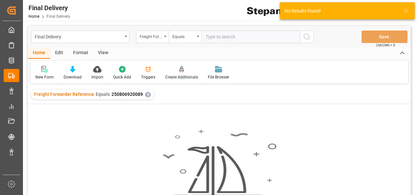
click at [146, 96] on div "✕" at bounding box center [148, 95] width 6 height 6
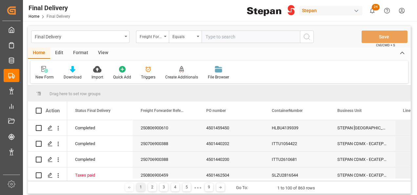
click at [211, 35] on input "text" at bounding box center [251, 37] width 98 height 12
paste input "250806900644"
type input "250806900644"
click at [311, 34] on button "search button" at bounding box center [307, 37] width 14 height 12
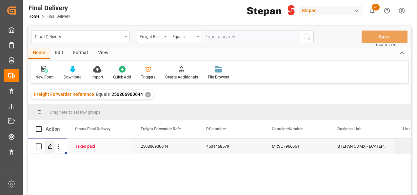
click at [49, 146] on icon "Press SPACE to select this row." at bounding box center [50, 146] width 5 height 5
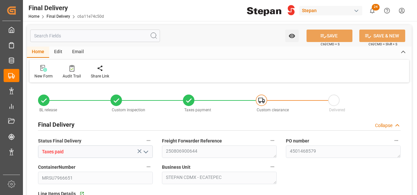
type input "08-08-2025"
type input "12-08-2025"
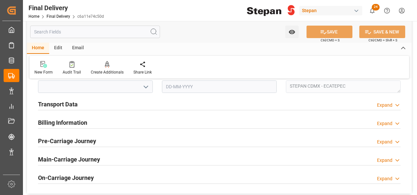
scroll to position [230, 0]
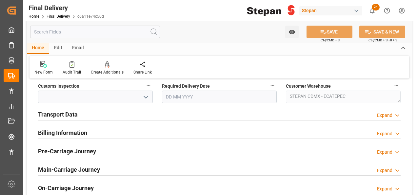
click at [63, 133] on h2 "Billing Information" at bounding box center [62, 132] width 49 height 9
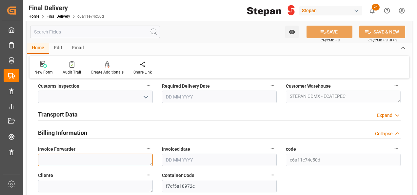
click at [50, 160] on textarea at bounding box center [95, 160] width 115 height 12
paste textarea "LM451871"
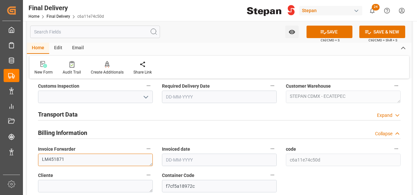
type textarea "LM451871"
click at [182, 161] on input "text" at bounding box center [219, 160] width 115 height 12
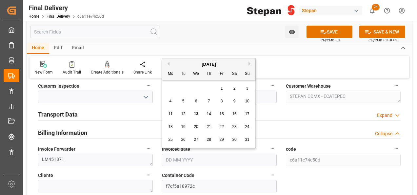
click at [189, 63] on div "August 2025" at bounding box center [208, 64] width 93 height 7
click at [221, 101] on span "8" at bounding box center [222, 101] width 2 height 5
type input "08-08-2025"
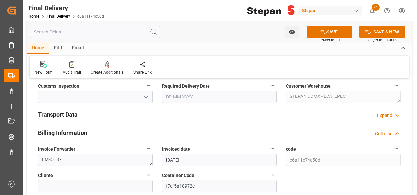
click at [64, 114] on h2 "Transport Data" at bounding box center [58, 114] width 40 height 9
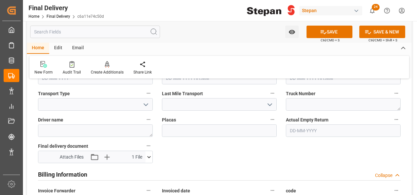
scroll to position [295, 0]
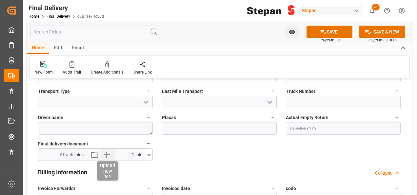
click at [107, 152] on icon "button" at bounding box center [107, 155] width 6 height 6
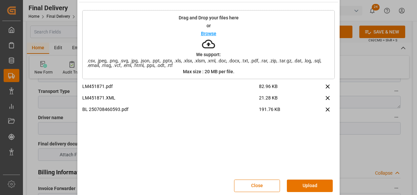
scroll to position [26, 0]
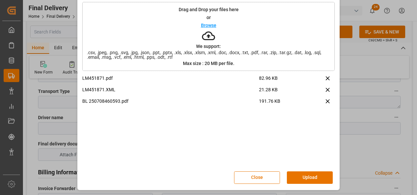
click at [309, 180] on button "Upload" at bounding box center [310, 177] width 46 height 12
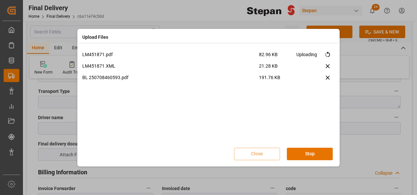
scroll to position [0, 0]
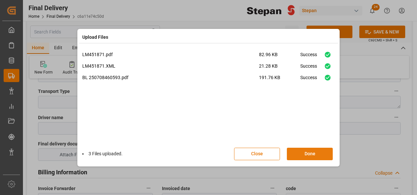
click at [320, 156] on button "Done" at bounding box center [310, 154] width 46 height 12
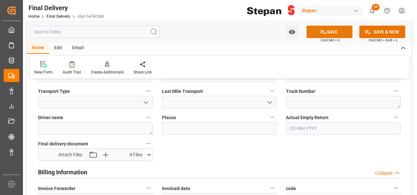
click at [325, 30] on icon at bounding box center [323, 32] width 7 height 7
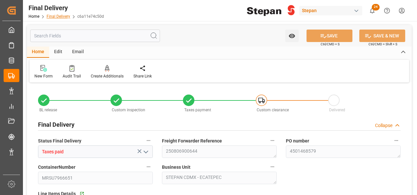
click at [54, 18] on link "Final Delivery" at bounding box center [59, 16] width 24 height 5
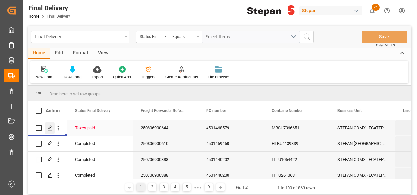
click at [48, 128] on polygon "Press SPACE to select this row." at bounding box center [49, 127] width 3 height 3
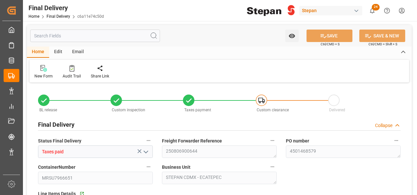
type input "08-08-2025"
type input "12-08-2025"
type input "08-08-2025"
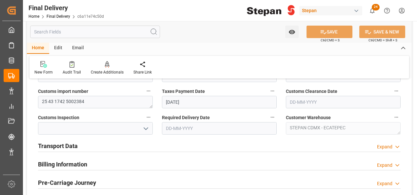
scroll to position [230, 0]
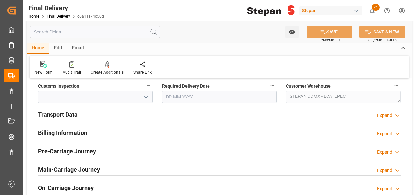
click at [79, 133] on h2 "Billing Information" at bounding box center [62, 132] width 49 height 9
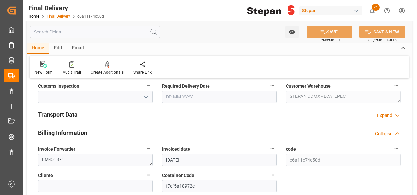
click at [58, 16] on link "Final Delivery" at bounding box center [59, 16] width 24 height 5
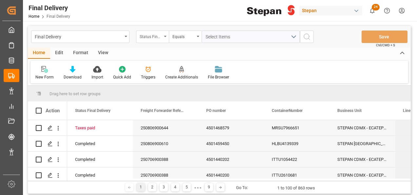
click at [165, 36] on icon "open menu" at bounding box center [165, 36] width 3 height 1
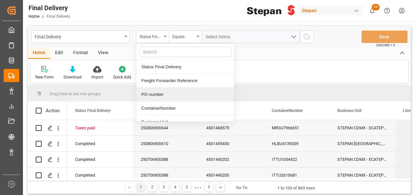
click at [160, 94] on div "PO number" at bounding box center [186, 95] width 98 height 14
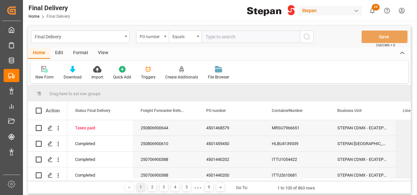
click at [219, 37] on input "text" at bounding box center [251, 37] width 98 height 12
type input "4501468580"
click at [310, 36] on icon "search button" at bounding box center [307, 37] width 8 height 8
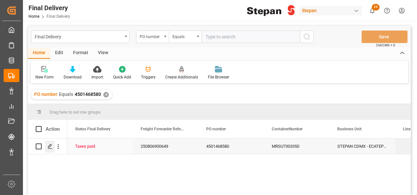
click at [49, 149] on icon "Press SPACE to select this row." at bounding box center [50, 146] width 5 height 5
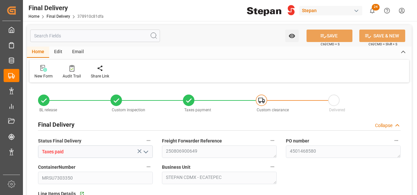
type input "08-08-2025"
type input "12-08-2025"
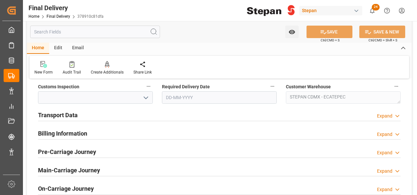
scroll to position [230, 0]
click at [64, 135] on h2 "Billing Information" at bounding box center [62, 132] width 49 height 9
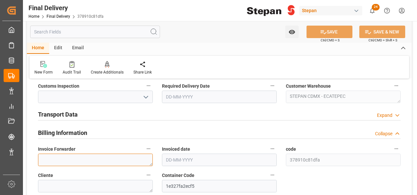
click at [55, 157] on textarea at bounding box center [95, 160] width 115 height 12
paste textarea "LM451872"
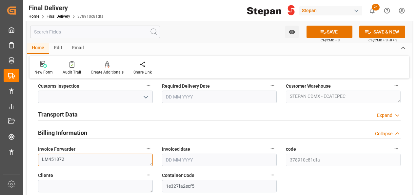
type textarea "LM451872"
click at [212, 162] on input "text" at bounding box center [219, 160] width 115 height 12
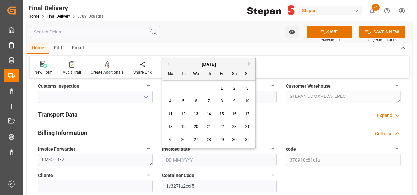
click at [182, 60] on div "August 2025 Mo Tu We Th Fr Sa Su" at bounding box center [208, 69] width 93 height 22
click at [184, 113] on span "12" at bounding box center [183, 114] width 4 height 5
click at [205, 161] on input "12-08-2025" at bounding box center [219, 160] width 115 height 12
click at [226, 102] on div "8" at bounding box center [222, 101] width 8 height 8
type input "08-08-2025"
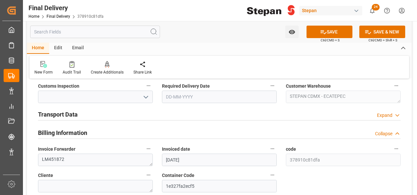
click at [74, 114] on h2 "Transport Data" at bounding box center [58, 114] width 40 height 9
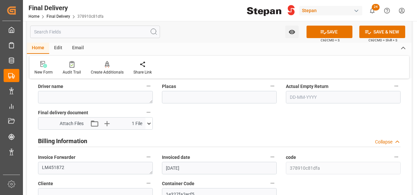
scroll to position [328, 0]
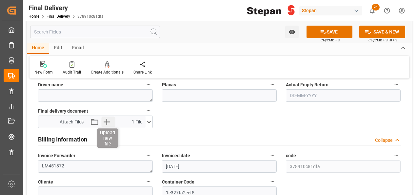
click at [107, 121] on icon "button" at bounding box center [107, 122] width 6 height 6
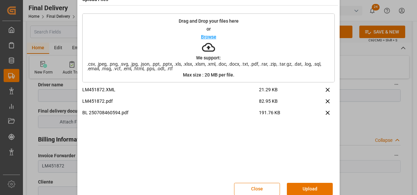
scroll to position [26, 0]
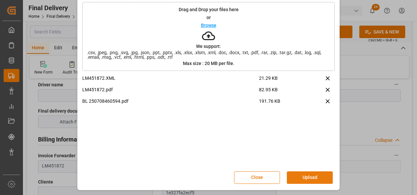
click at [303, 175] on button "Upload" at bounding box center [310, 177] width 46 height 12
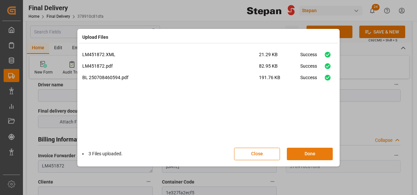
click at [310, 154] on button "Done" at bounding box center [310, 154] width 46 height 12
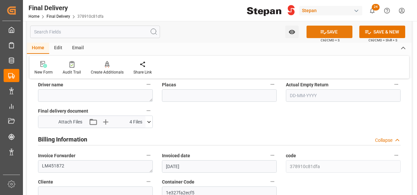
click at [328, 34] on button "SAVE" at bounding box center [330, 32] width 46 height 12
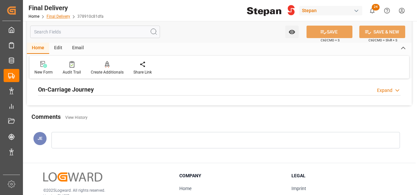
click at [59, 16] on link "Final Delivery" at bounding box center [59, 16] width 24 height 5
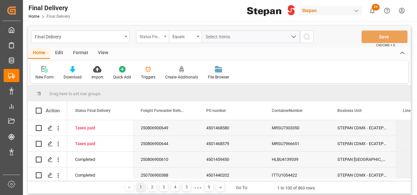
click at [161, 35] on div "Status Final Delivery" at bounding box center [151, 36] width 22 height 8
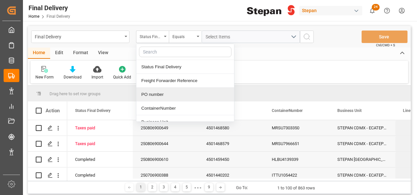
click at [149, 92] on div "PO number" at bounding box center [186, 95] width 98 height 14
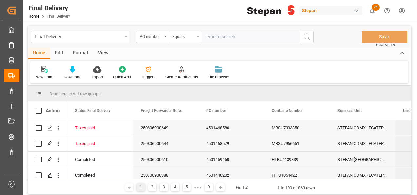
click at [211, 37] on input "text" at bounding box center [251, 37] width 98 height 12
type input "4501468581"
click at [304, 36] on circle "search button" at bounding box center [306, 36] width 5 height 5
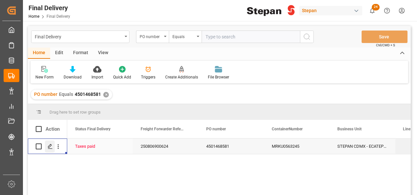
click at [48, 147] on polygon "Press SPACE to select this row." at bounding box center [49, 145] width 3 height 3
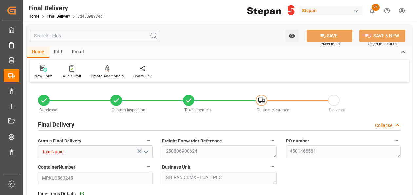
type input "08-08-2025"
type input "12-08-2025"
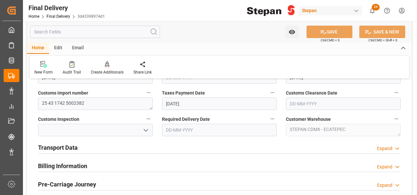
scroll to position [197, 0]
click at [72, 166] on h2 "Billing Information" at bounding box center [62, 165] width 49 height 9
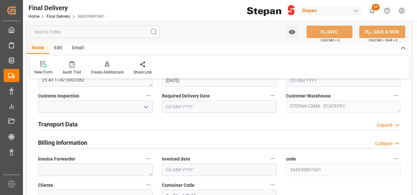
scroll to position [230, 0]
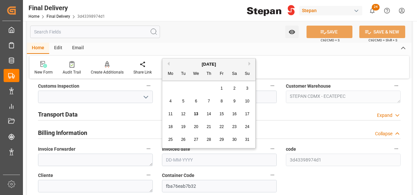
click at [187, 157] on input "text" at bounding box center [219, 160] width 115 height 12
click at [186, 62] on div "August 2025" at bounding box center [208, 64] width 93 height 7
click at [225, 101] on div "8" at bounding box center [222, 101] width 8 height 8
type input "08-08-2025"
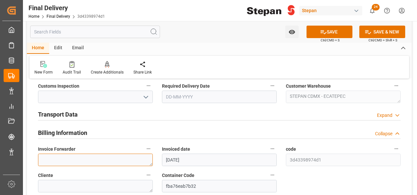
click at [51, 160] on textarea at bounding box center [95, 160] width 115 height 12
paste textarea "LM451873"
type textarea "LM451873"
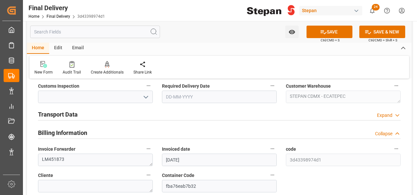
click at [59, 114] on h2 "Transport Data" at bounding box center [58, 114] width 40 height 9
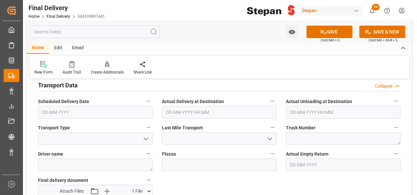
scroll to position [295, 0]
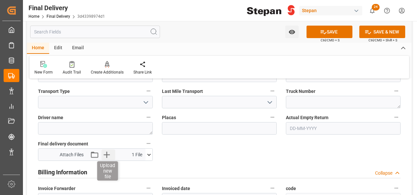
click at [108, 153] on icon "button" at bounding box center [106, 154] width 11 height 11
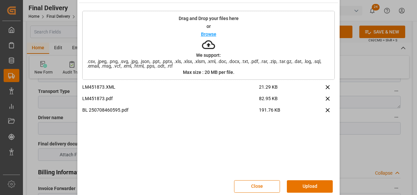
scroll to position [26, 0]
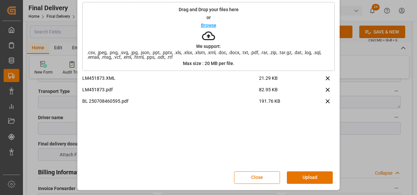
click at [305, 175] on button "Upload" at bounding box center [310, 177] width 46 height 12
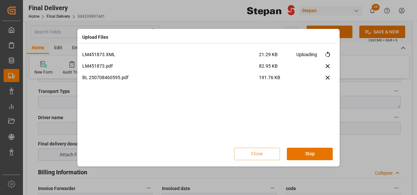
scroll to position [0, 0]
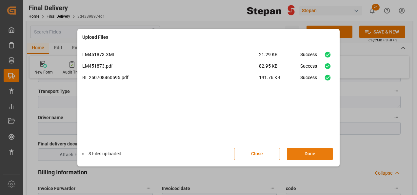
click at [313, 154] on button "Done" at bounding box center [310, 154] width 46 height 12
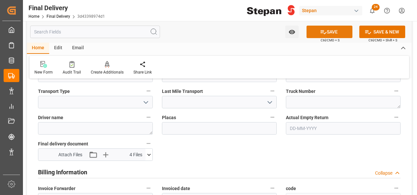
click at [329, 29] on button "SAVE" at bounding box center [330, 32] width 46 height 12
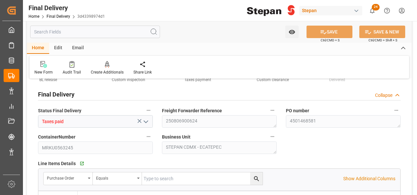
scroll to position [66, 0]
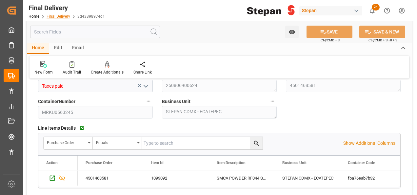
click at [53, 17] on link "Final Delivery" at bounding box center [59, 16] width 24 height 5
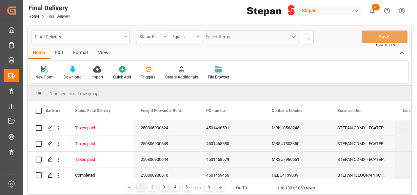
click at [158, 33] on div "Status Final Delivery" at bounding box center [151, 36] width 22 height 8
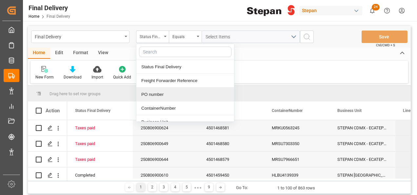
click at [151, 94] on div "PO number" at bounding box center [186, 95] width 98 height 14
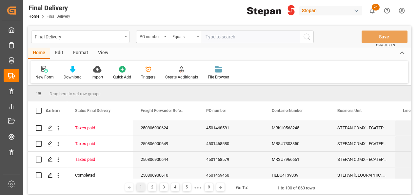
click at [209, 36] on input "text" at bounding box center [251, 37] width 98 height 12
type input "TQMU1645066"
click at [305, 39] on icon "search button" at bounding box center [307, 37] width 8 height 8
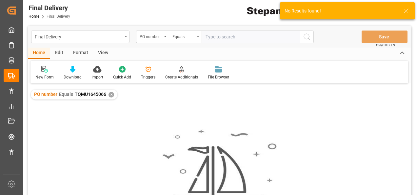
click at [112, 93] on div "✕" at bounding box center [112, 95] width 6 height 6
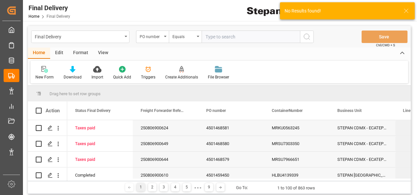
click at [166, 36] on icon "open menu" at bounding box center [165, 36] width 3 height 1
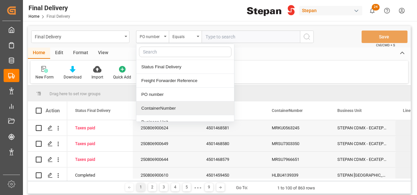
click at [154, 107] on div "ContainerNumber" at bounding box center [186, 108] width 98 height 14
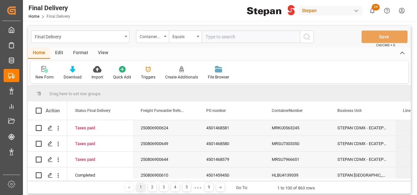
click at [206, 38] on input "text" at bounding box center [251, 37] width 98 height 12
paste input "TQMU1645066"
type input "TQMU1645066"
click at [307, 35] on icon "search button" at bounding box center [307, 37] width 8 height 8
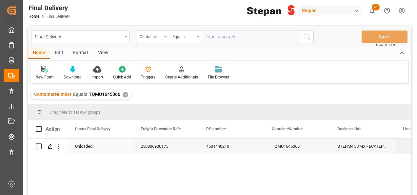
click at [153, 147] on div "250806900175" at bounding box center [166, 146] width 66 height 15
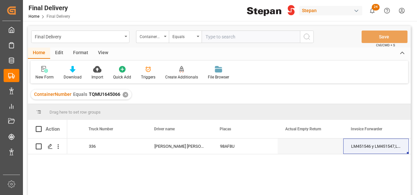
click at [123, 96] on div "✕" at bounding box center [126, 95] width 6 height 6
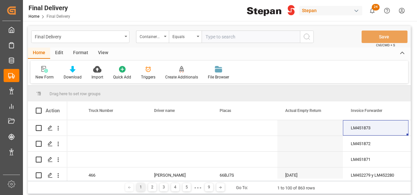
click at [212, 35] on input "text" at bounding box center [251, 37] width 98 height 12
paste input "HMJU2605104"
type input "HMJU2605104"
click at [308, 35] on icon "search button" at bounding box center [307, 37] width 8 height 8
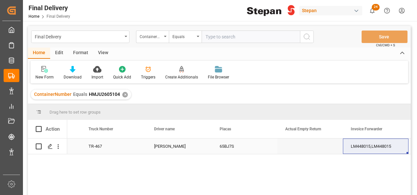
click at [201, 152] on div "CONRADO GARCIA SALAS" at bounding box center [179, 146] width 66 height 15
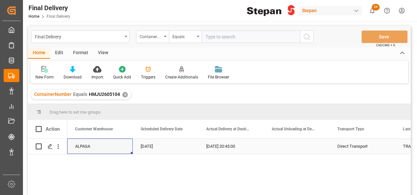
click at [217, 149] on div "11-08-2025 20:45:00" at bounding box center [232, 146] width 66 height 15
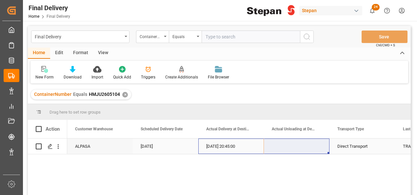
drag, startPoint x: 264, startPoint y: 152, endPoint x: 297, endPoint y: 146, distance: 34.2
click at [244, 147] on div "11-08-2025 20:45:00" at bounding box center [232, 146] width 66 height 15
drag, startPoint x: 264, startPoint y: 153, endPoint x: 304, endPoint y: 148, distance: 40.3
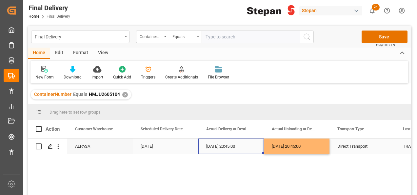
click at [262, 146] on div "11-08-2025 20:45:00" at bounding box center [232, 146] width 66 height 15
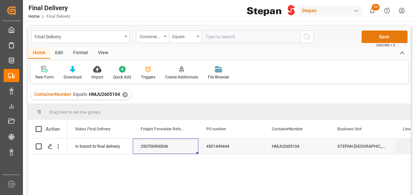
click at [379, 37] on button "Save" at bounding box center [385, 37] width 46 height 12
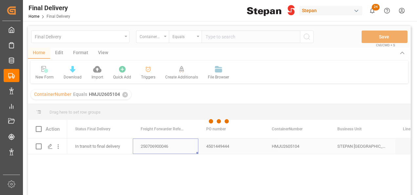
click at [220, 147] on div at bounding box center [219, 121] width 383 height 191
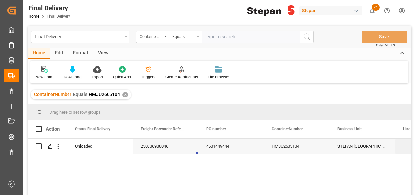
click at [125, 96] on div "✕" at bounding box center [125, 95] width 6 height 6
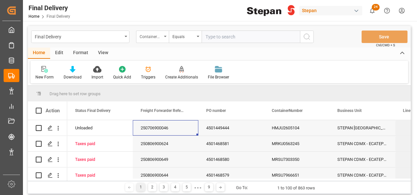
click at [164, 37] on icon "open menu" at bounding box center [165, 36] width 3 height 1
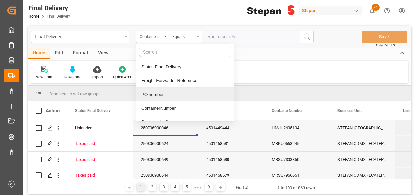
click at [149, 96] on div "PO number" at bounding box center [186, 95] width 98 height 14
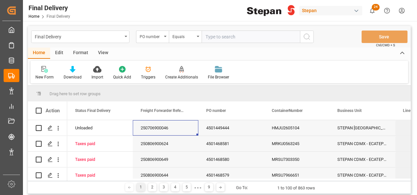
click at [219, 36] on input "text" at bounding box center [251, 37] width 98 height 12
paste input "4501474711"
type input "4501474711"
click at [309, 36] on icon "search button" at bounding box center [307, 37] width 8 height 8
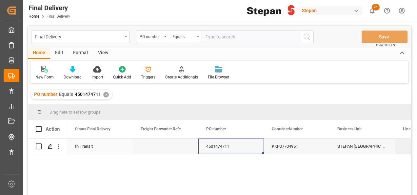
click at [213, 147] on div "4501474711" at bounding box center [232, 146] width 66 height 15
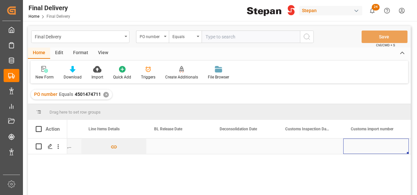
scroll to position [0, 314]
click at [355, 146] on div "Press SPACE to select this row." at bounding box center [377, 146] width 66 height 15
click at [353, 146] on div "Press SPACE to select this row." at bounding box center [377, 146] width 66 height 15
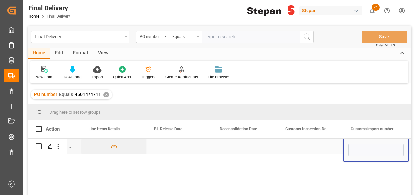
type input "25 43 1742 5002436"
click at [328, 146] on div "Press SPACE to select this row." at bounding box center [311, 146] width 66 height 15
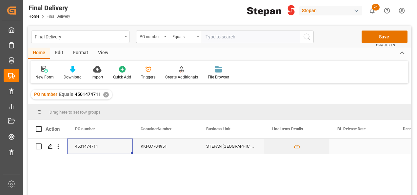
scroll to position [0, 66]
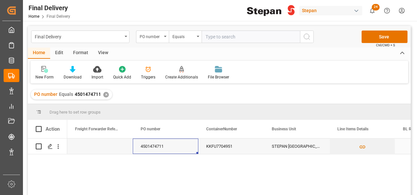
click at [207, 150] on div "KKFU7704951" at bounding box center [232, 146] width 66 height 15
click at [389, 35] on button "Save" at bounding box center [385, 37] width 46 height 12
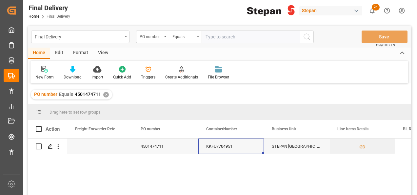
click at [105, 94] on div "✕" at bounding box center [106, 95] width 6 height 6
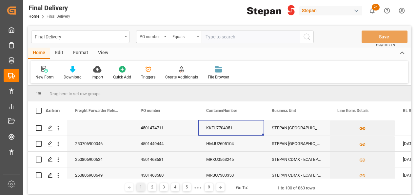
click at [218, 37] on input "text" at bounding box center [251, 37] width 98 height 12
paste input "4501462489"
type input "4501462489"
click at [310, 34] on icon "search button" at bounding box center [307, 37] width 8 height 8
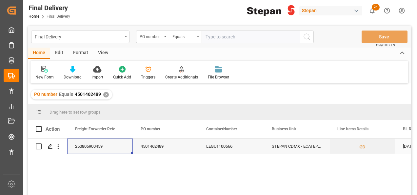
click at [95, 146] on div "250806900459" at bounding box center [100, 146] width 66 height 15
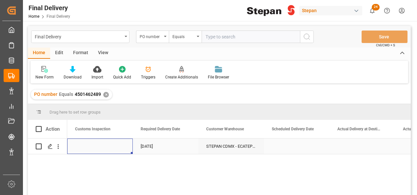
scroll to position [0, 722]
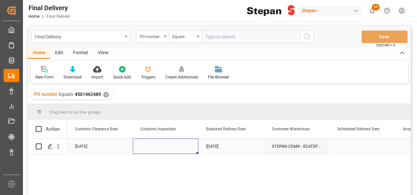
click at [166, 146] on div "Press SPACE to select this row." at bounding box center [166, 146] width 66 height 15
click at [166, 146] on input "Press SPACE to select this row." at bounding box center [165, 150] width 55 height 12
click at [190, 148] on icon "open menu" at bounding box center [186, 150] width 8 height 8
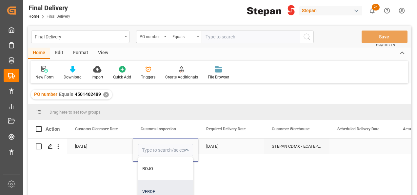
click at [150, 188] on div "VERDE" at bounding box center [166, 191] width 54 height 23
type input "VERDE"
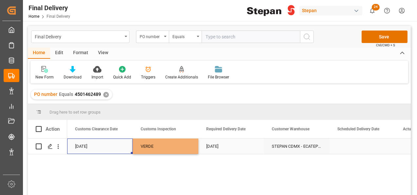
click at [117, 145] on div "13-08-2025" at bounding box center [100, 146] width 66 height 15
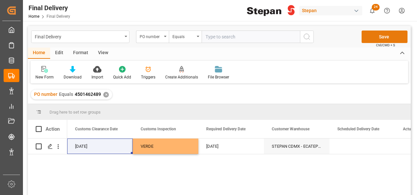
click at [384, 33] on button "Save" at bounding box center [385, 37] width 46 height 12
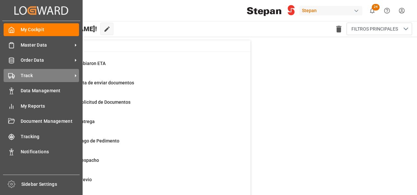
click at [19, 75] on div "Track Track" at bounding box center [41, 75] width 75 height 13
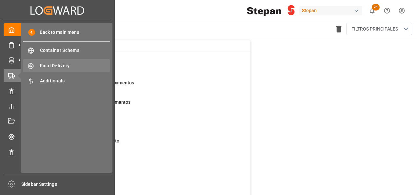
click at [61, 66] on span "Final Delivery" at bounding box center [75, 65] width 71 height 7
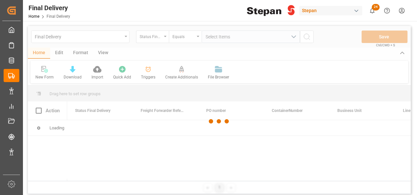
click at [125, 40] on div at bounding box center [219, 121] width 383 height 191
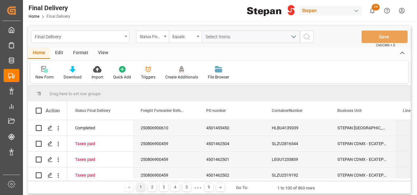
click at [123, 37] on div "Final Delivery" at bounding box center [80, 37] width 98 height 12
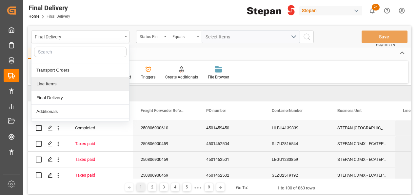
scroll to position [33, 0]
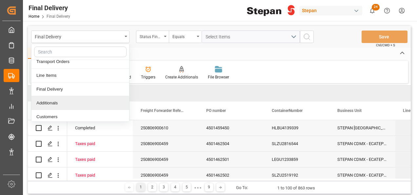
click at [51, 102] on div "Additionals" at bounding box center [81, 103] width 98 height 14
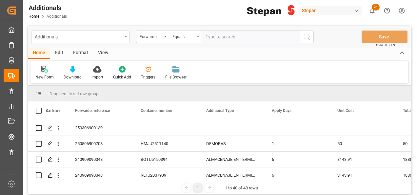
click at [44, 70] on icon at bounding box center [46, 71] width 4 height 4
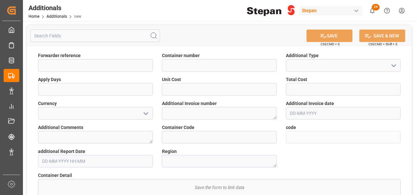
click at [395, 64] on icon "open menu" at bounding box center [394, 66] width 8 height 8
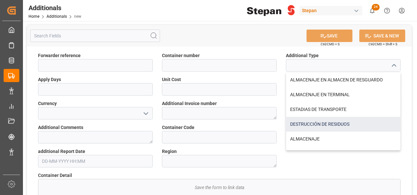
click at [314, 124] on div "DESTRUCCIÓN DE RESIDUOS" at bounding box center [344, 124] width 114 height 15
type input "DESTRUCCIÓN DE RESIDUOS"
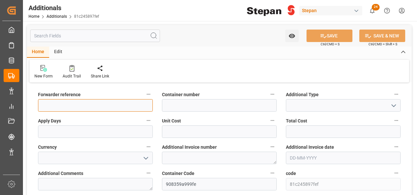
click at [95, 106] on input at bounding box center [95, 105] width 115 height 12
paste input "250706900388"
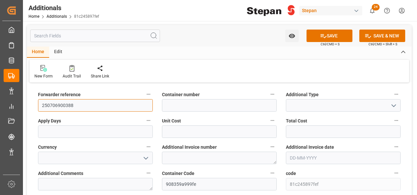
type input "250706900388"
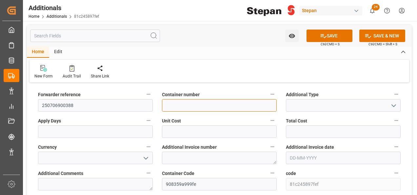
click at [198, 104] on input at bounding box center [219, 105] width 115 height 12
paste input "ITTU1054422"
type input "ITTU1054422"
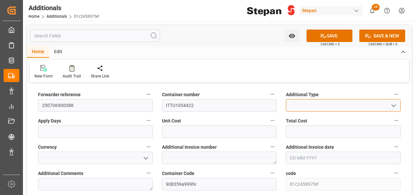
click at [309, 108] on input at bounding box center [343, 105] width 115 height 12
click at [393, 104] on icon "open menu" at bounding box center [394, 106] width 8 height 8
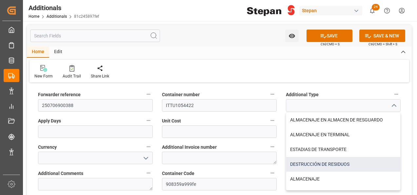
click at [332, 161] on div "DESTRUCCIÓN DE RESIDUOS" at bounding box center [344, 164] width 114 height 15
type input "DESTRUCCIÓN DE RESIDUOS"
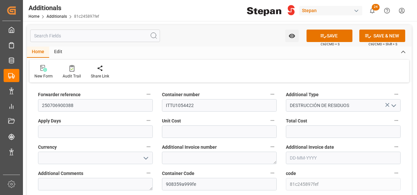
click at [149, 160] on icon "open menu" at bounding box center [146, 158] width 8 height 8
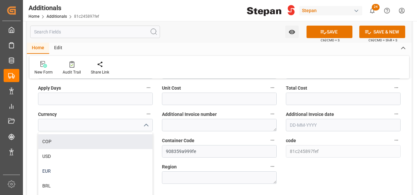
scroll to position [26, 0]
click at [54, 142] on div "USD" at bounding box center [95, 143] width 114 height 15
type input "USD"
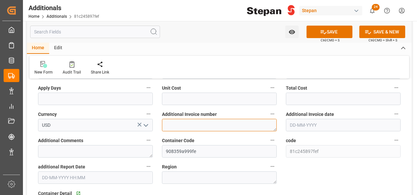
click at [191, 122] on textarea at bounding box center [219, 125] width 115 height 12
paste textarea "LM452283"
type textarea "LM452283"
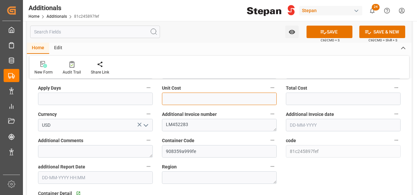
click at [167, 99] on input "text" at bounding box center [219, 99] width 115 height 12
drag, startPoint x: 188, startPoint y: 98, endPoint x: 140, endPoint y: 103, distance: 48.2
click at [140, 103] on div "Forwarder reference 250706900388 Container number ITTU1054422 Additional Type D…" at bounding box center [219, 192] width 385 height 281
type input "7068.24"
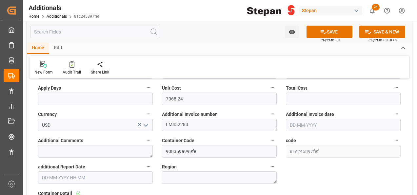
click at [299, 90] on span "Total Cost" at bounding box center [296, 88] width 21 height 7
click at [393, 90] on button "Total Cost" at bounding box center [397, 87] width 9 height 9
click at [301, 99] on div at bounding box center [208, 97] width 417 height 195
click at [300, 99] on input "text" at bounding box center [343, 99] width 115 height 12
paste input "7068.24"
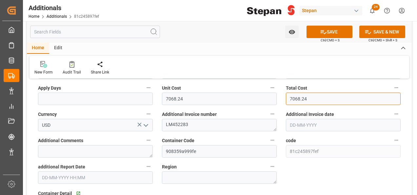
type input "7068.24"
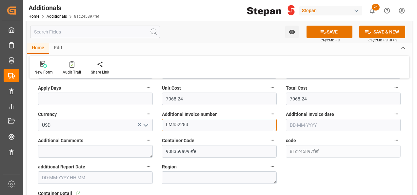
click at [258, 122] on textarea "LM452283" at bounding box center [219, 125] width 115 height 12
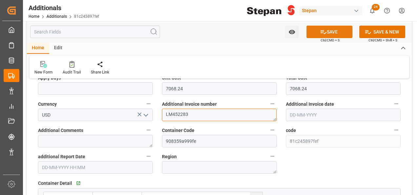
scroll to position [33, 0]
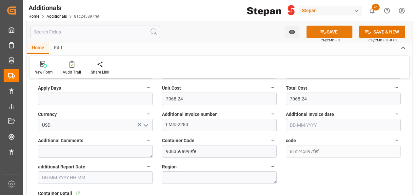
click at [332, 32] on button "SAVE" at bounding box center [330, 32] width 46 height 12
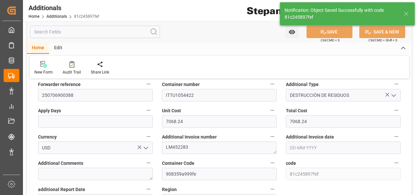
scroll to position [0, 0]
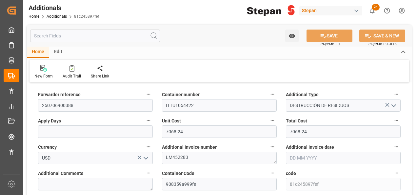
click at [146, 157] on icon "open menu" at bounding box center [146, 158] width 8 height 8
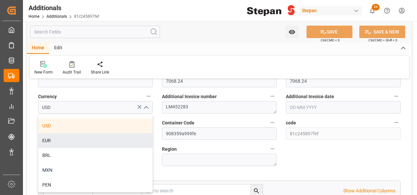
scroll to position [66, 0]
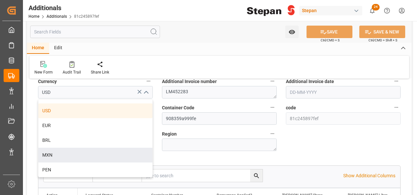
click at [56, 156] on div "MXN" at bounding box center [95, 155] width 114 height 15
type input "MXN"
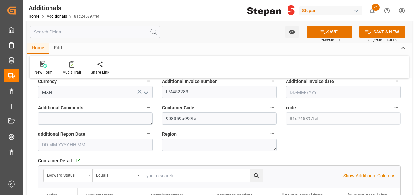
click at [334, 104] on label "code" at bounding box center [343, 107] width 115 height 9
click at [393, 104] on button "code" at bounding box center [397, 107] width 9 height 9
click at [328, 31] on div at bounding box center [208, 97] width 417 height 195
click at [334, 32] on button "SAVE" at bounding box center [330, 32] width 46 height 12
